Goal: Task Accomplishment & Management: Manage account settings

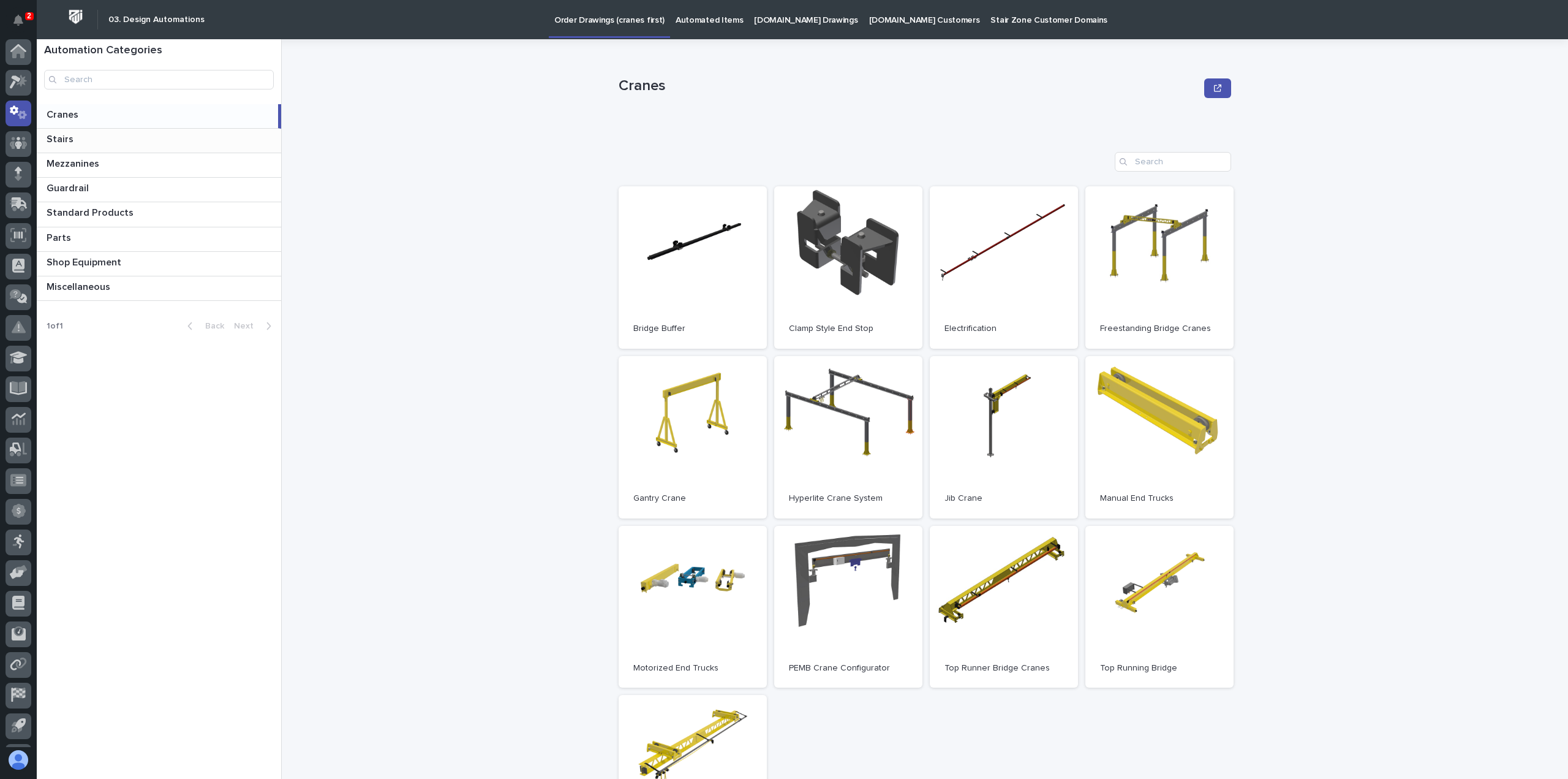
scroll to position [27, 0]
click at [1242, 262] on div "Cranes Cranes Sorry, there was an error saving your record. Please try again. P…" at bounding box center [932, 409] width 1271 height 740
click at [1216, 263] on link "Open" at bounding box center [1159, 267] width 148 height 162
click at [26, 62] on div at bounding box center [18, 55] width 26 height 26
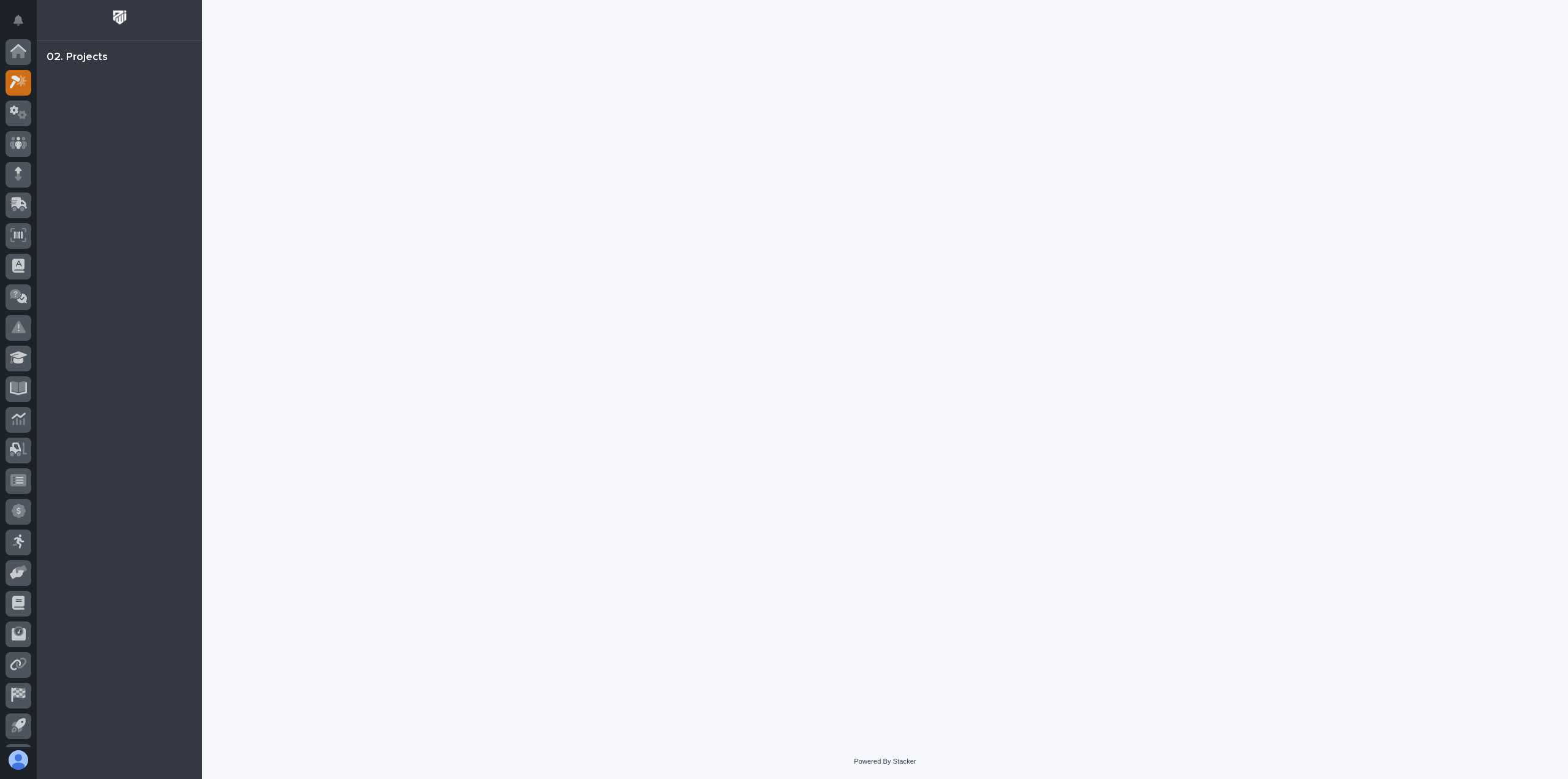
scroll to position [27, 0]
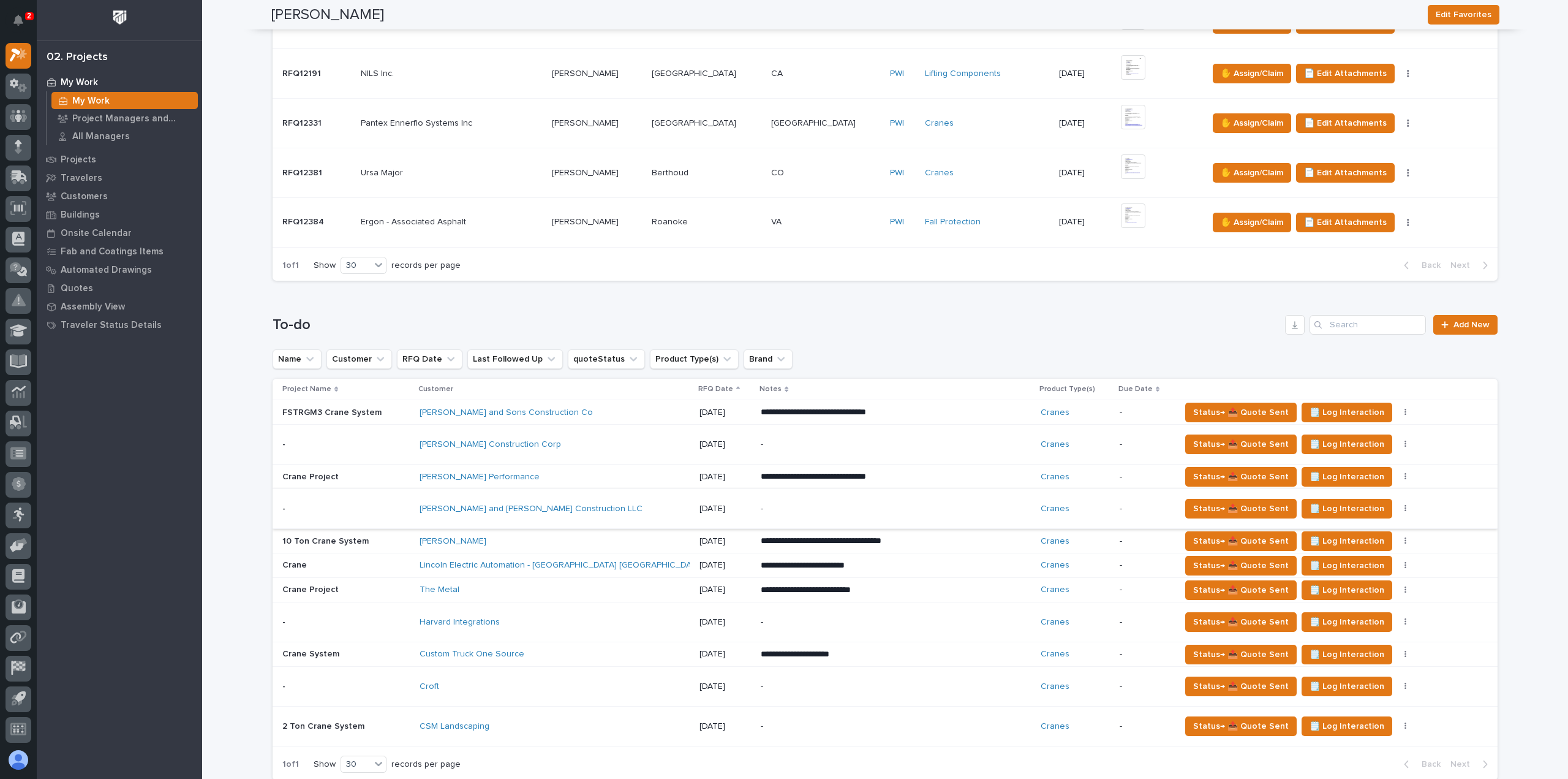
scroll to position [613, 0]
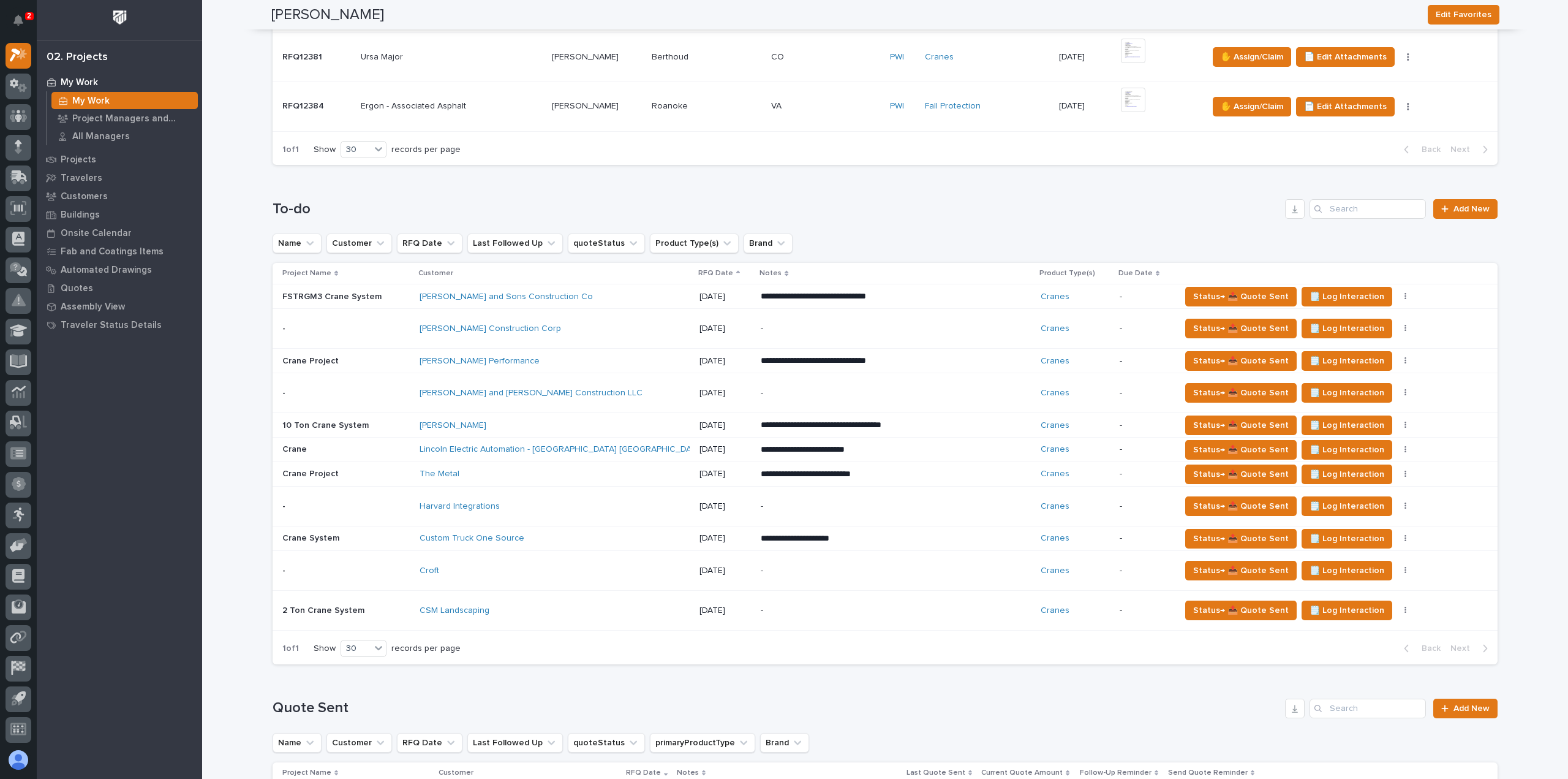
click at [532, 566] on div "Croft" at bounding box center [526, 570] width 214 height 10
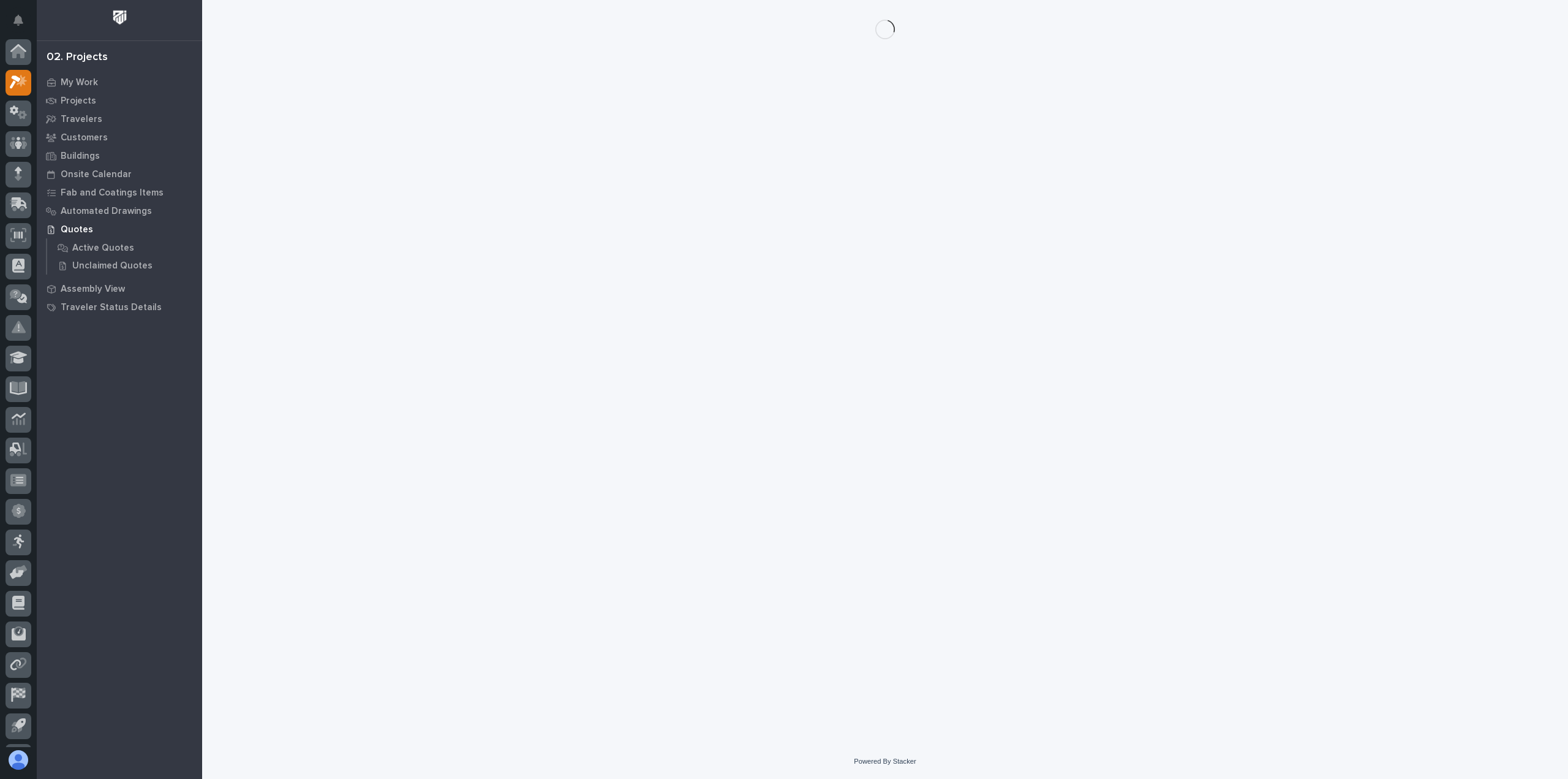
scroll to position [27, 0]
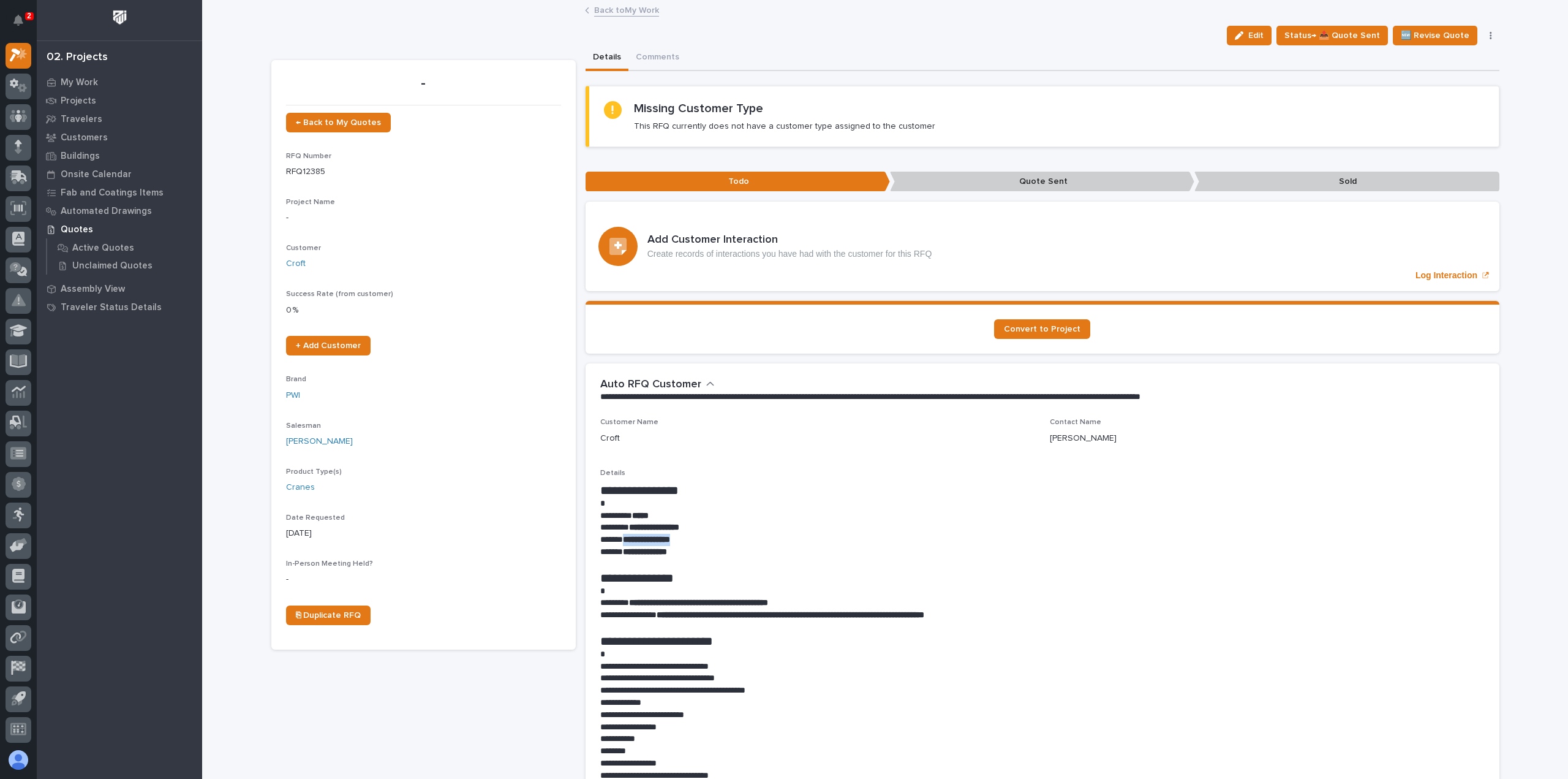
drag, startPoint x: 697, startPoint y: 544, endPoint x: 619, endPoint y: 543, distance: 78.0
click at [619, 543] on p "**********" at bounding box center [1042, 539] width 885 height 12
copy strong "**********"
click at [727, 489] on h1 "**********" at bounding box center [1042, 490] width 885 height 14
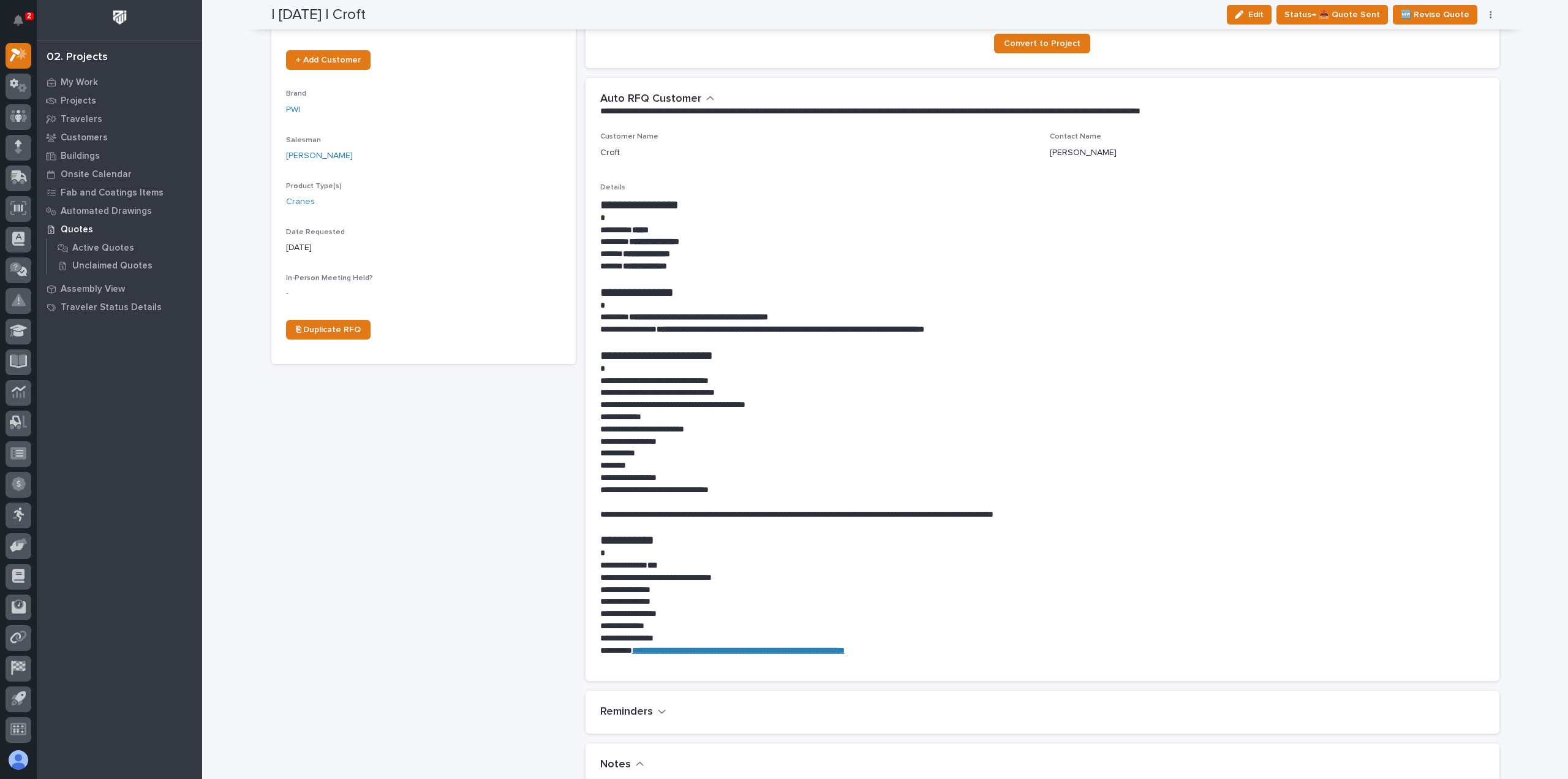
scroll to position [0, 0]
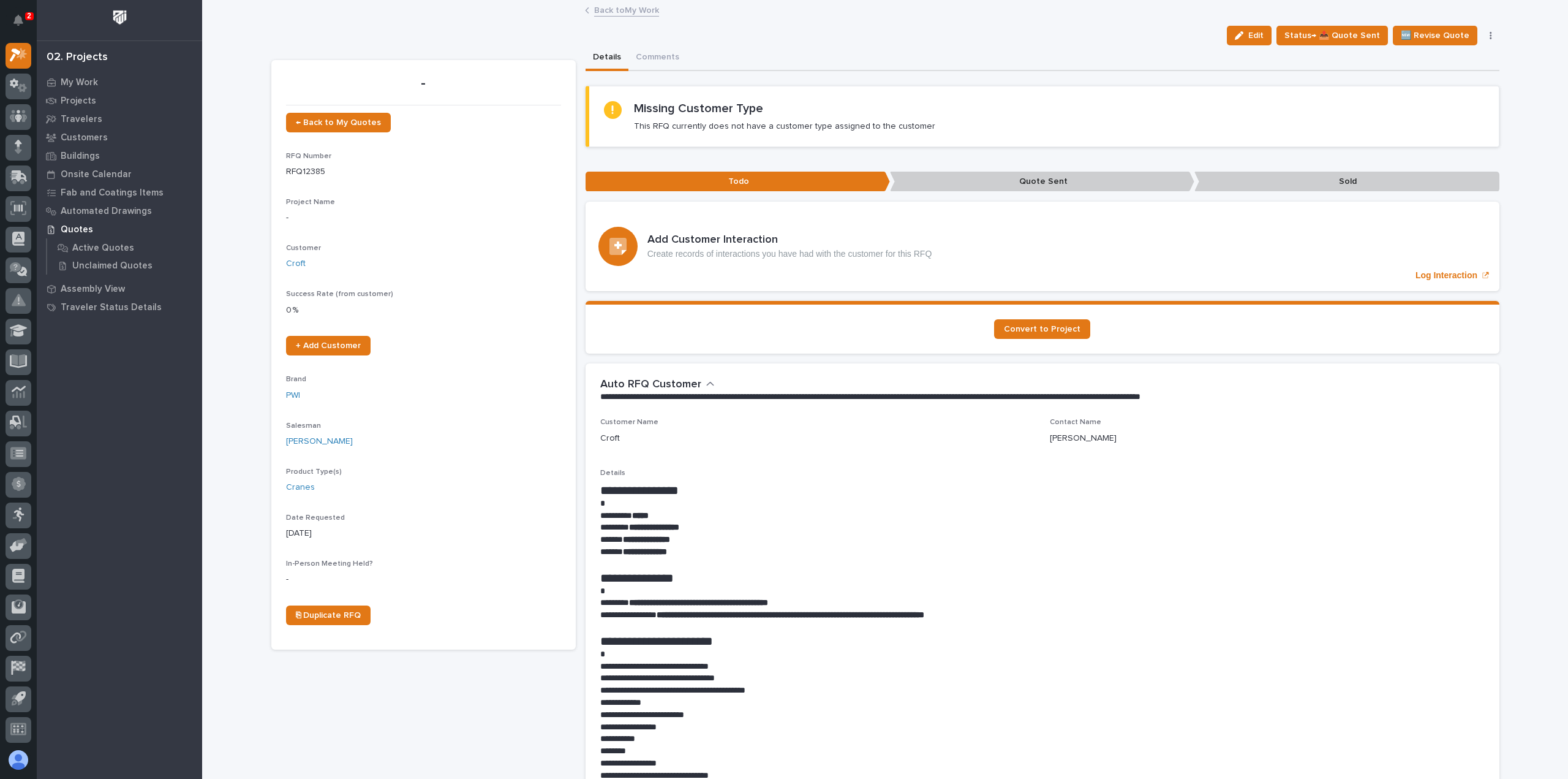
click at [1263, 38] on span "Edit" at bounding box center [1255, 35] width 15 height 11
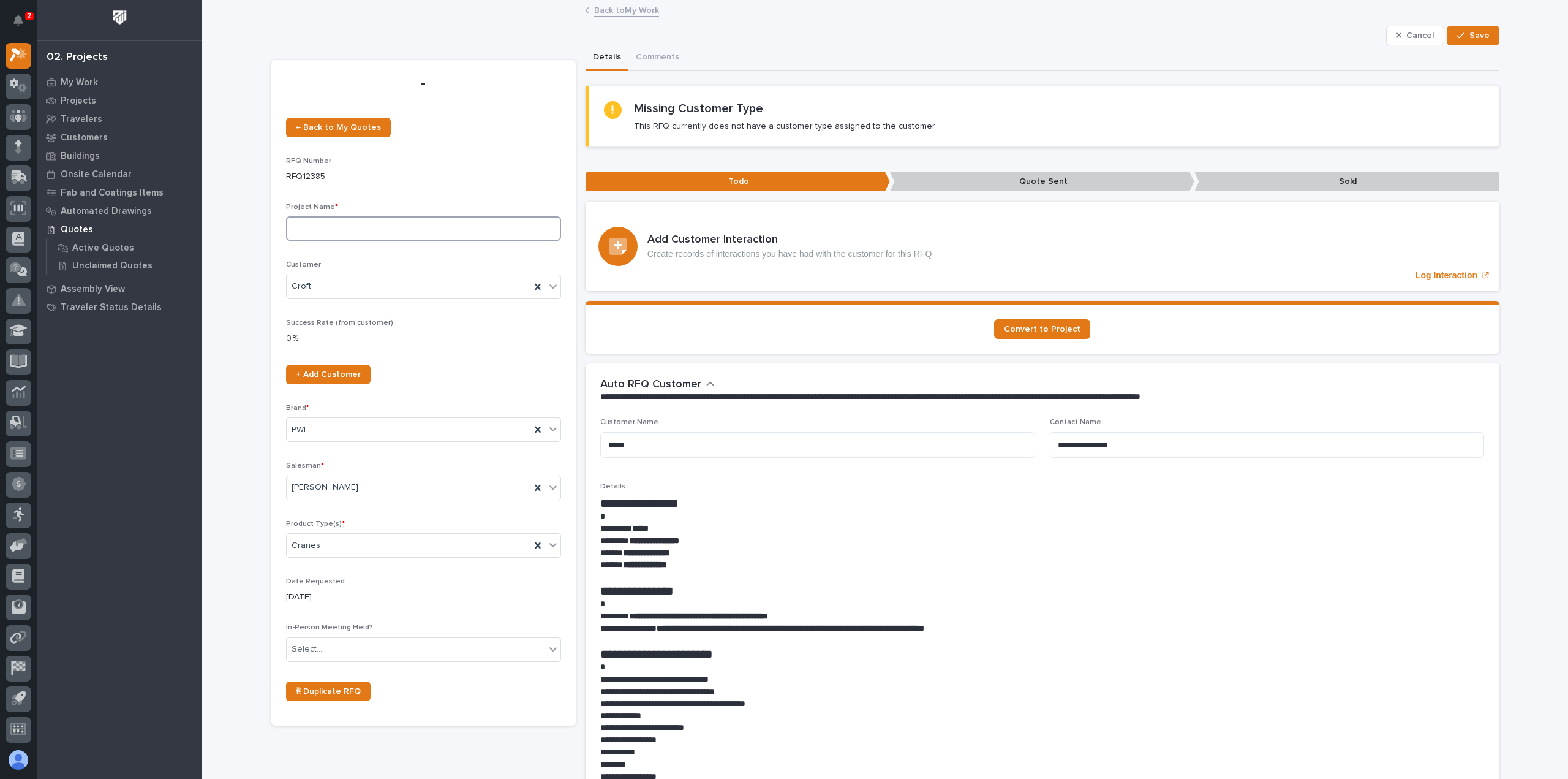
click at [305, 226] on input at bounding box center [423, 229] width 275 height 25
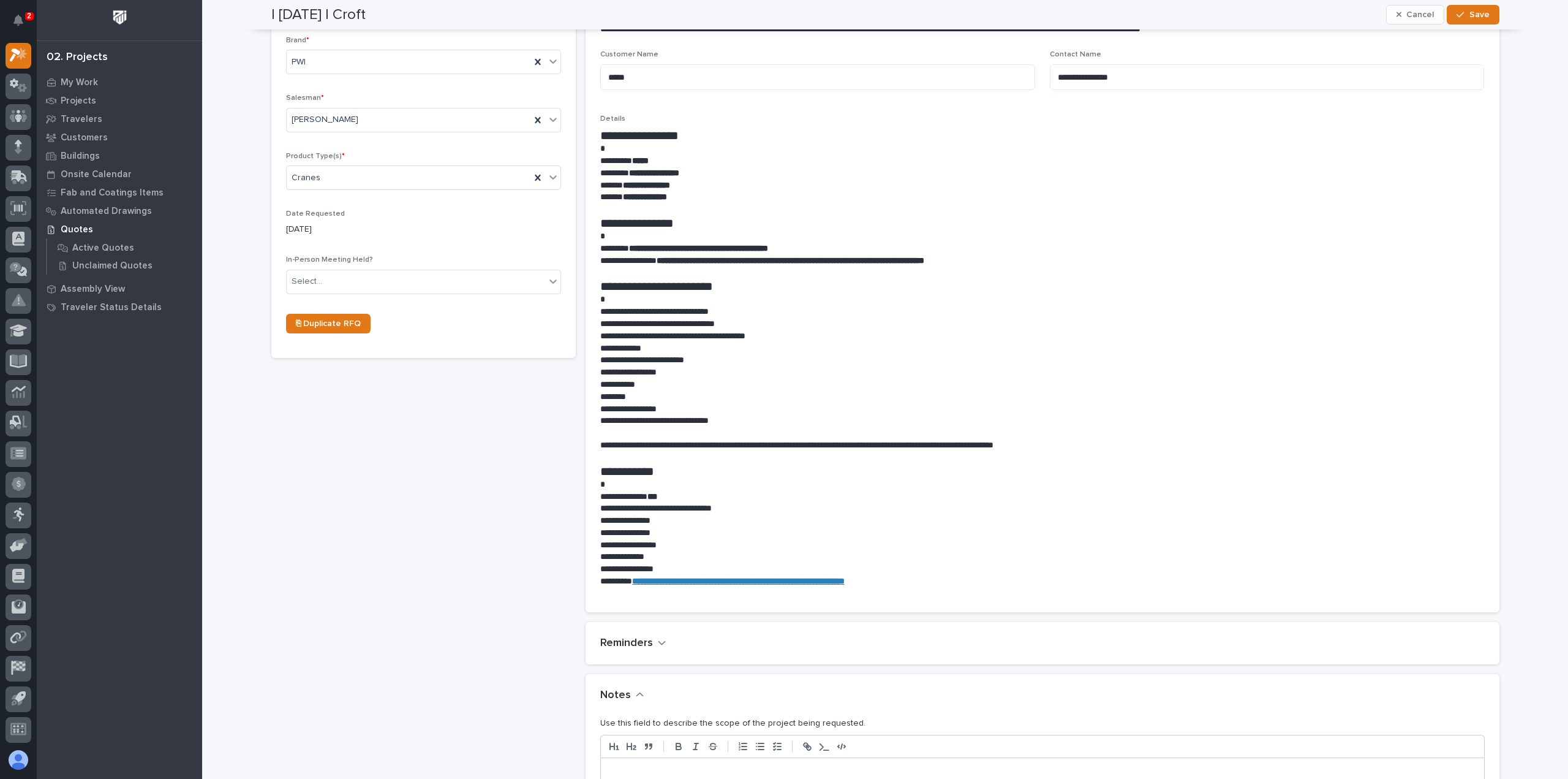
scroll to position [429, 0]
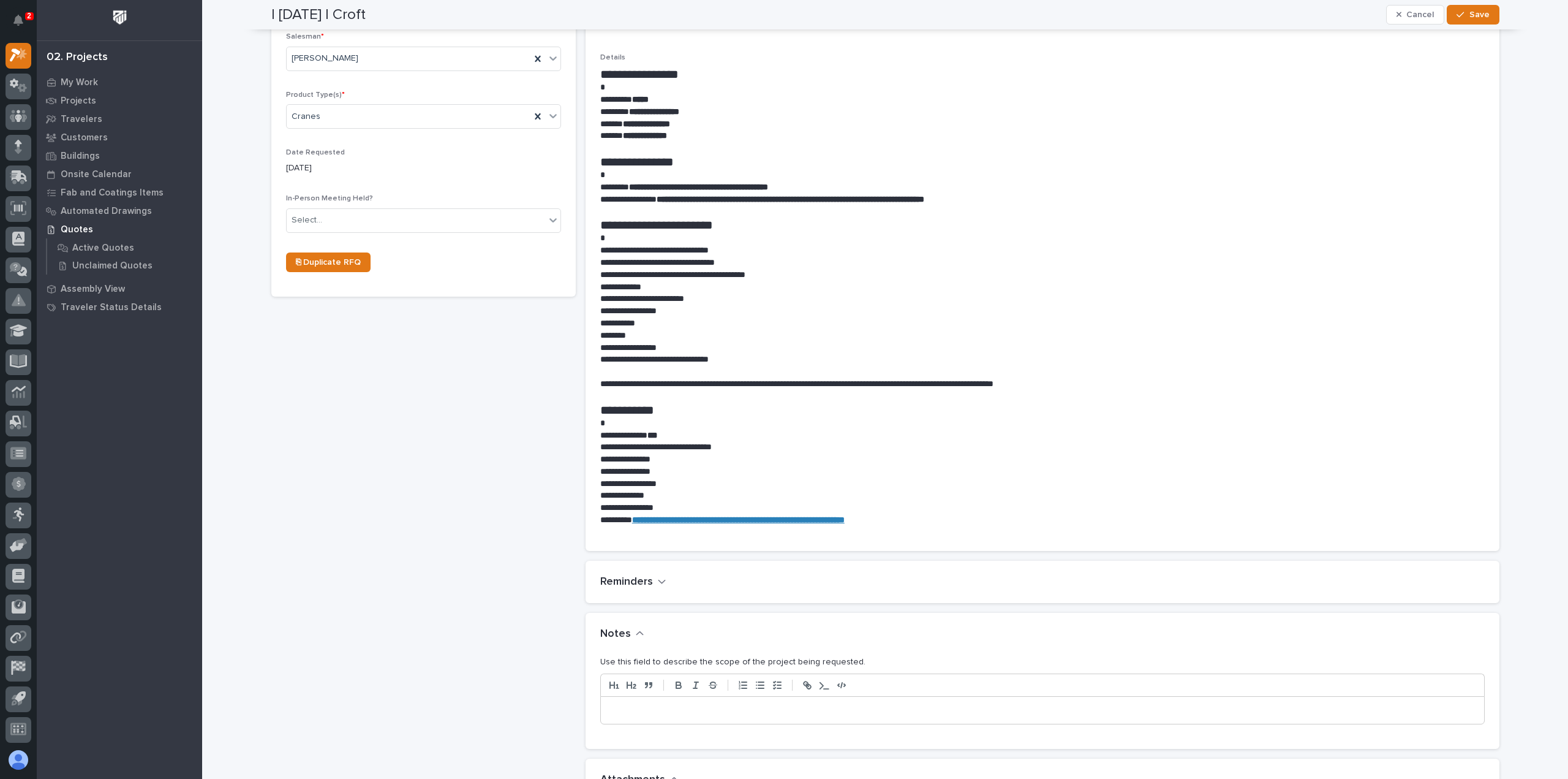
type input "FSTRM3 Crane System"
click at [669, 701] on div at bounding box center [1042, 710] width 883 height 27
click at [1492, 12] on button "Save" at bounding box center [1473, 14] width 52 height 19
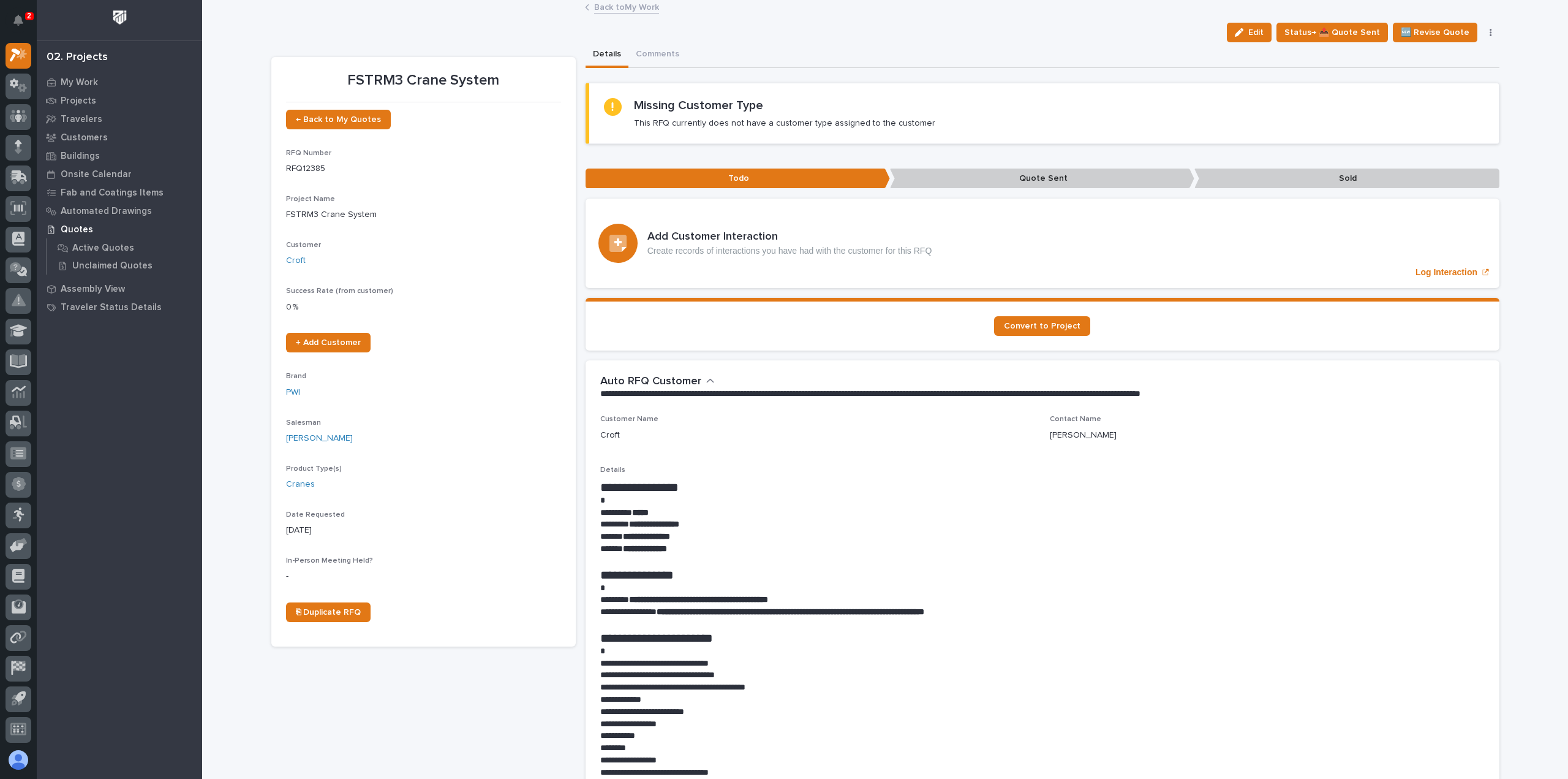
scroll to position [0, 0]
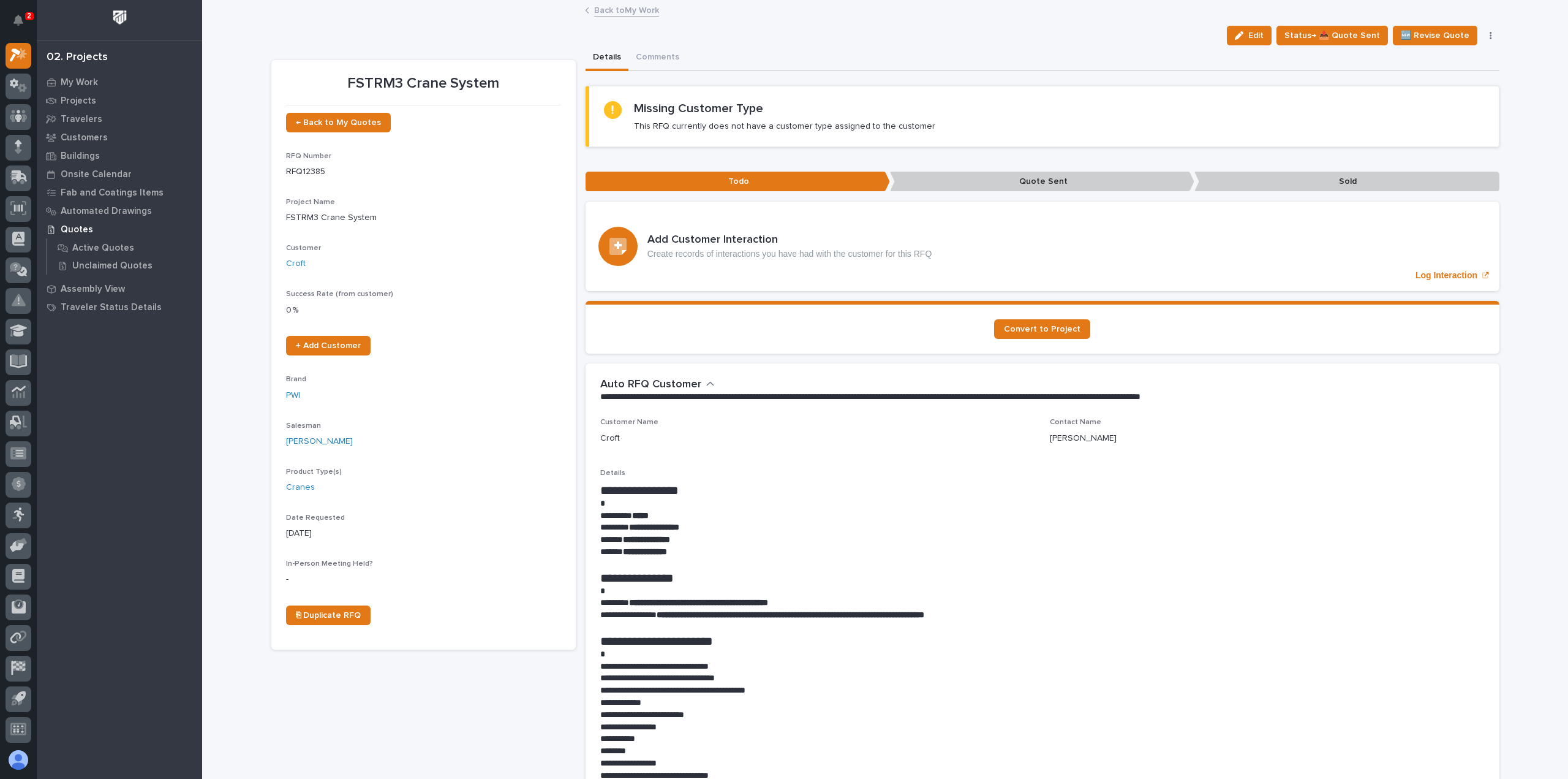
click at [620, 4] on link "Back to My Work" at bounding box center [626, 10] width 65 height 14
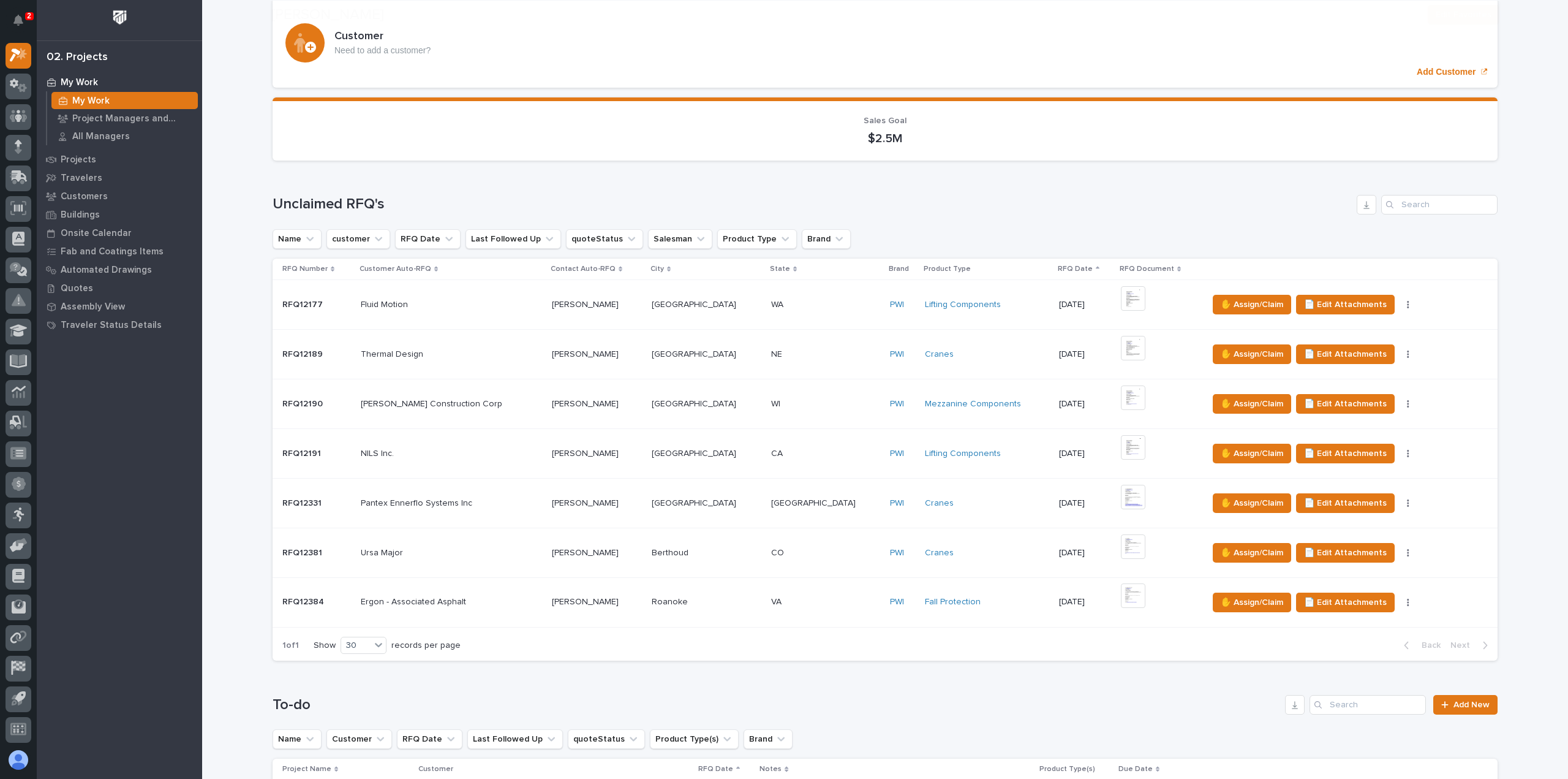
scroll to position [123, 0]
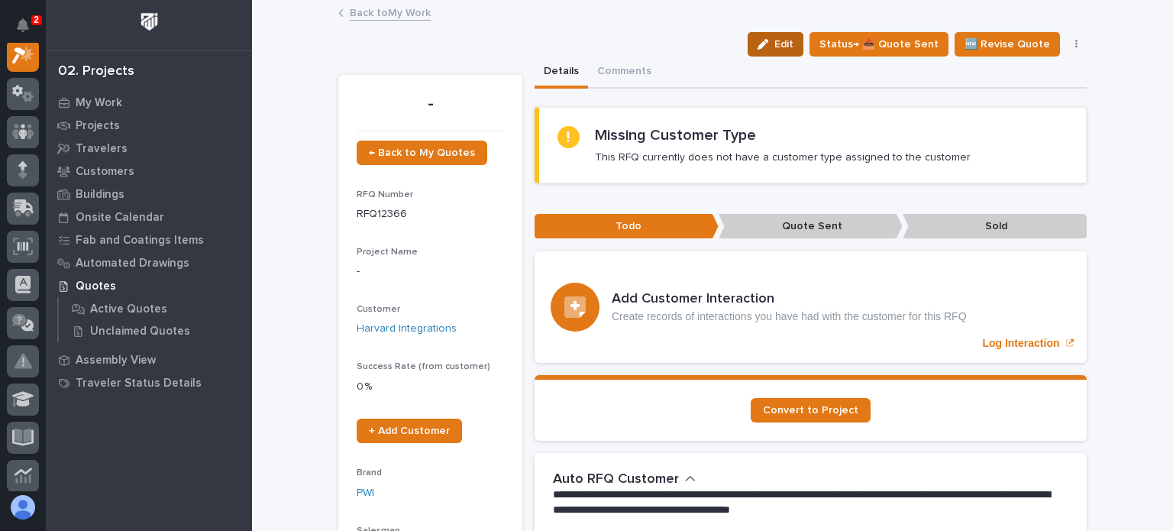
click at [792, 45] on span "Edit" at bounding box center [783, 44] width 19 height 14
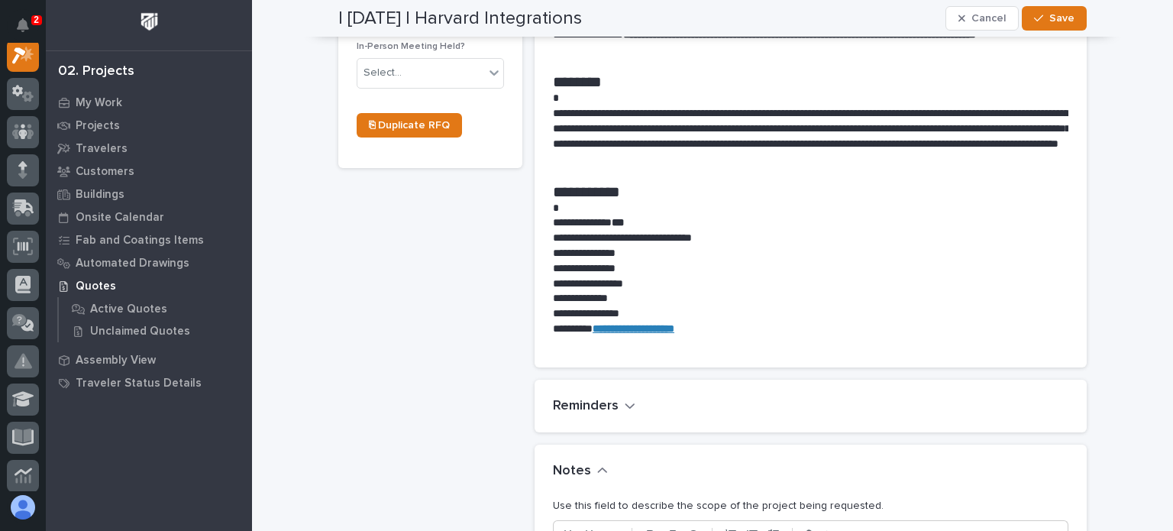
scroll to position [916, 0]
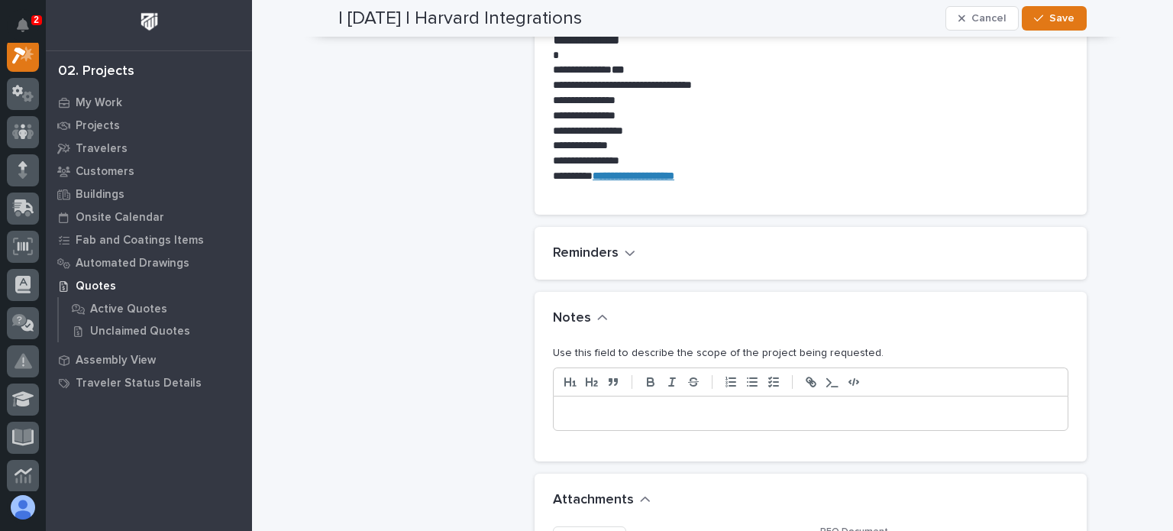
click at [674, 415] on p at bounding box center [810, 413] width 491 height 15
click at [1049, 14] on span "Save" at bounding box center [1061, 18] width 25 height 14
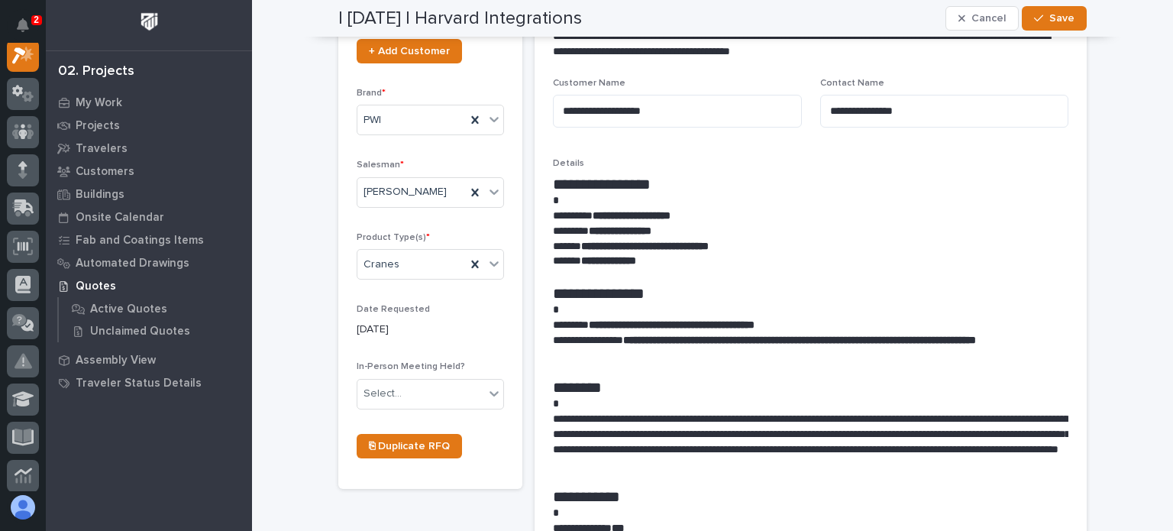
scroll to position [557, 0]
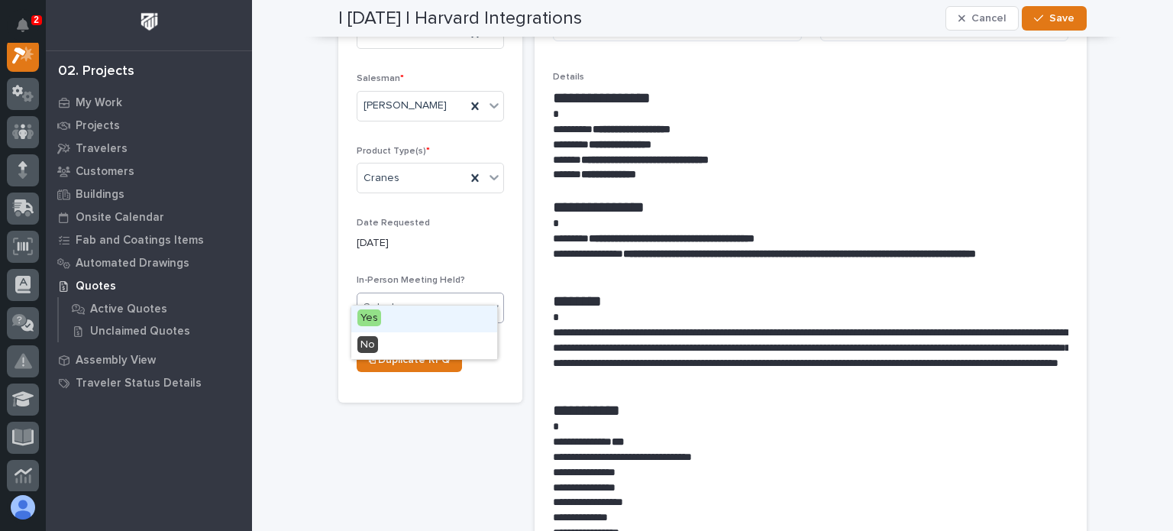
click at [391, 299] on div "Select..." at bounding box center [383, 307] width 38 height 16
click at [410, 344] on div "No" at bounding box center [424, 345] width 146 height 27
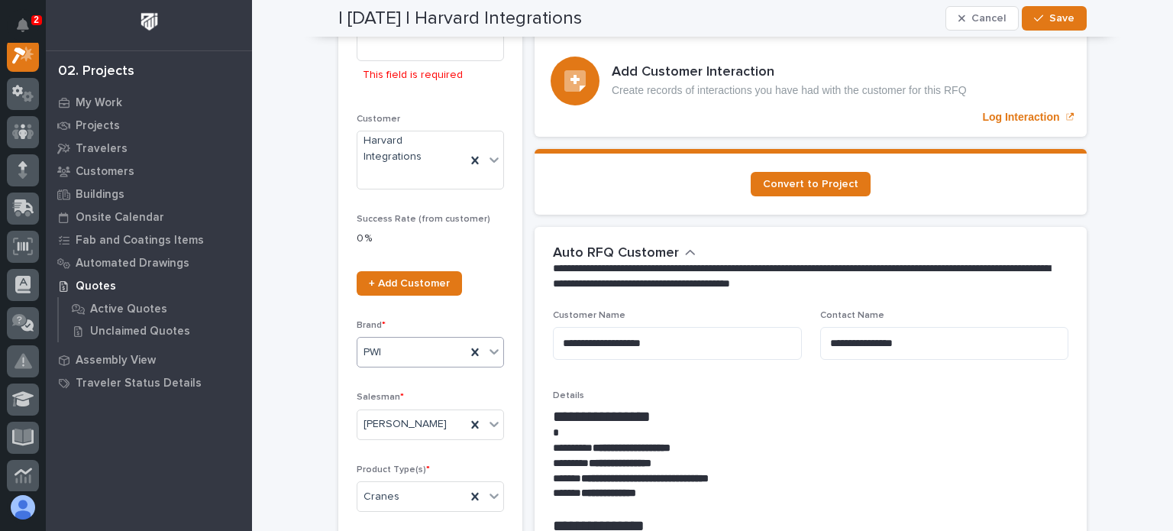
scroll to position [176, 0]
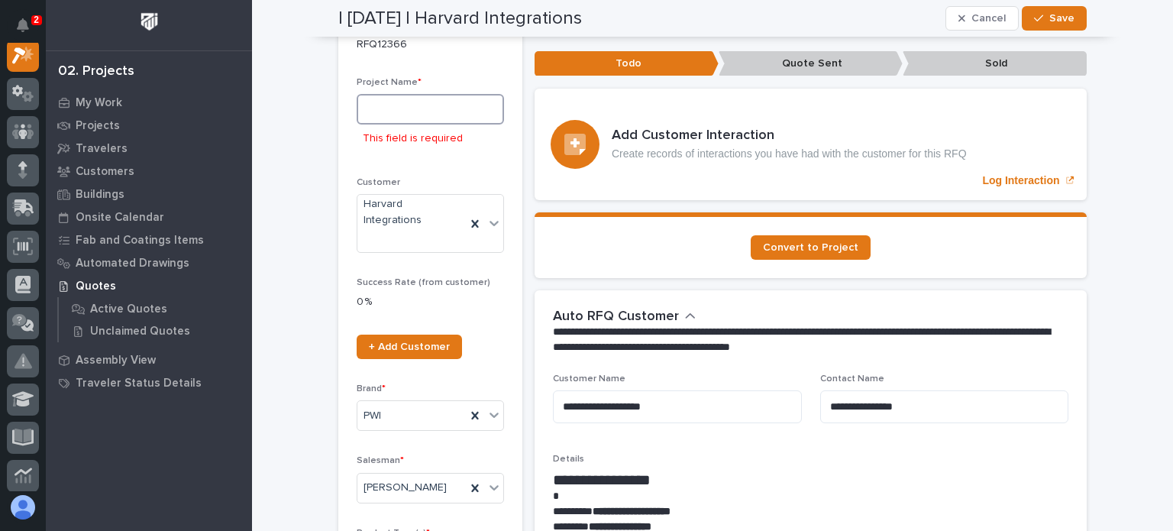
click at [417, 122] on input at bounding box center [430, 109] width 147 height 31
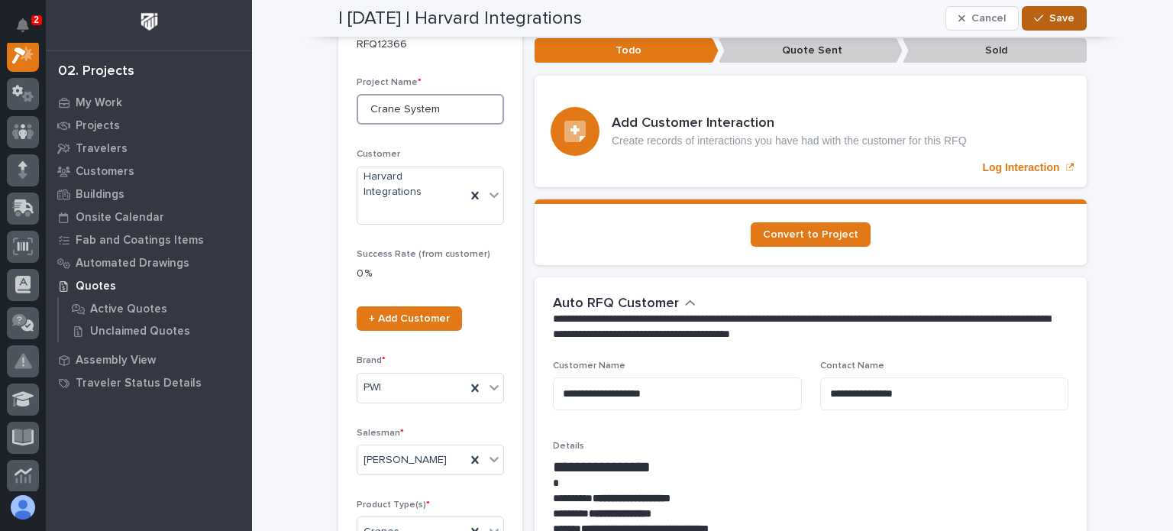
type input "Crane System"
click at [1068, 6] on button "Save" at bounding box center [1054, 18] width 65 height 24
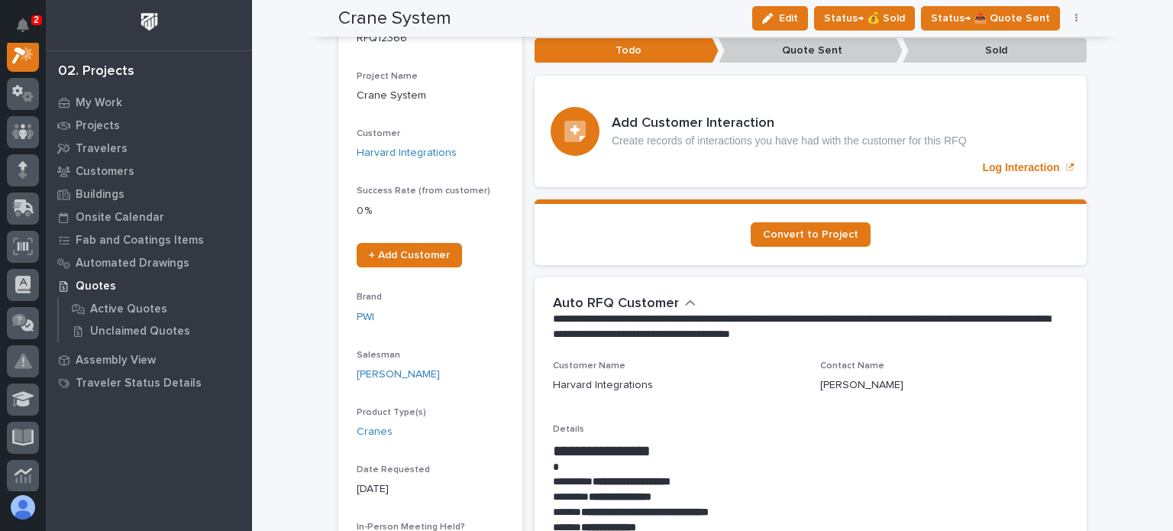
scroll to position [38, 0]
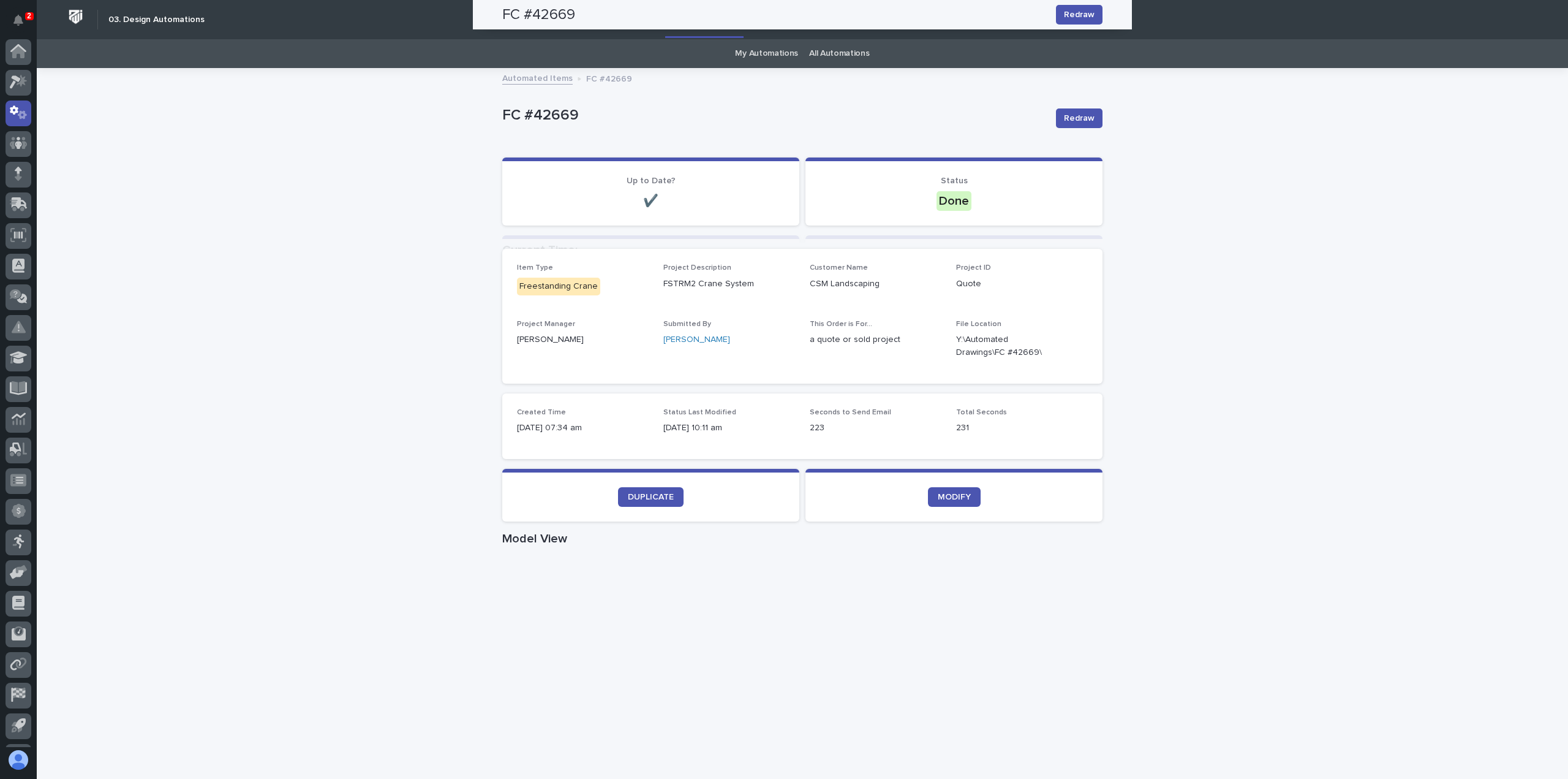
scroll to position [27, 0]
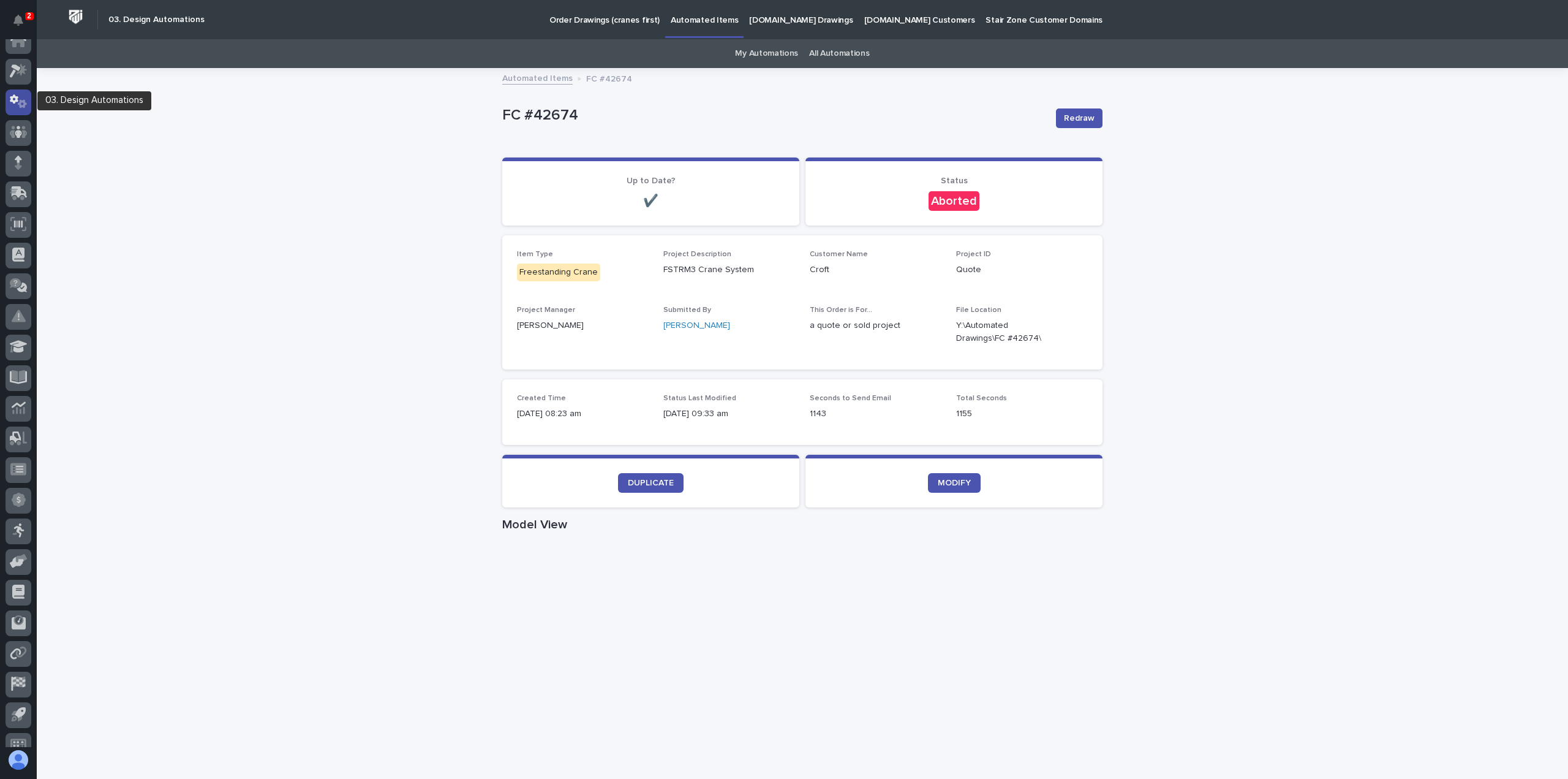
scroll to position [27, 0]
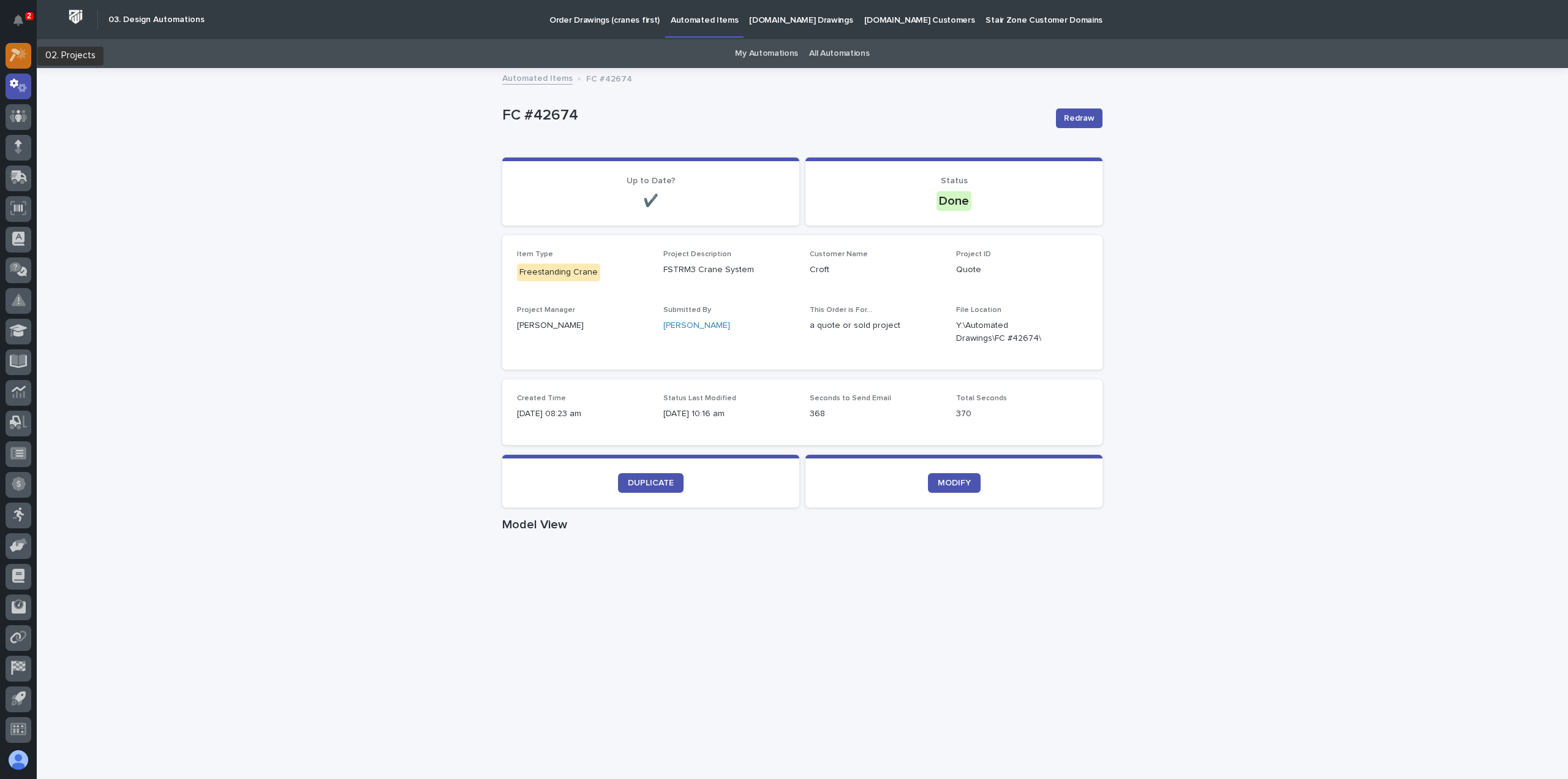
click at [25, 57] on icon at bounding box center [22, 54] width 10 height 12
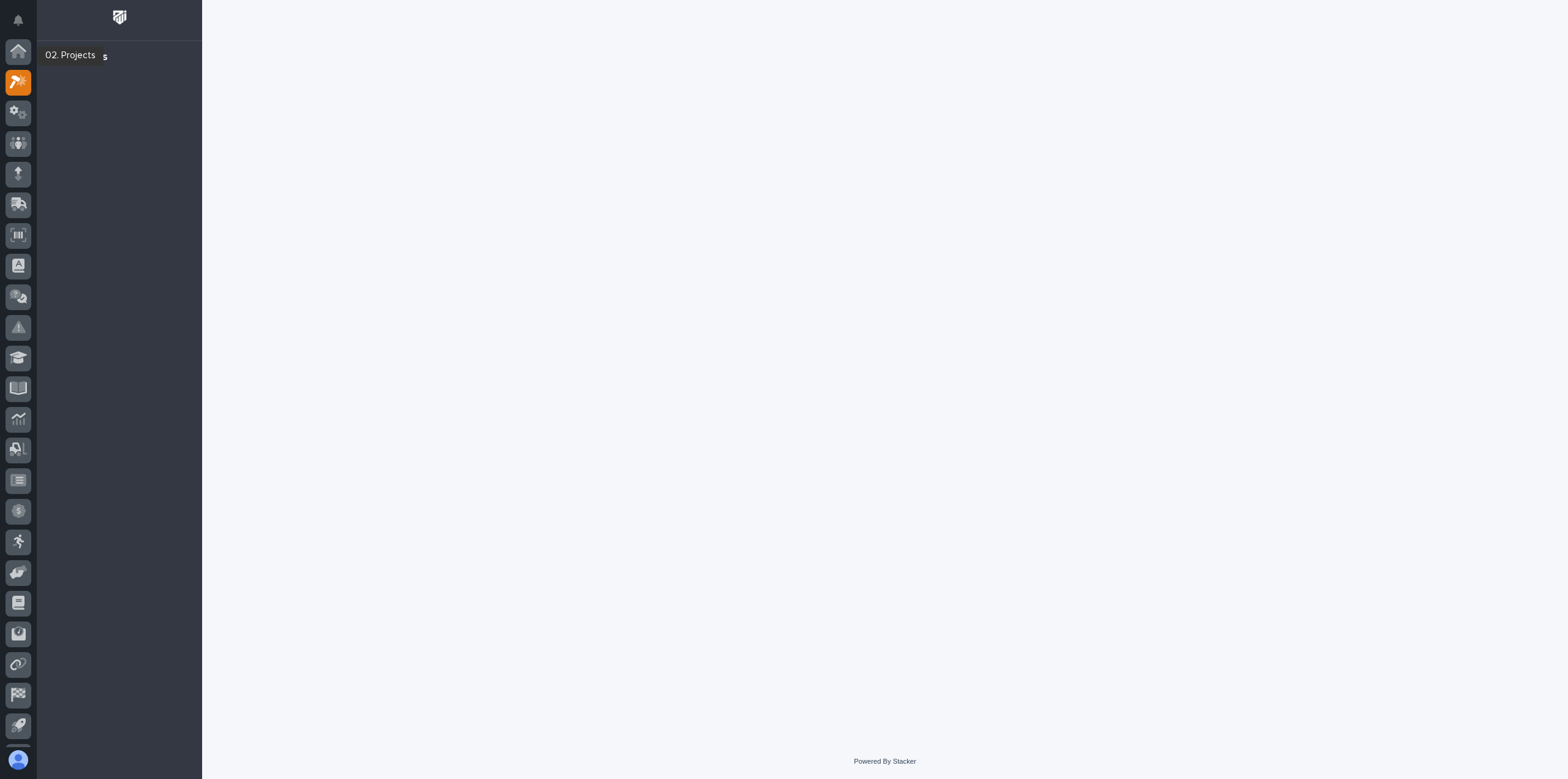
scroll to position [27, 0]
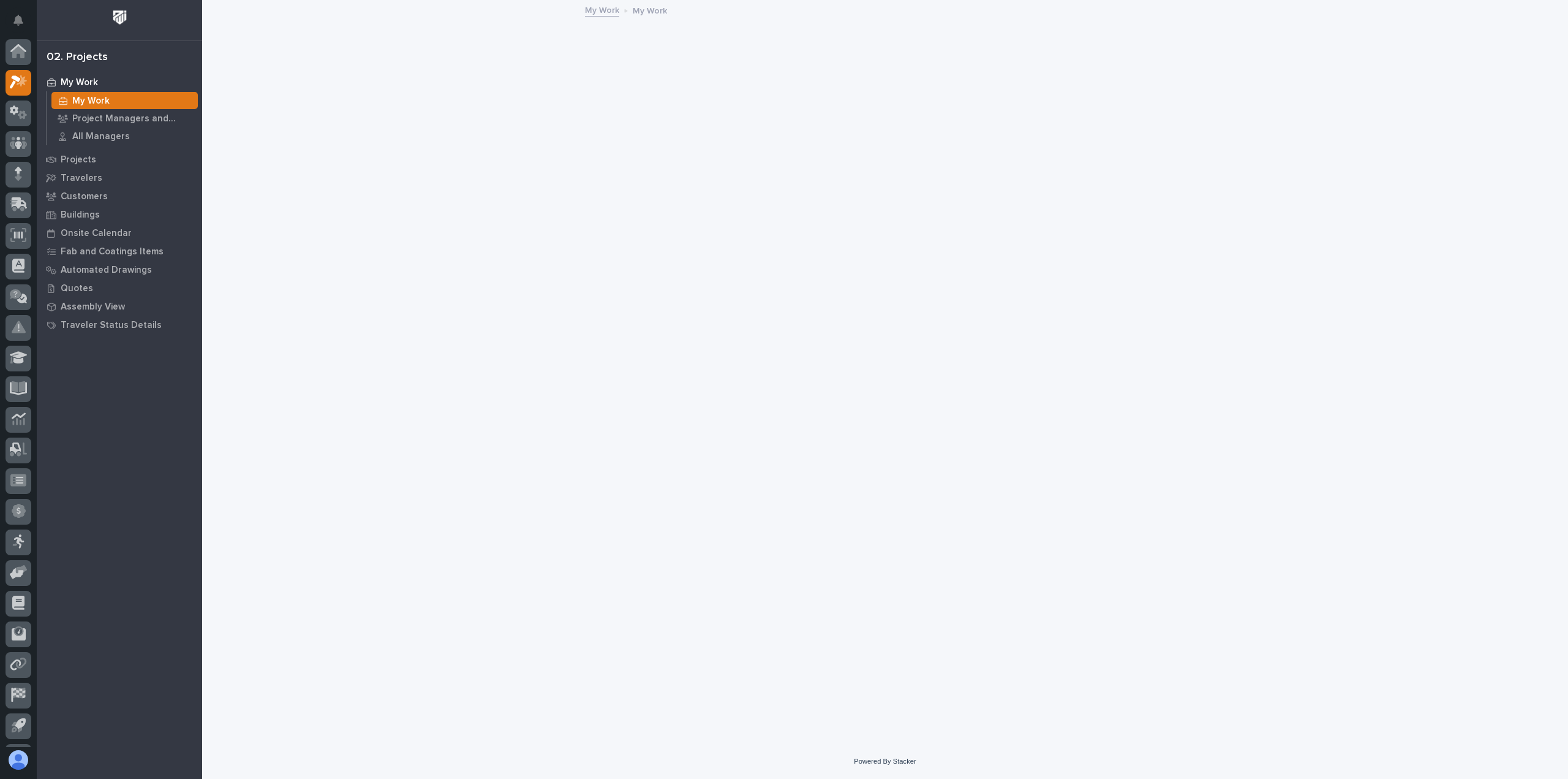
scroll to position [27, 0]
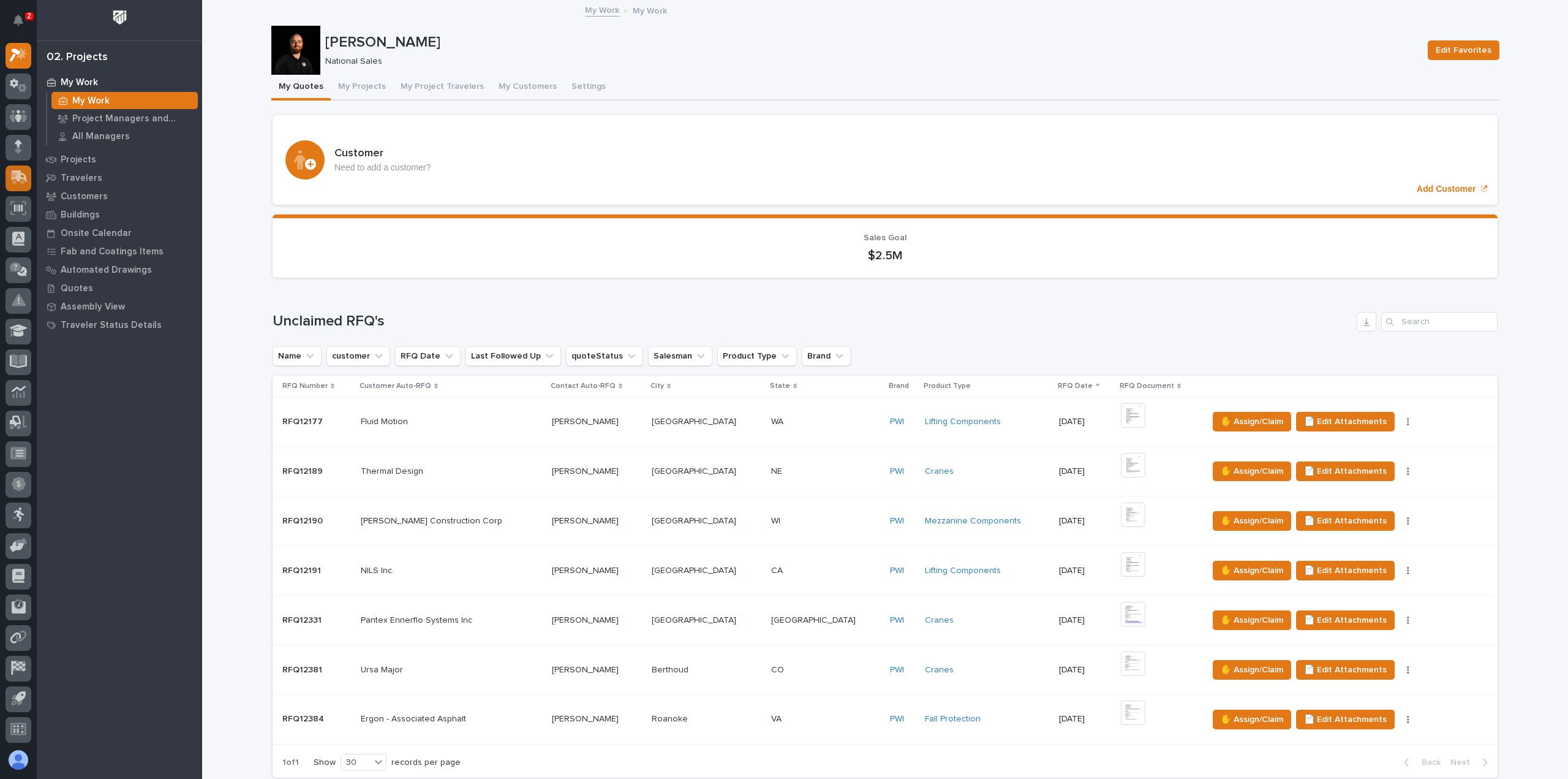
click at [17, 170] on icon at bounding box center [18, 177] width 18 height 14
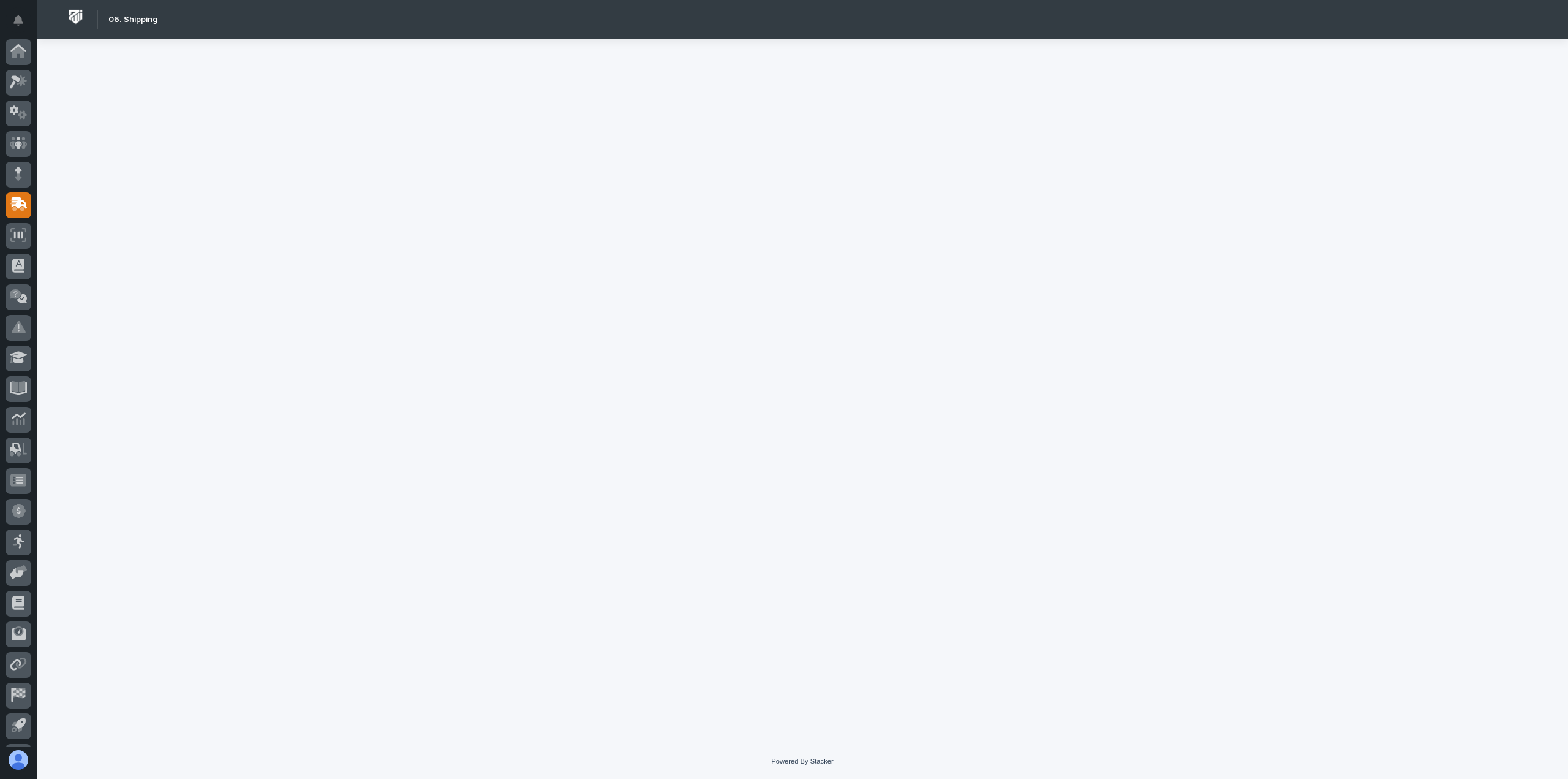
scroll to position [27, 0]
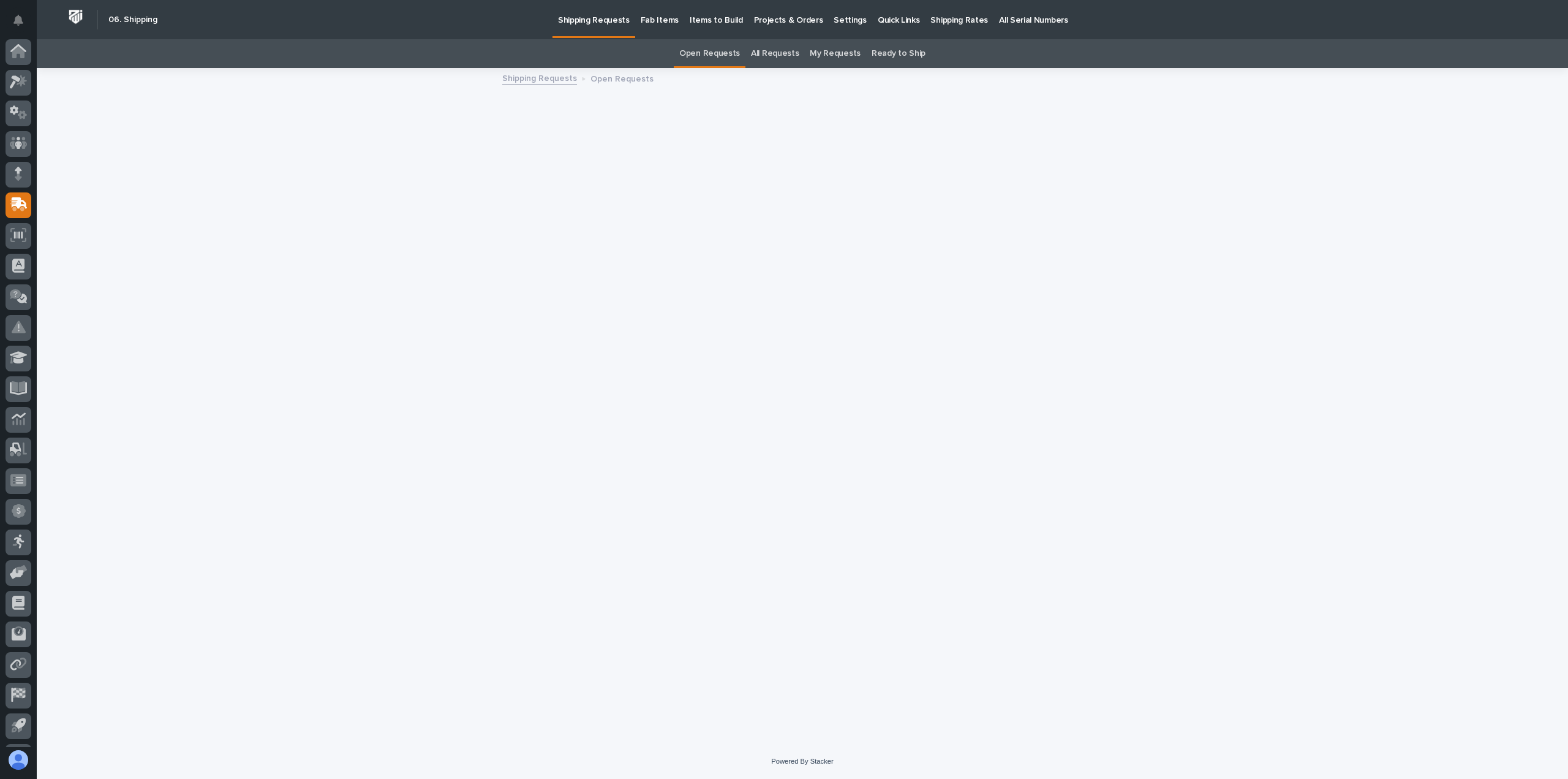
scroll to position [27, 0]
click at [778, 17] on p "Projects & Orders" at bounding box center [788, 13] width 69 height 26
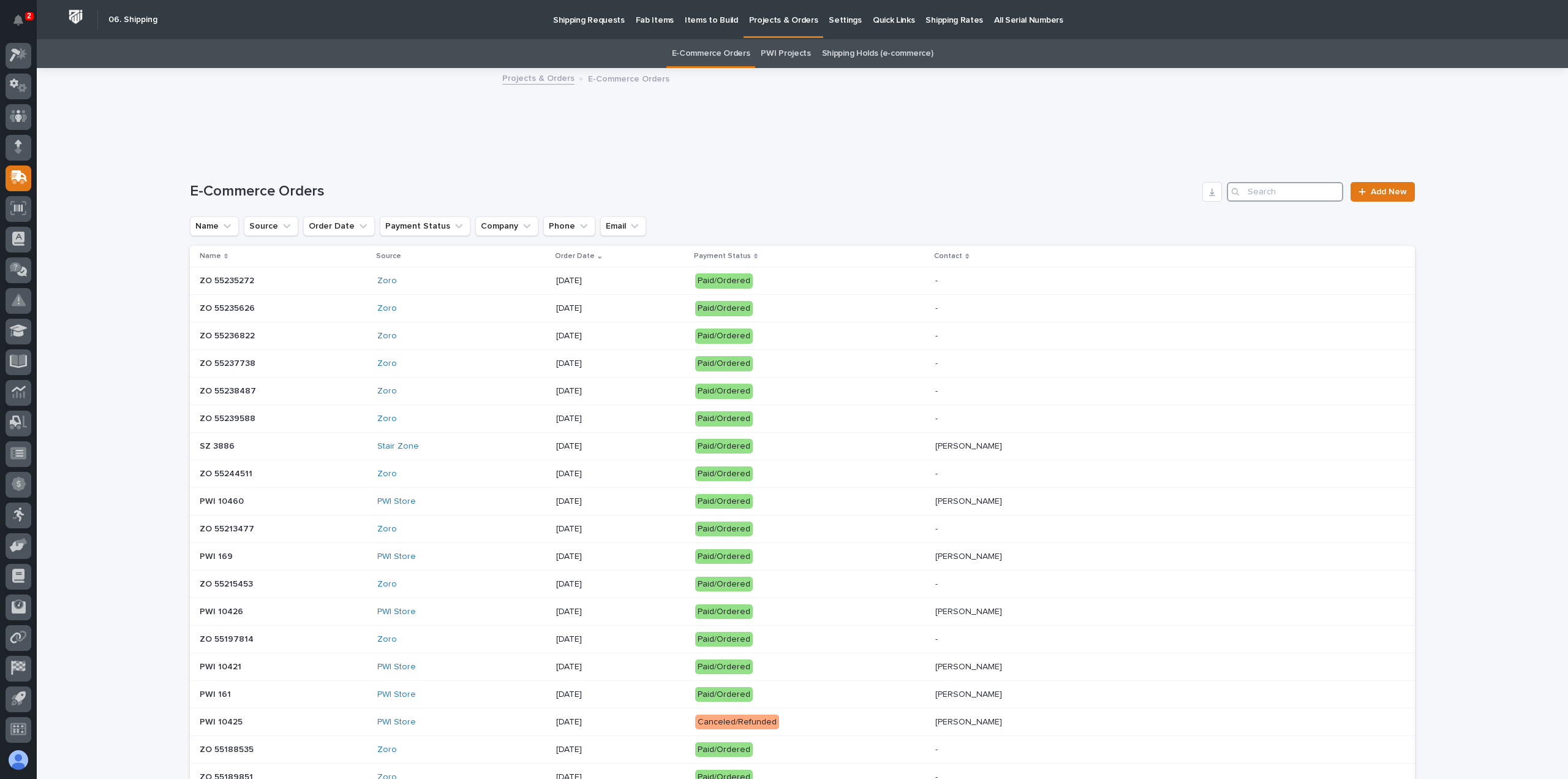
click at [1257, 192] on input "Search" at bounding box center [1285, 192] width 116 height 19
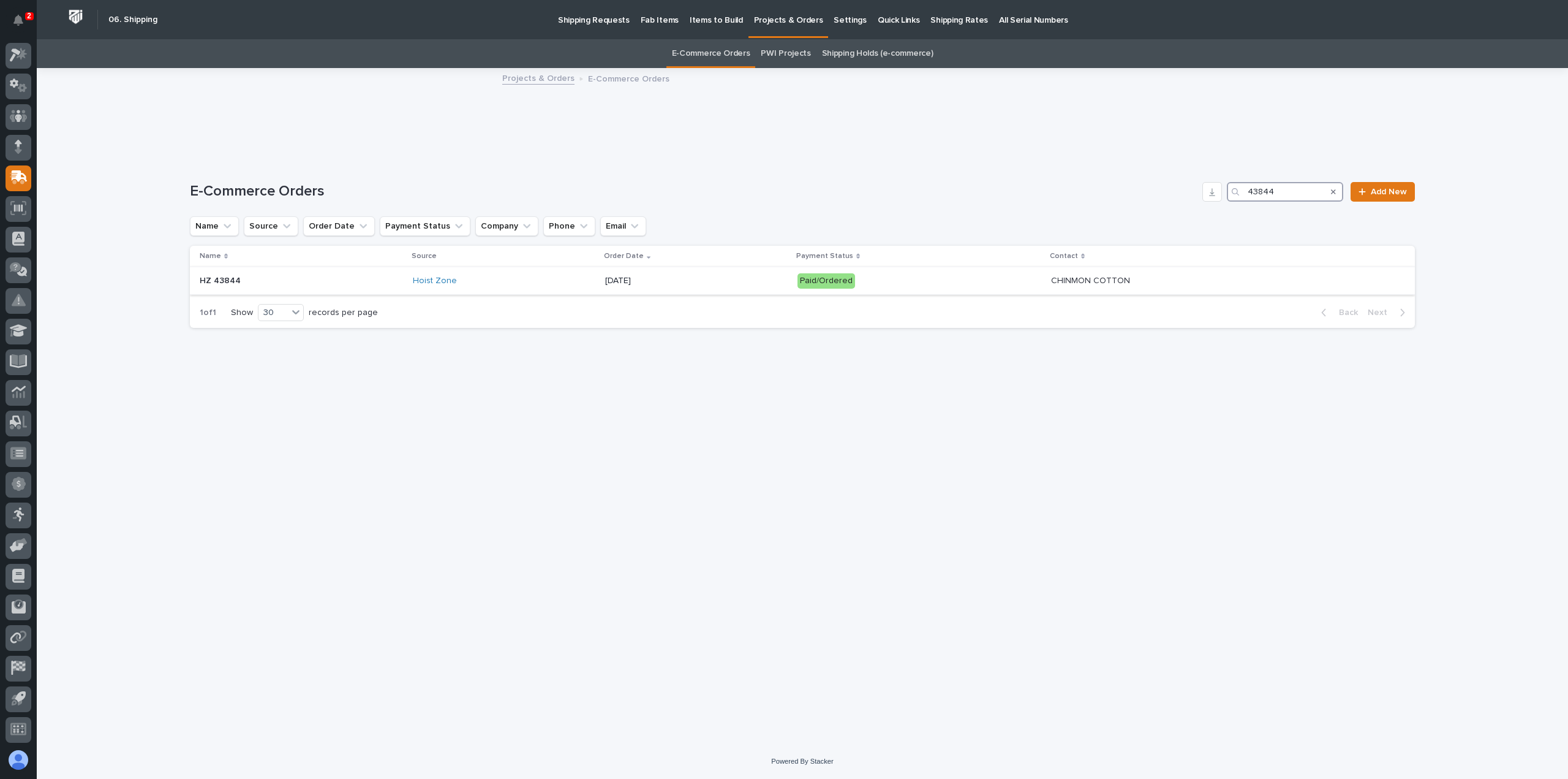
type input "43844"
click at [676, 280] on p "09/04/2025" at bounding box center [697, 281] width 183 height 10
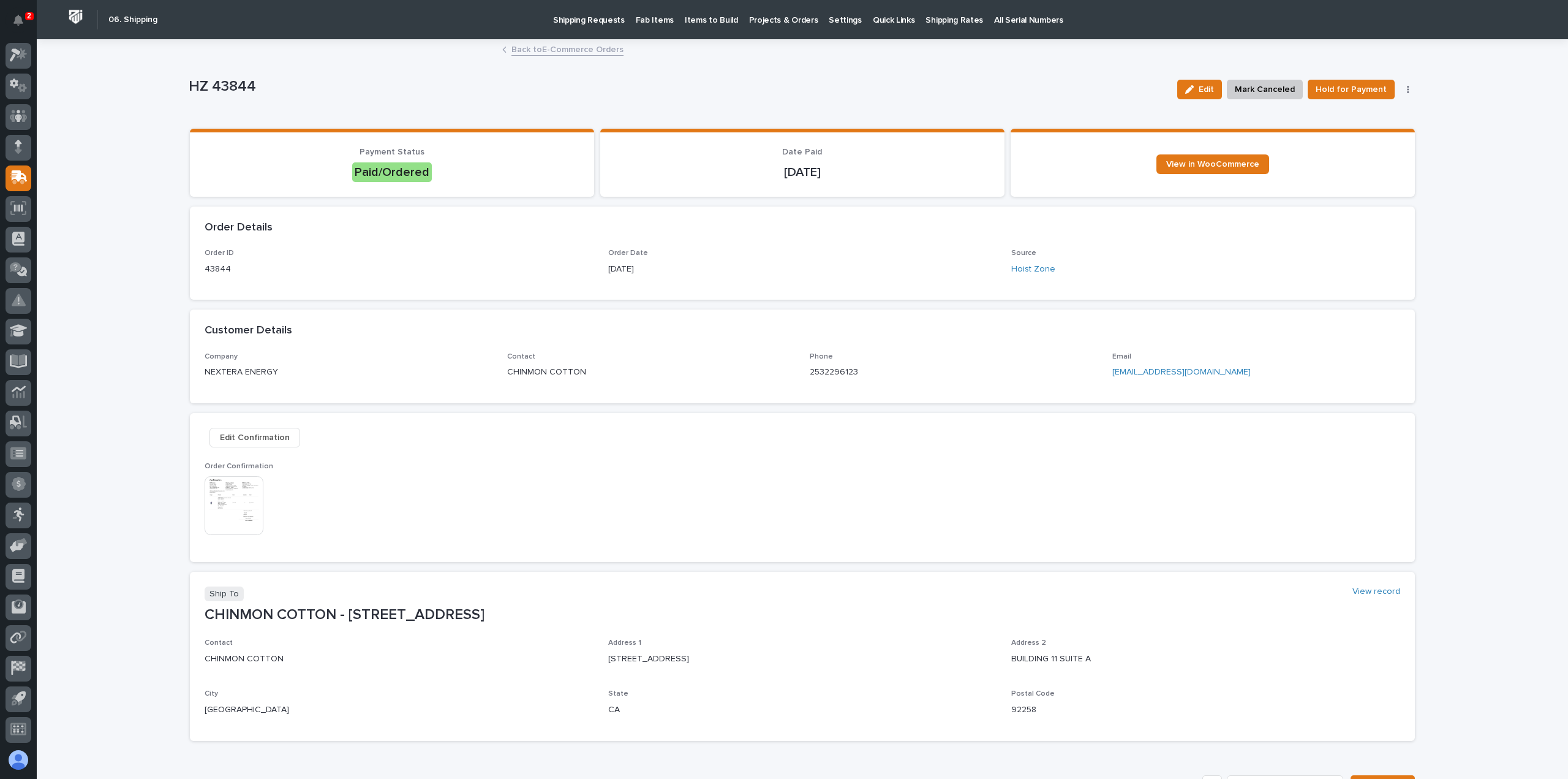
scroll to position [245, 0]
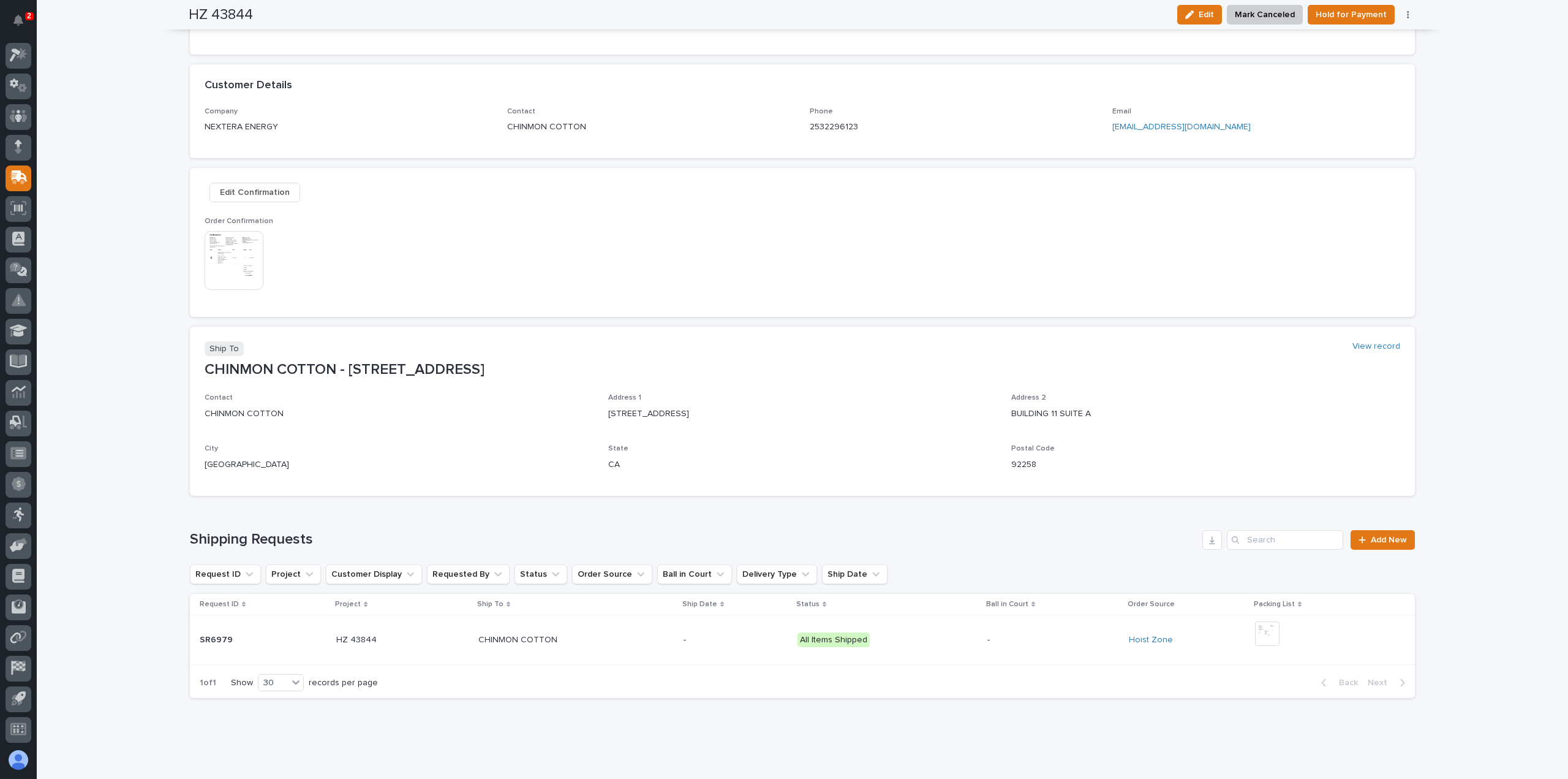
click at [234, 267] on img at bounding box center [233, 260] width 59 height 59
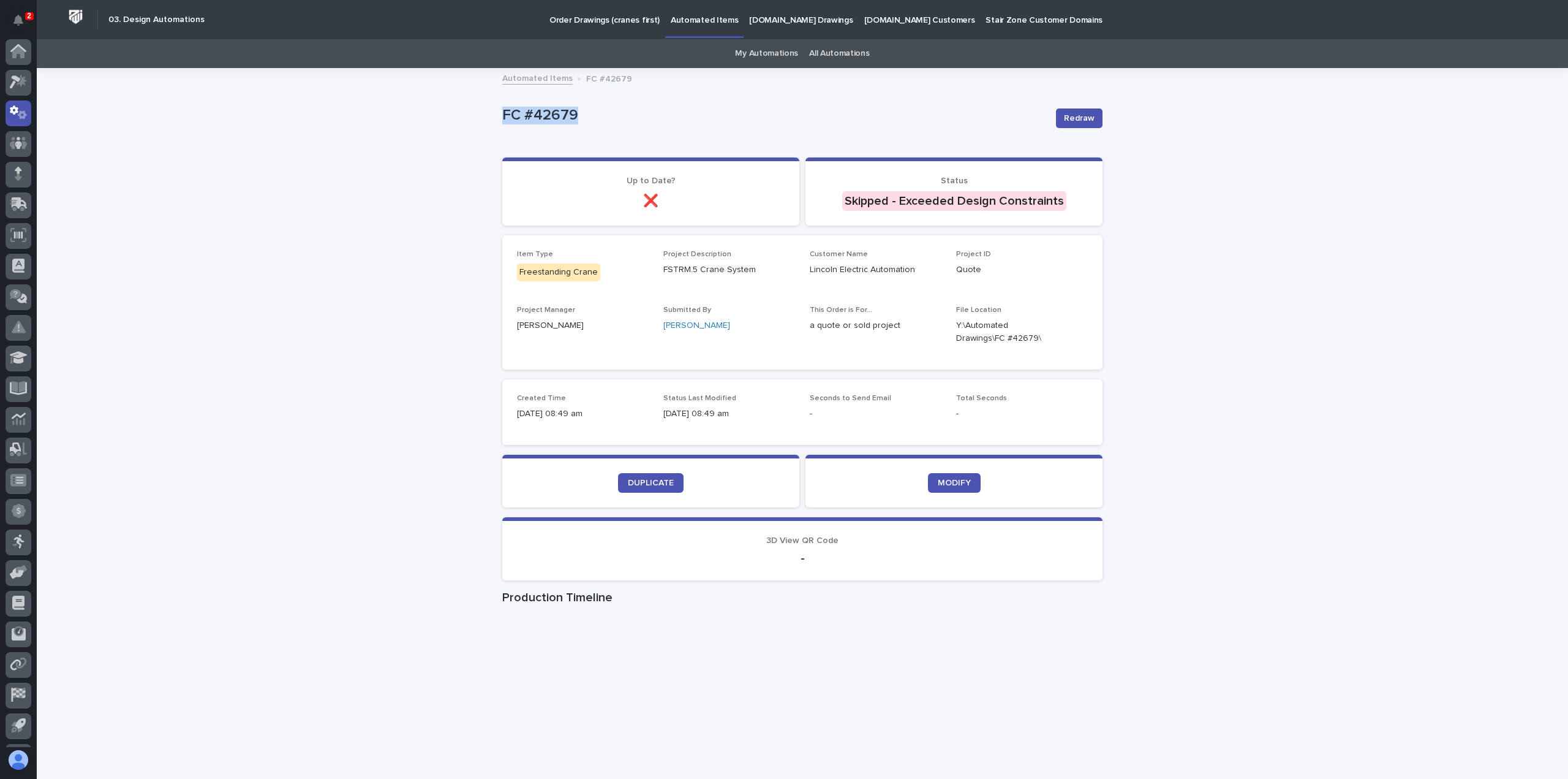
scroll to position [27, 0]
click at [25, 56] on icon at bounding box center [22, 54] width 10 height 12
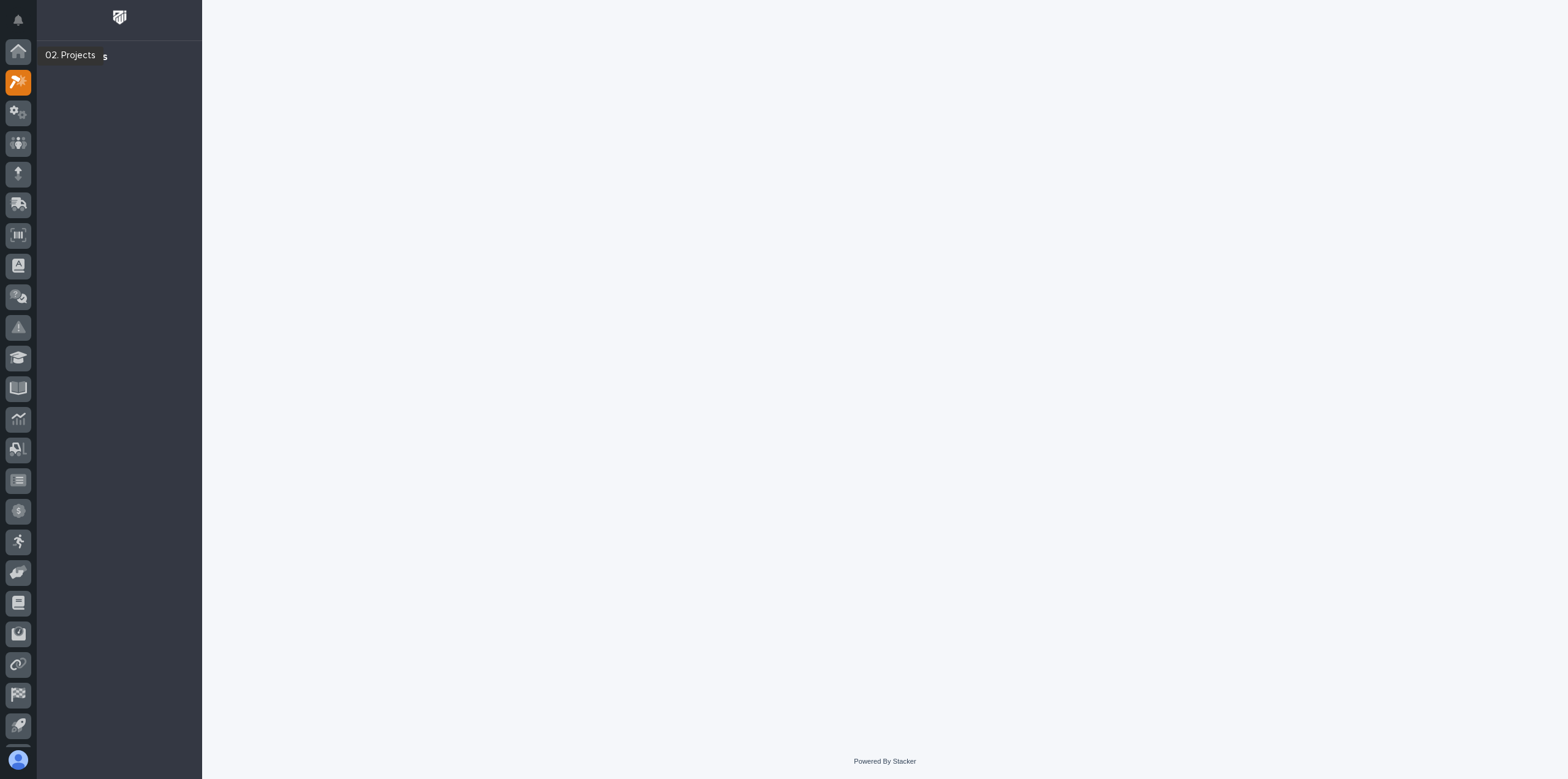
scroll to position [27, 0]
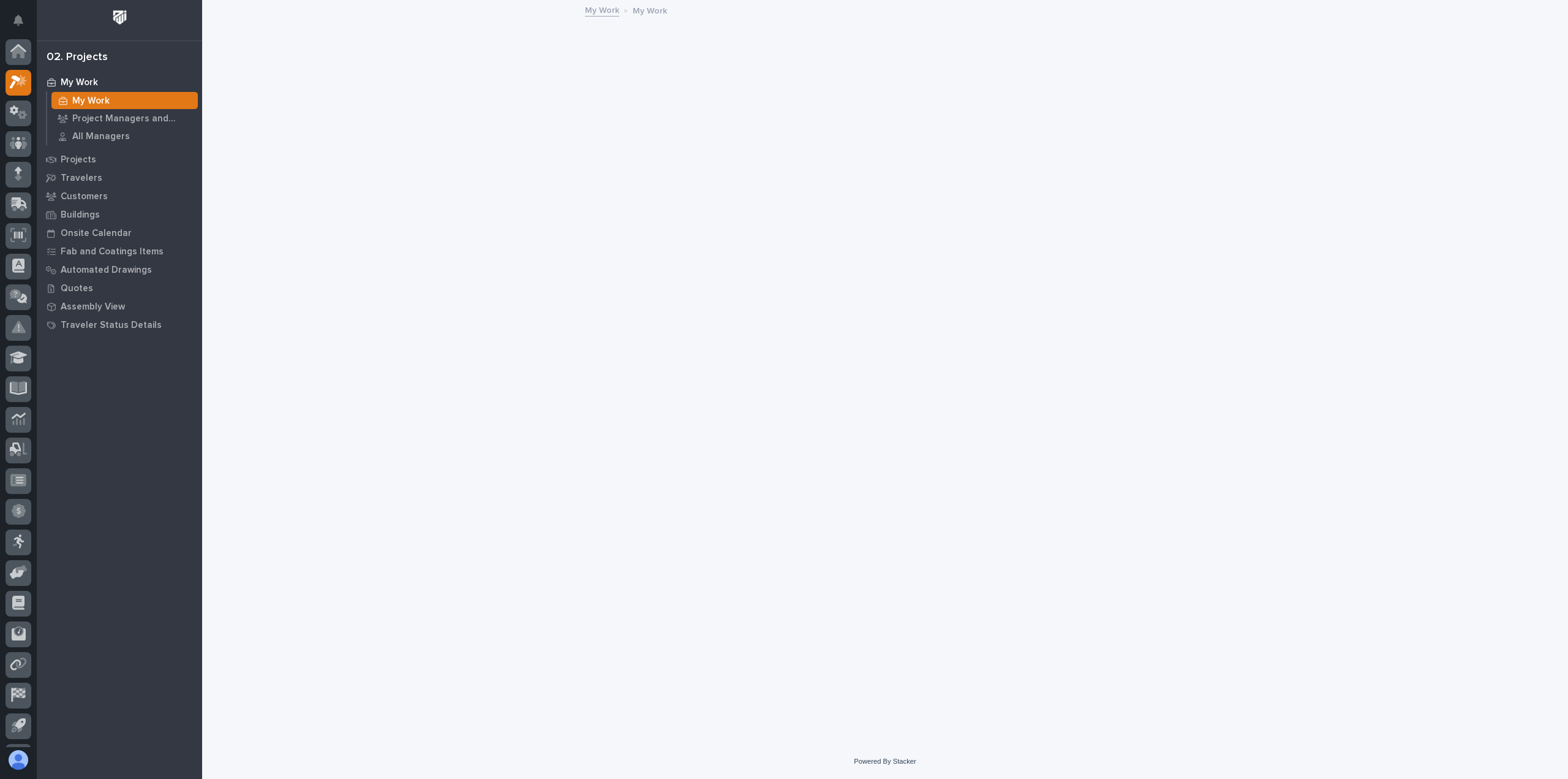
scroll to position [27, 0]
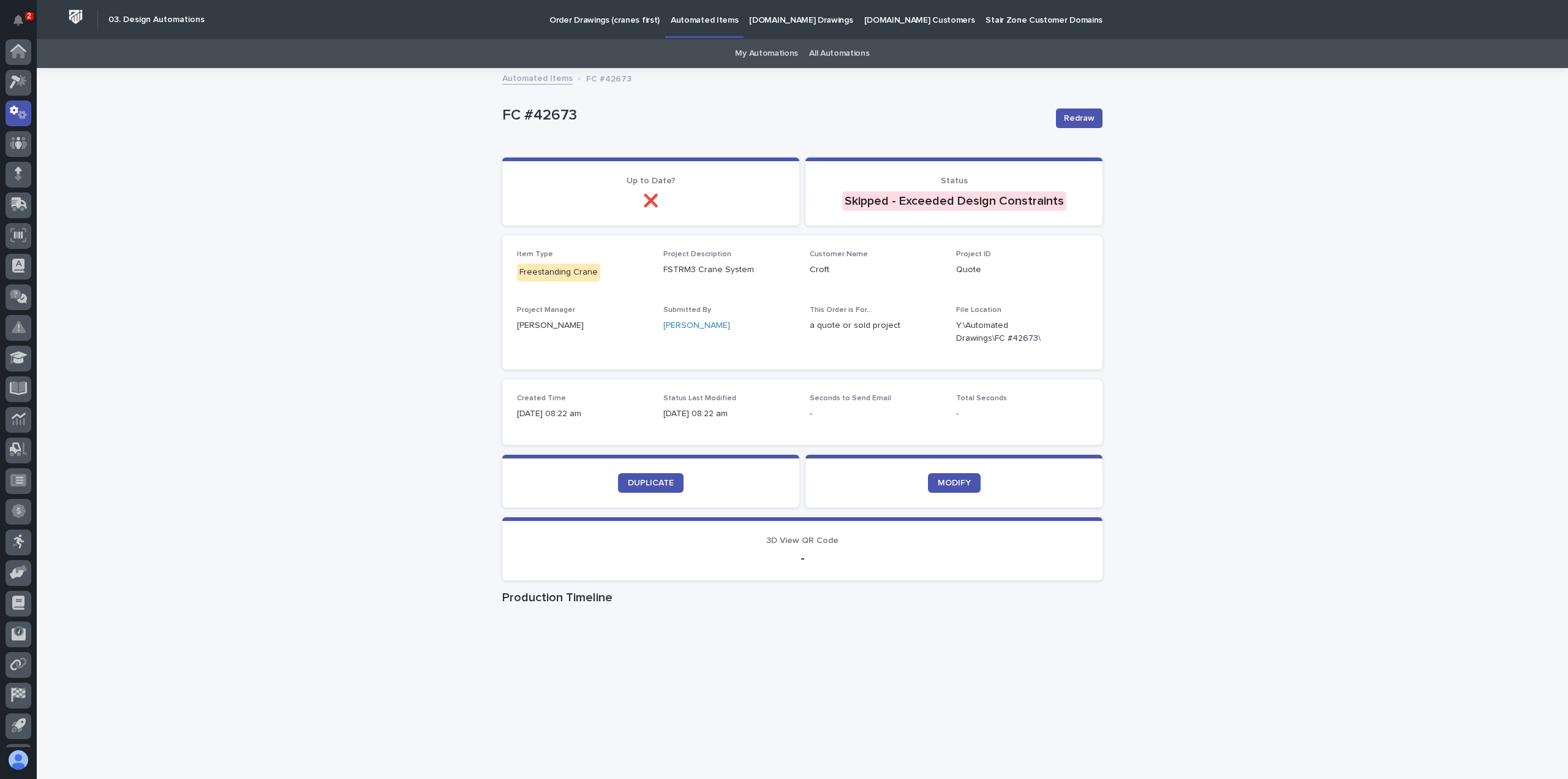
scroll to position [27, 0]
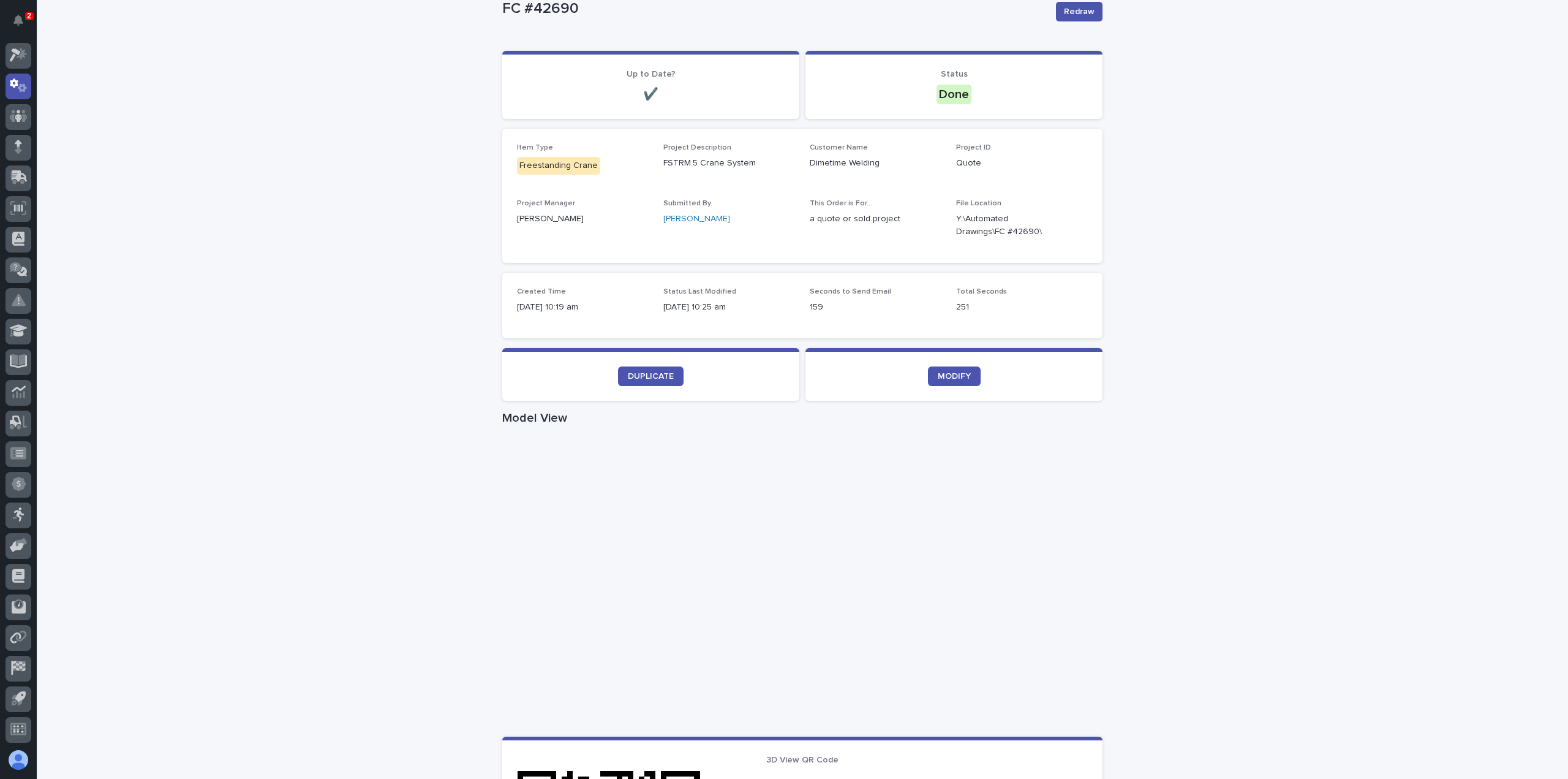
scroll to position [184, 0]
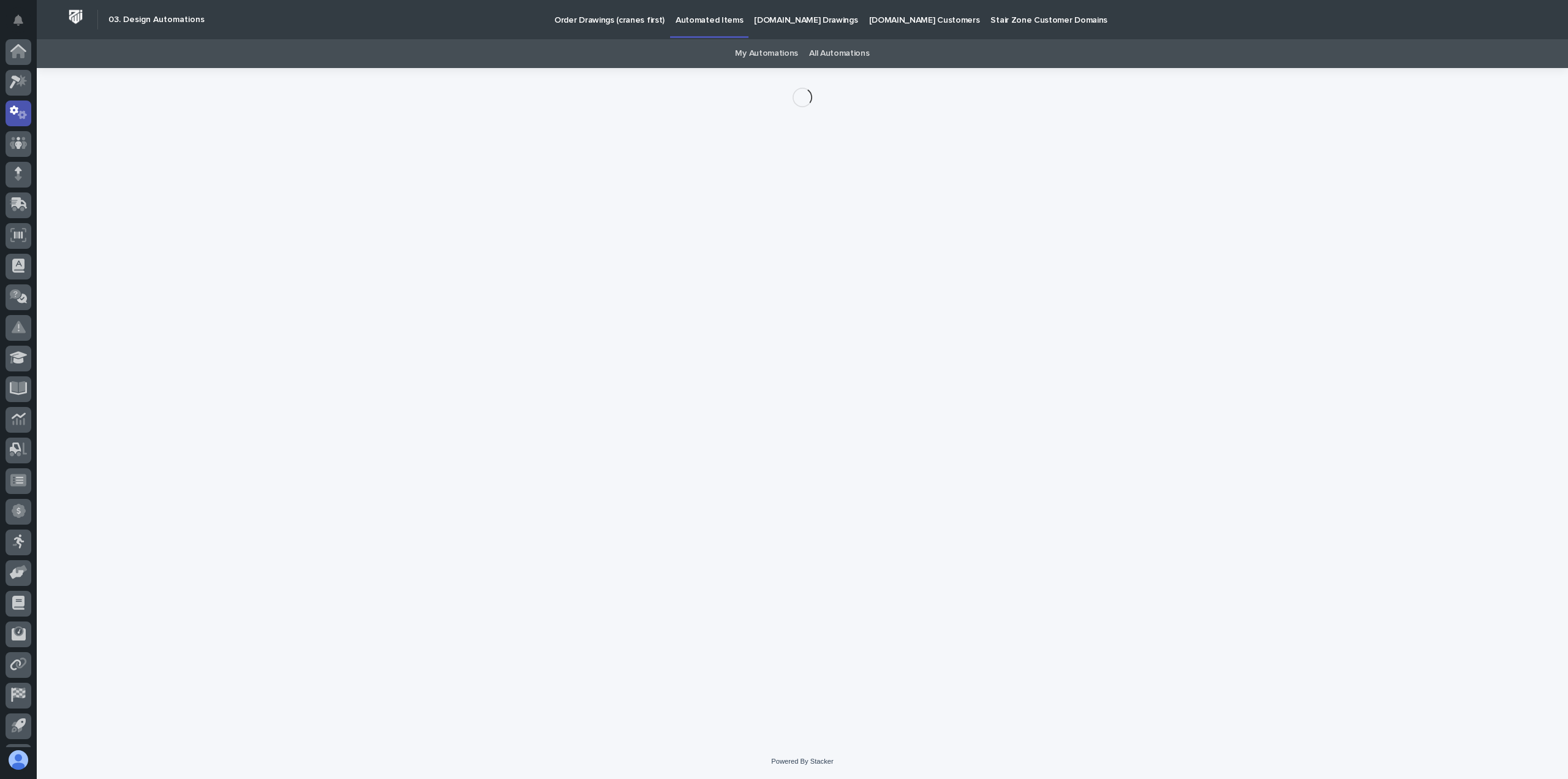
scroll to position [27, 0]
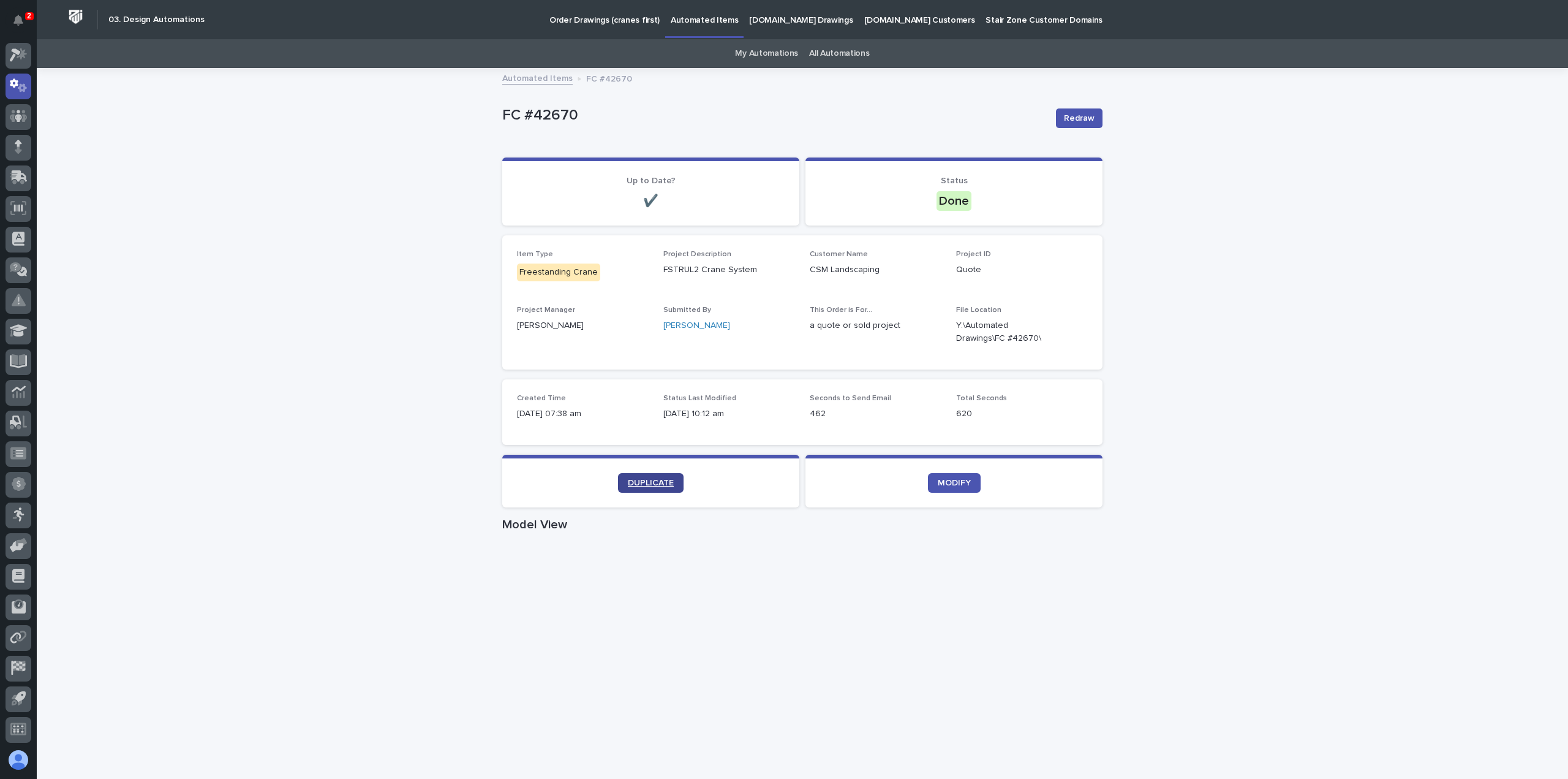
click at [629, 481] on span "DUPLICATE" at bounding box center [650, 482] width 46 height 9
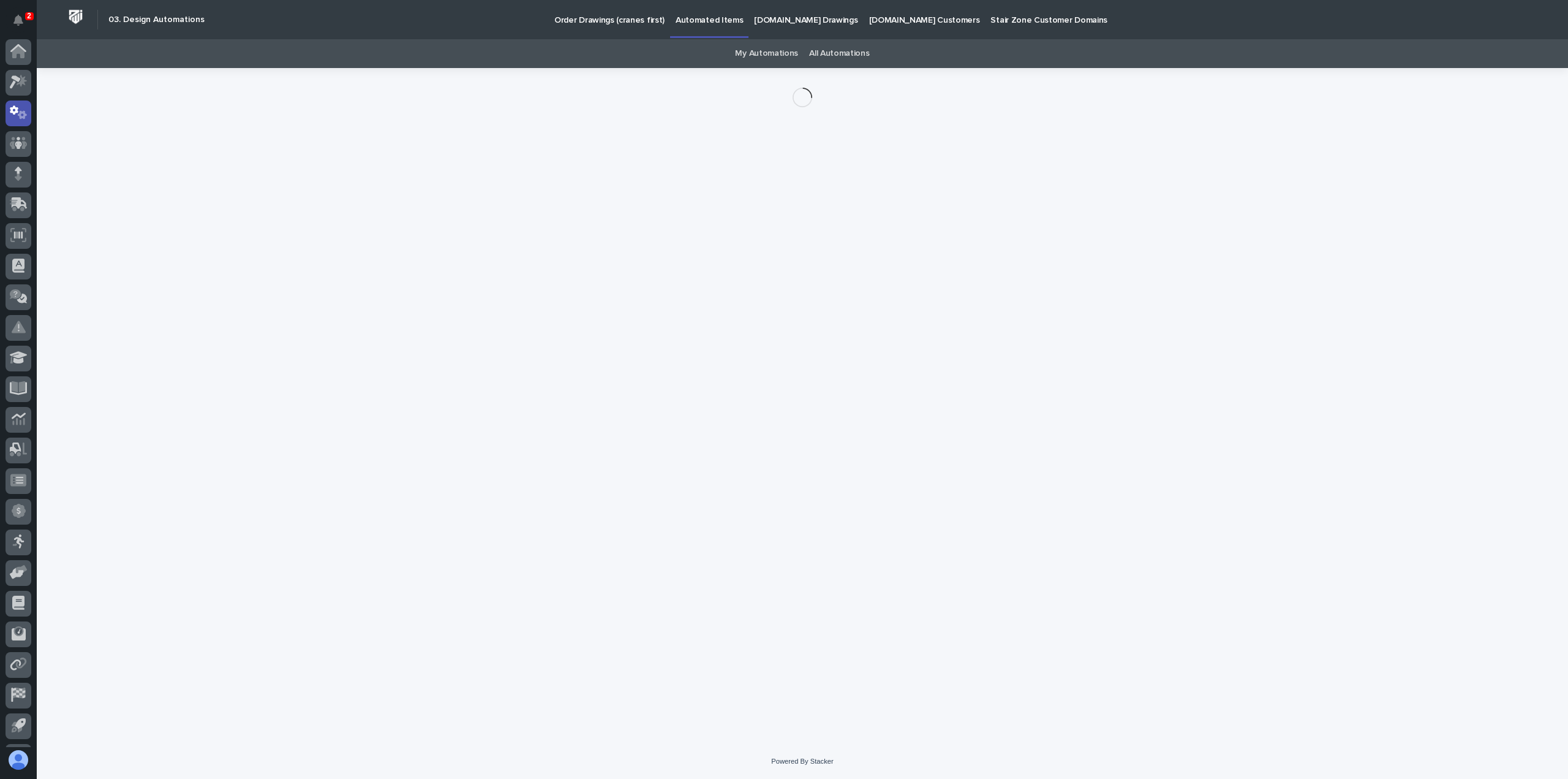
scroll to position [27, 0]
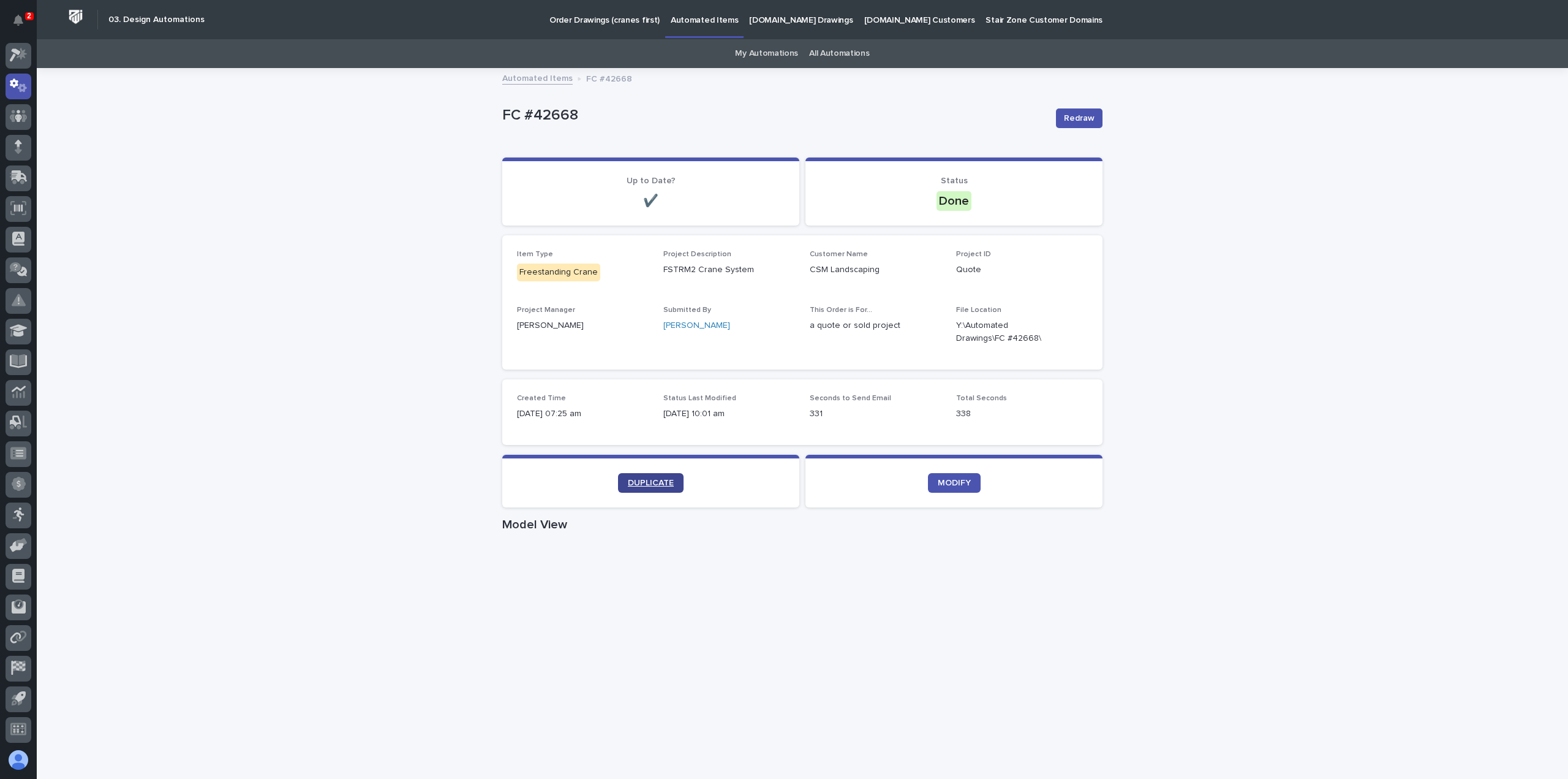
click at [646, 480] on span "DUPLICATE" at bounding box center [650, 482] width 46 height 9
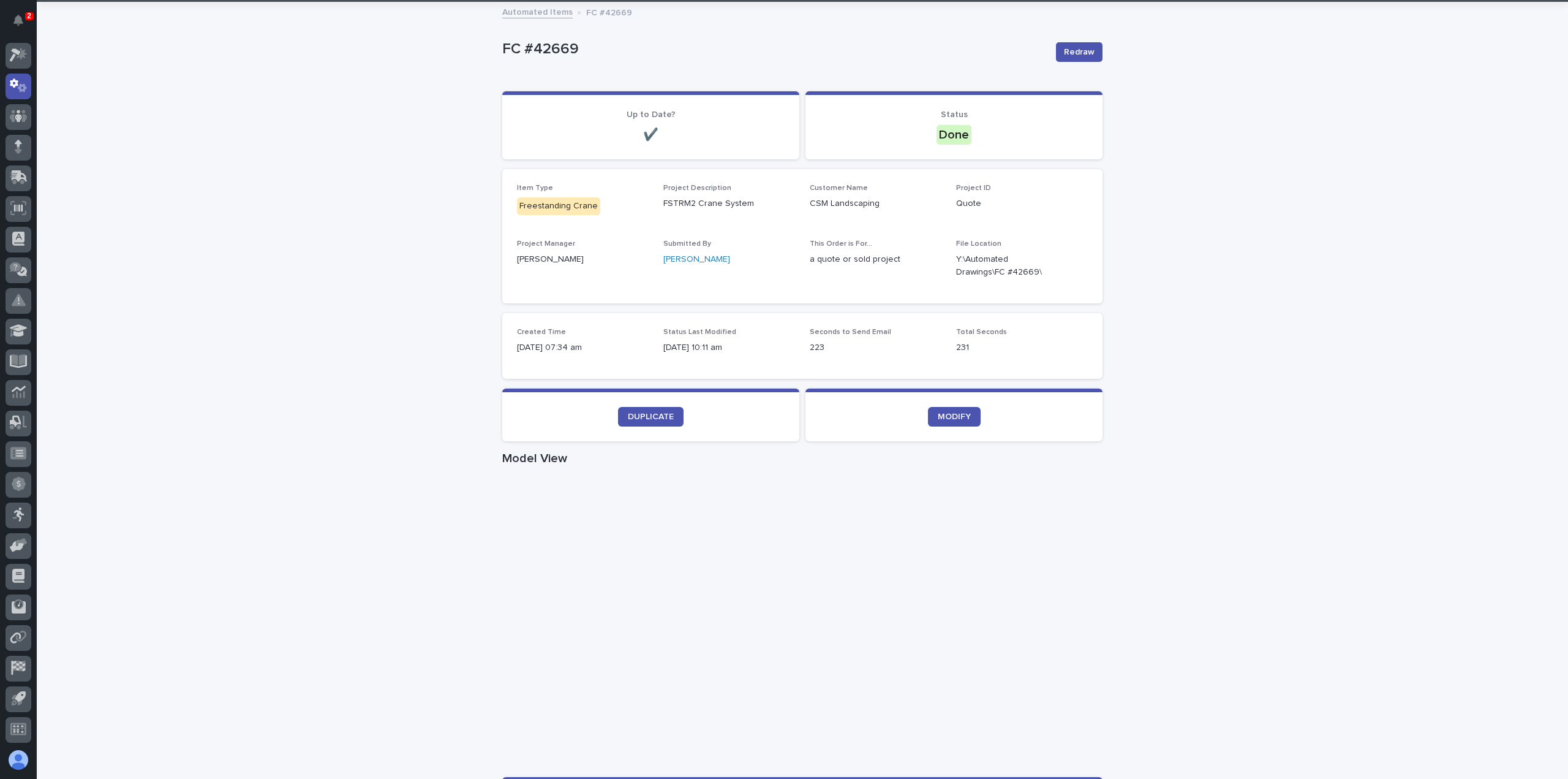
scroll to position [184, 0]
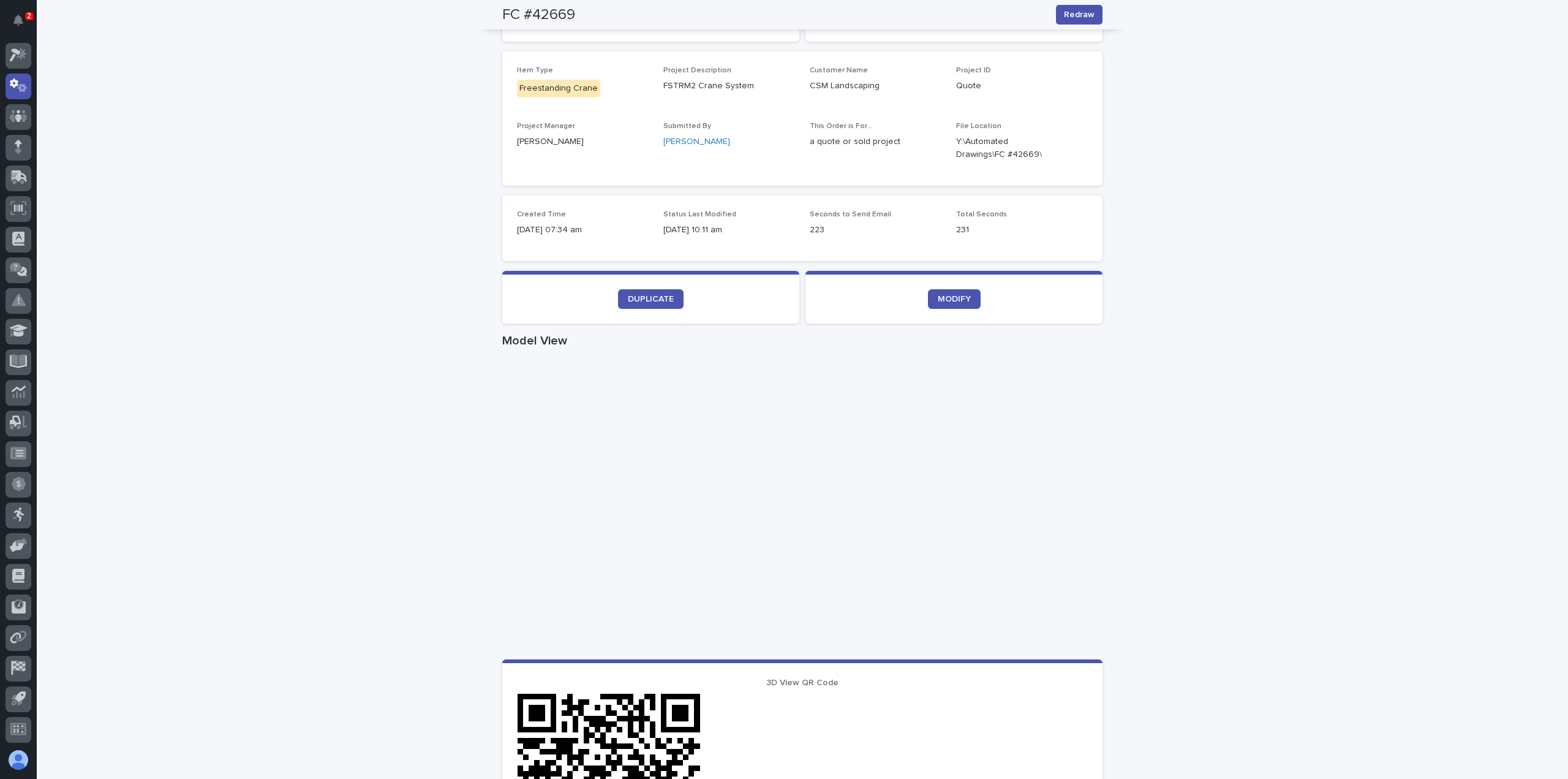
click at [1131, 572] on div "Loading... Saving… Loading... Saving… FC #42669 Redraw FC #42669 Redraw Sorry, …" at bounding box center [802, 525] width 1531 height 1280
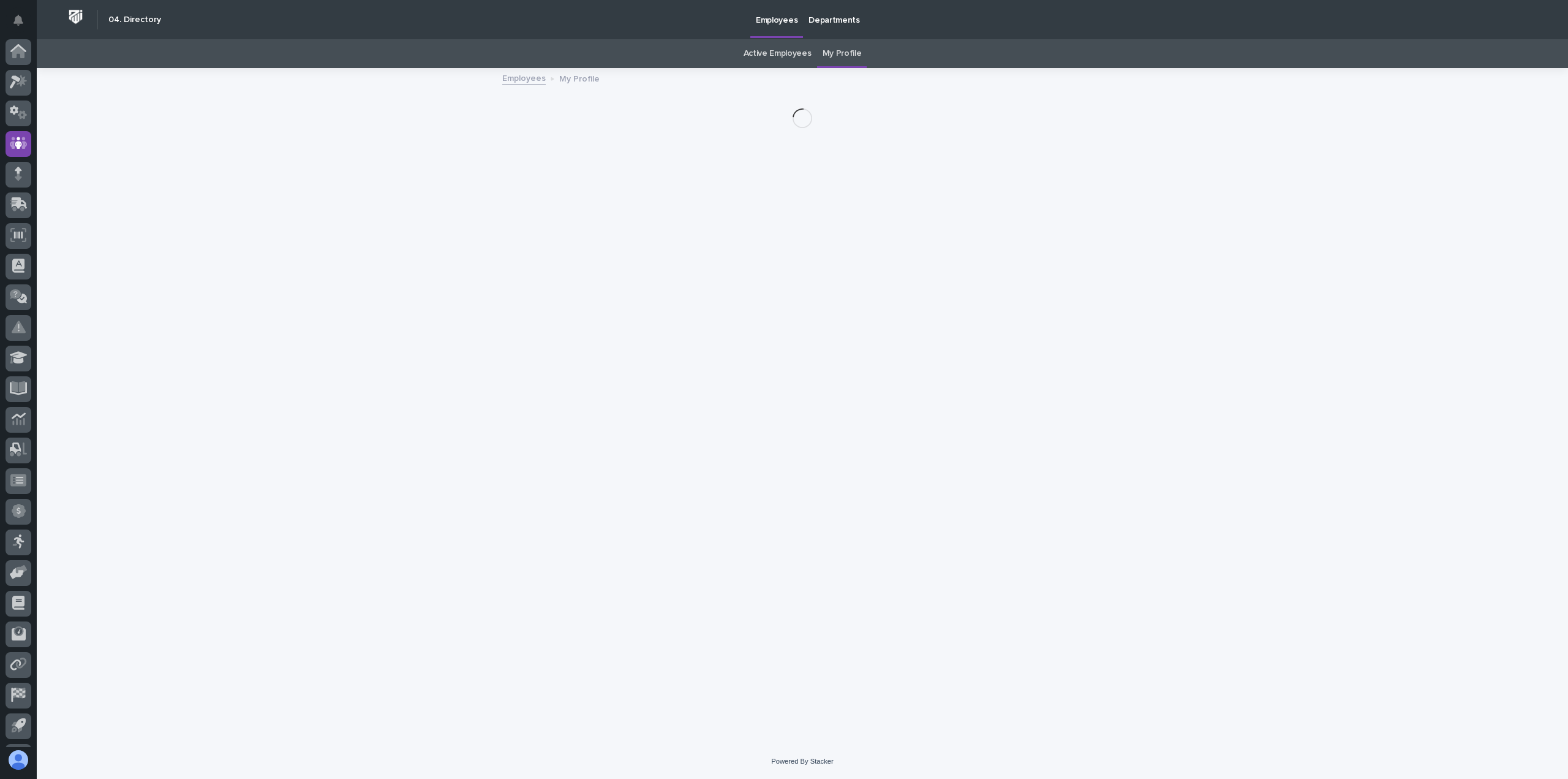
scroll to position [27, 0]
click at [26, 55] on icon at bounding box center [18, 55] width 18 height 14
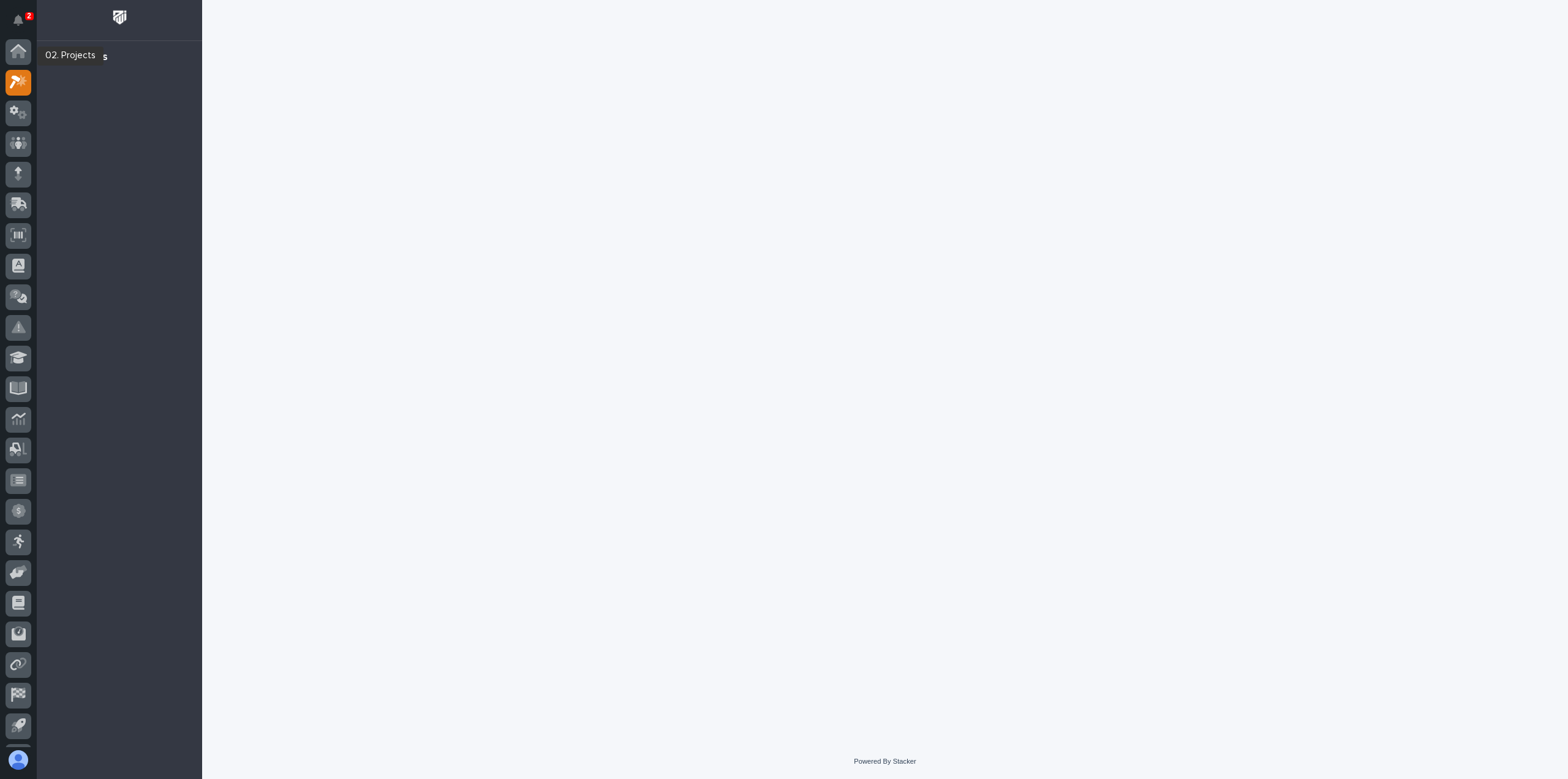
scroll to position [27, 0]
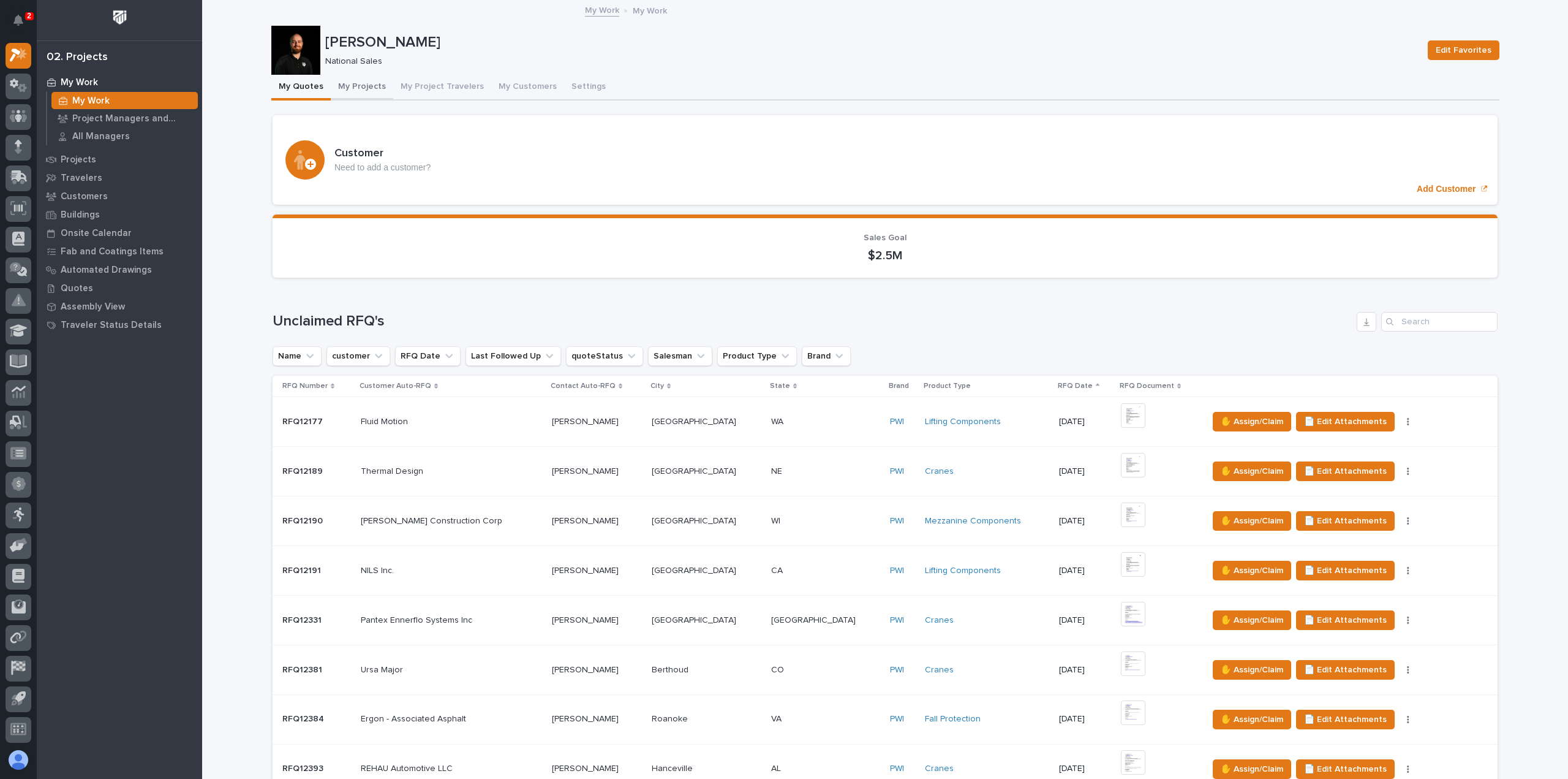
click at [356, 82] on button "My Projects" at bounding box center [362, 87] width 63 height 26
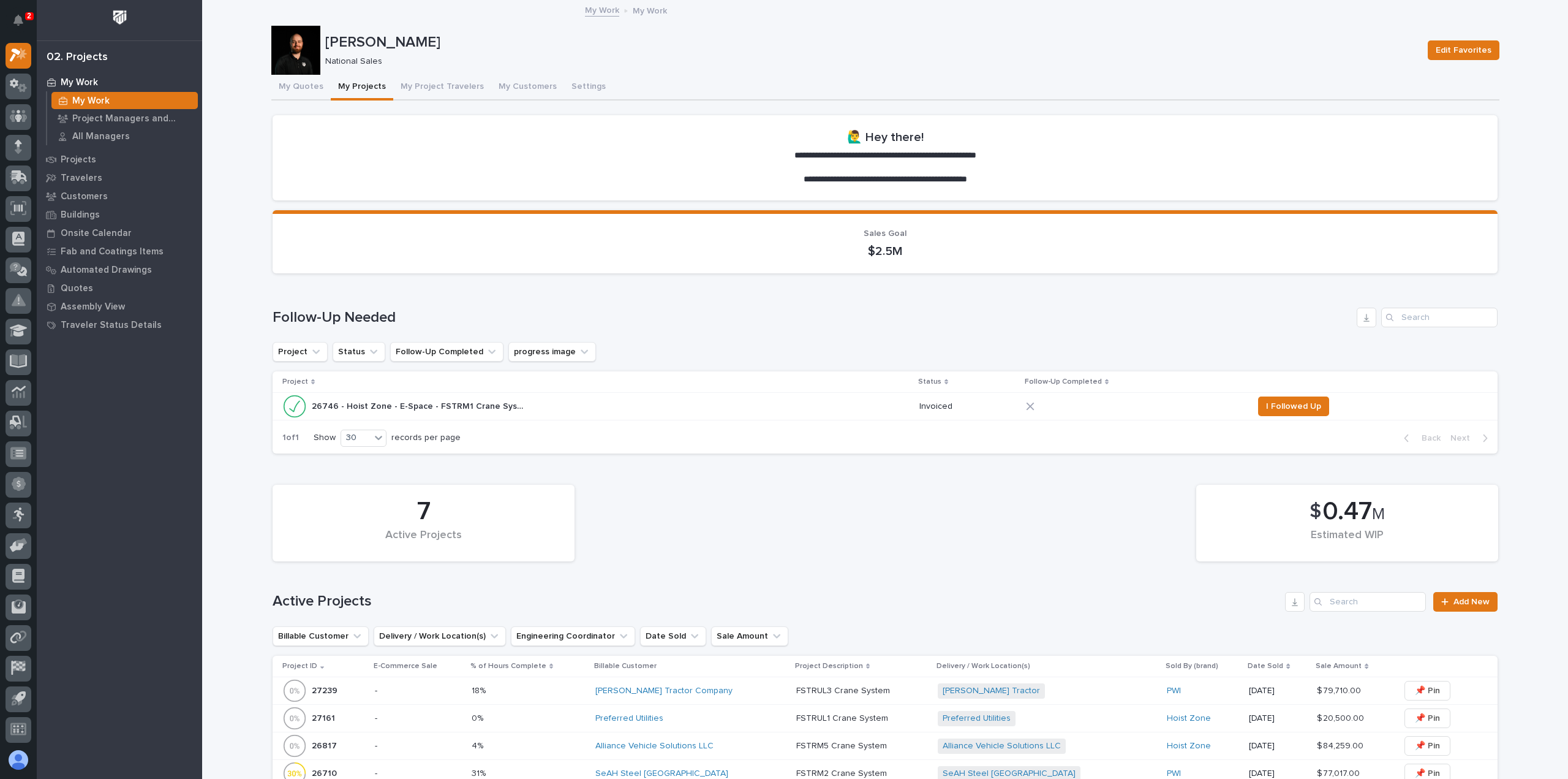
click at [1295, 393] on td "I Followed Up" at bounding box center [1372, 407] width 249 height 27
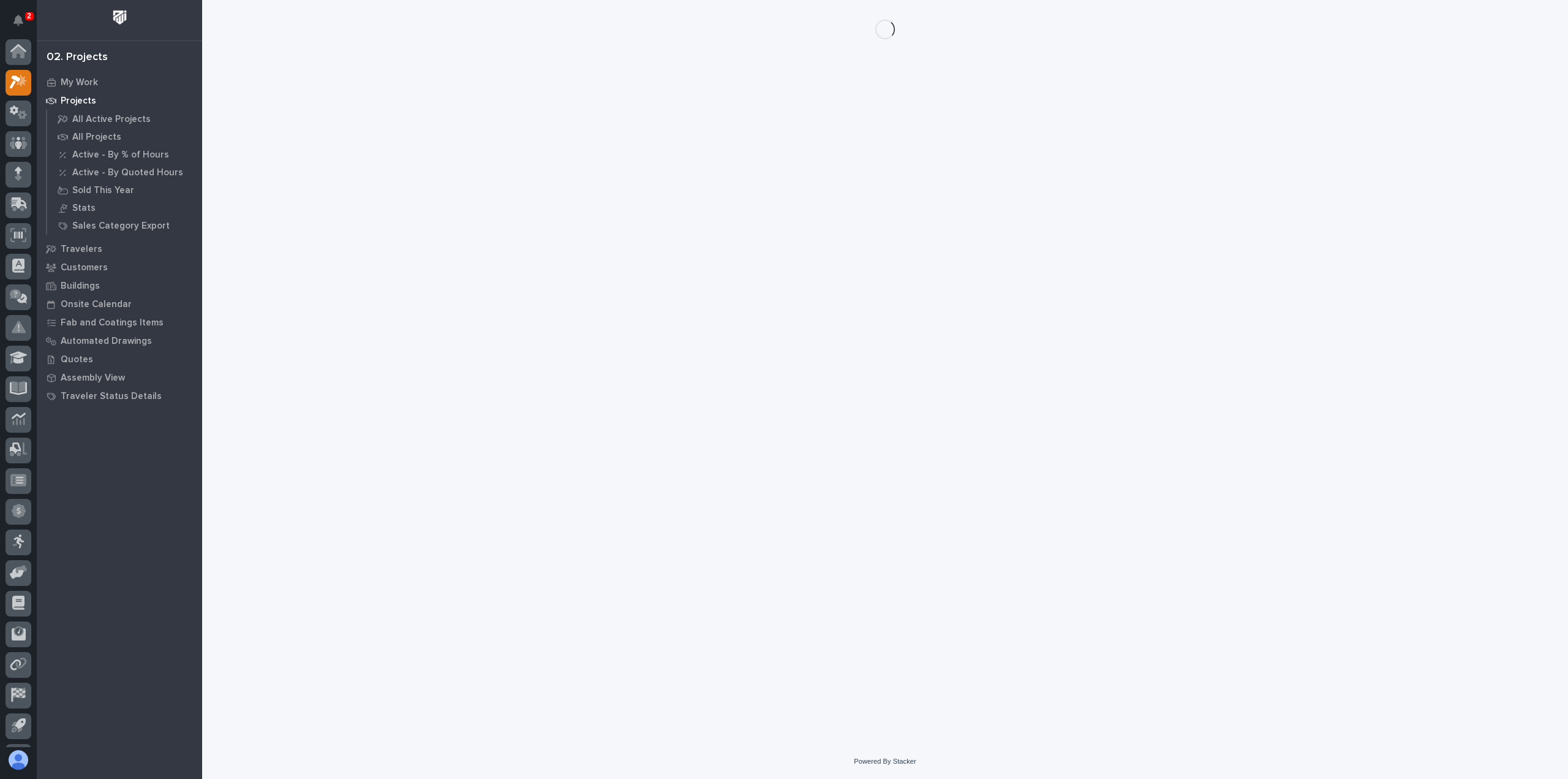
scroll to position [27, 0]
click at [1294, 400] on div "Loading... Saving… Loading... Saving…" at bounding box center [885, 356] width 1240 height 713
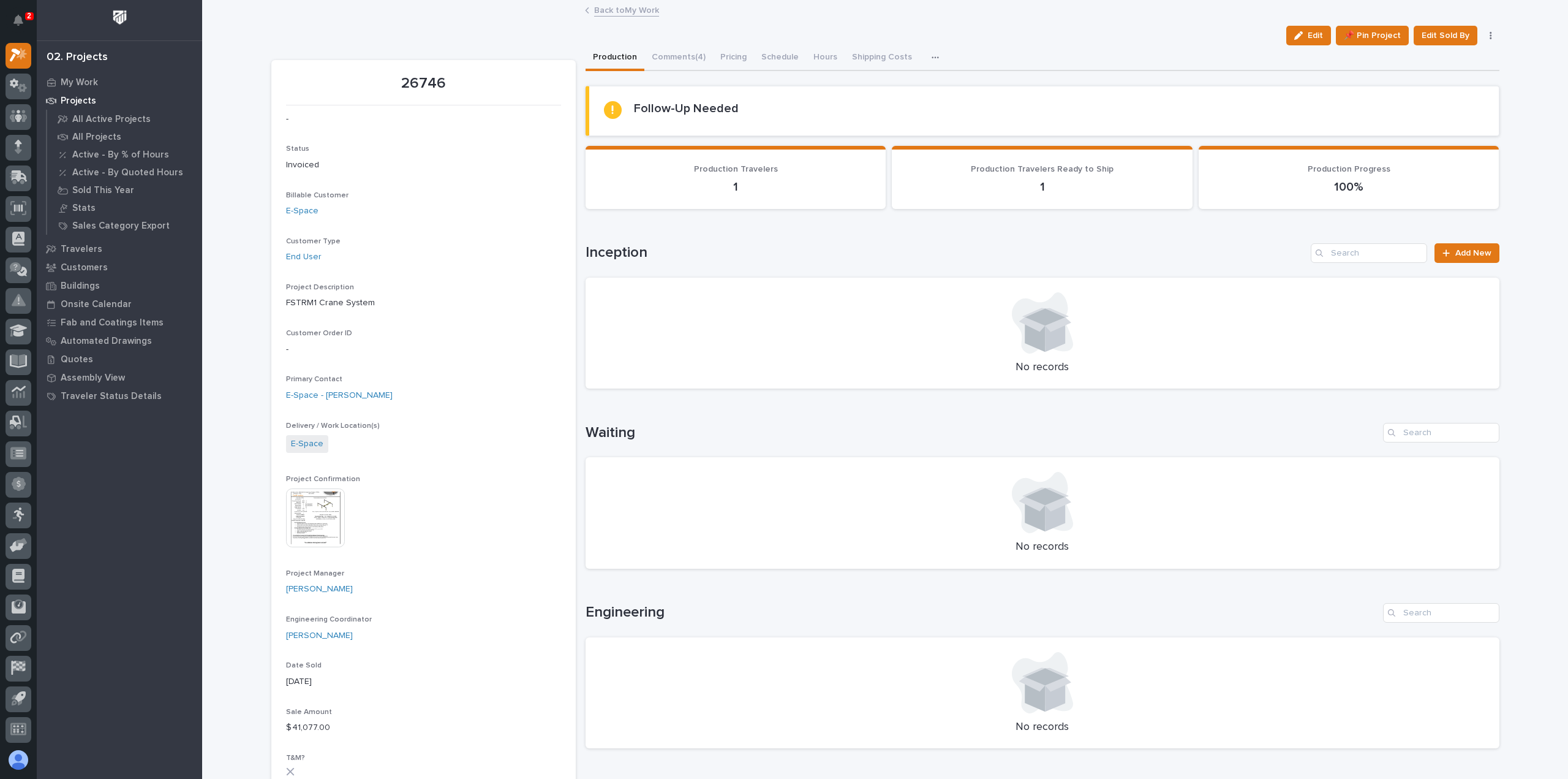
click at [623, 11] on link "Back to My Work" at bounding box center [626, 10] width 65 height 14
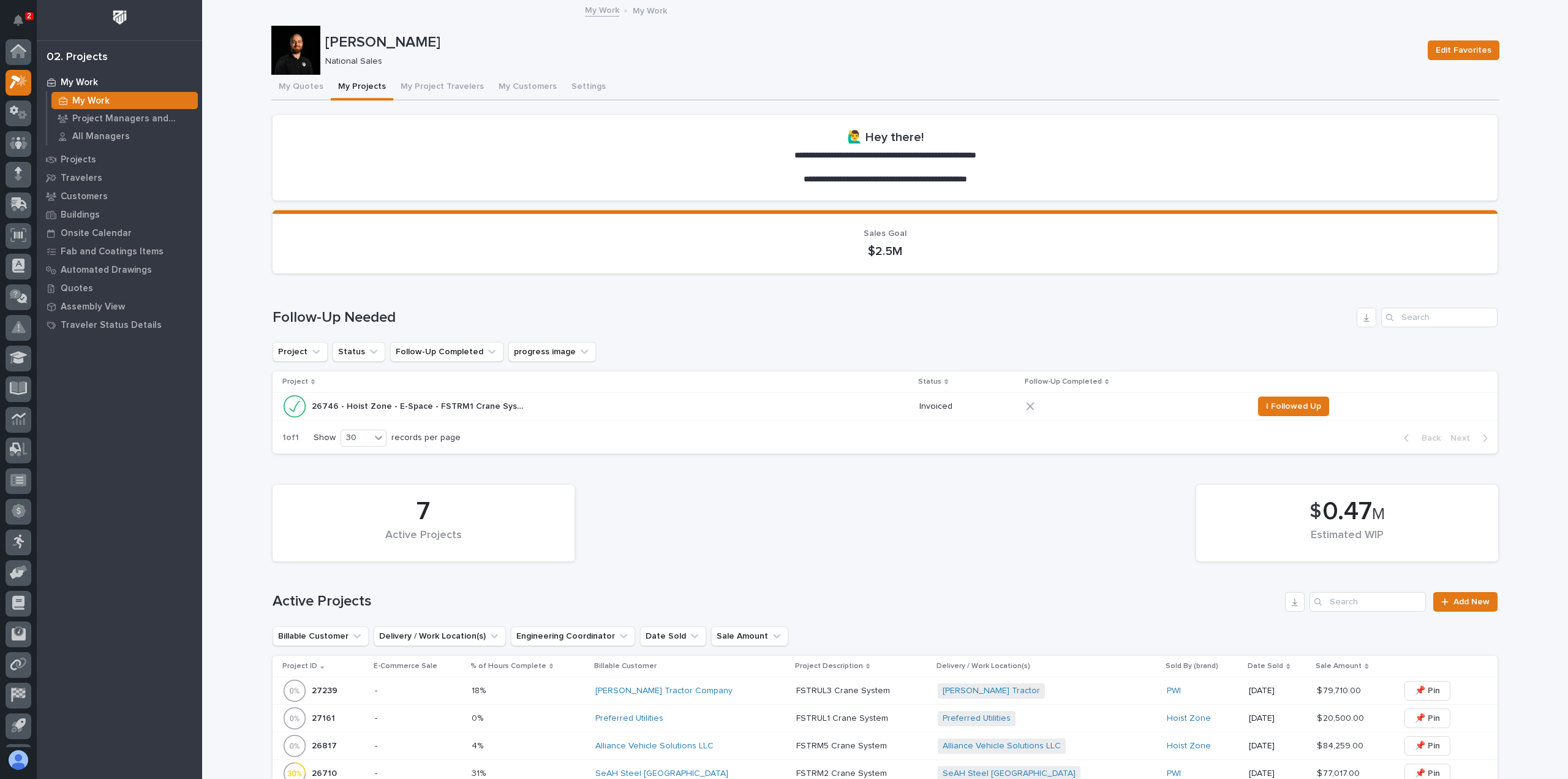
scroll to position [27, 0]
click at [1274, 409] on span "I Followed Up" at bounding box center [1294, 406] width 55 height 14
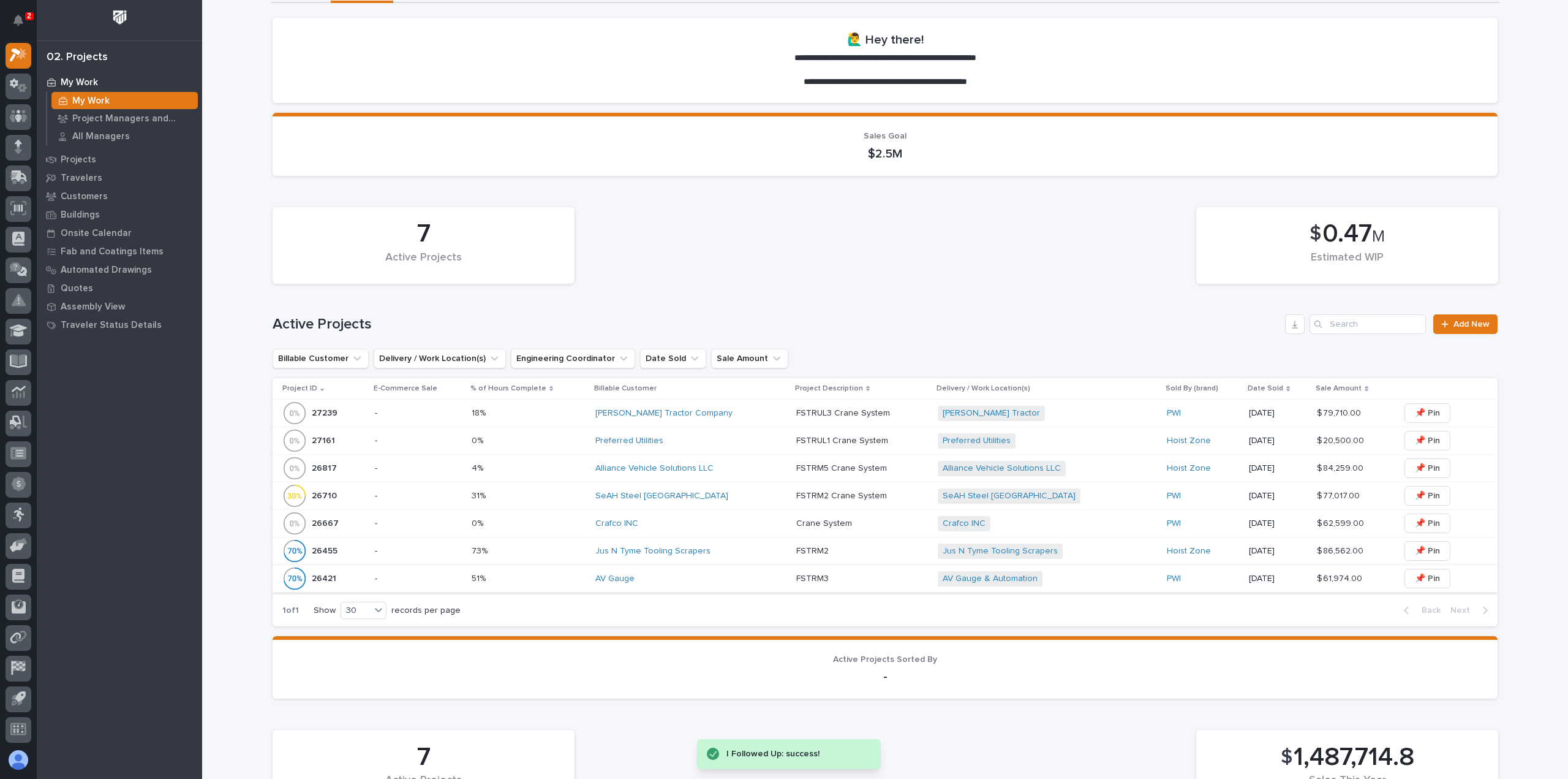
scroll to position [245, 0]
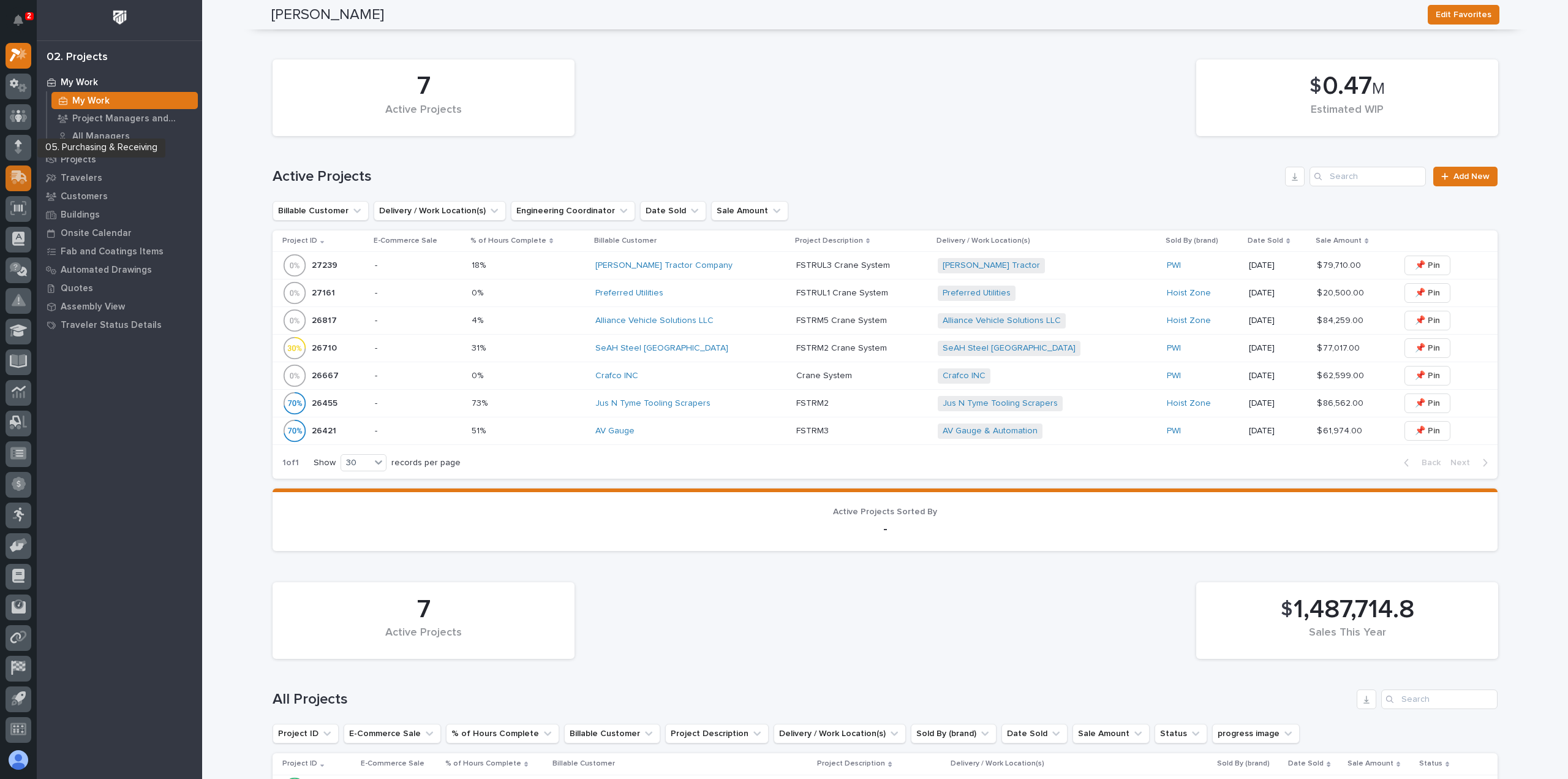
click at [19, 177] on icon at bounding box center [20, 176] width 16 height 12
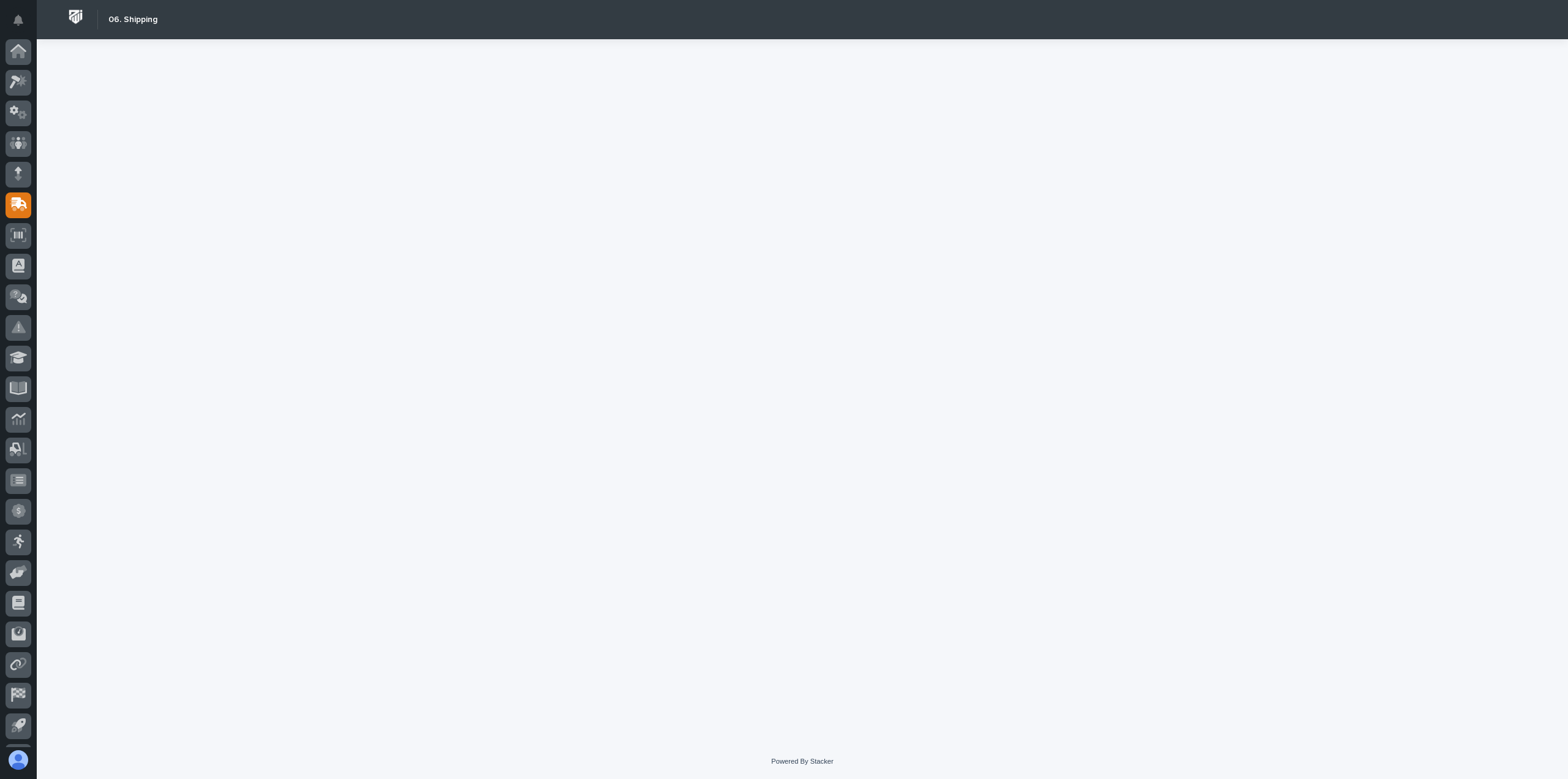
scroll to position [27, 0]
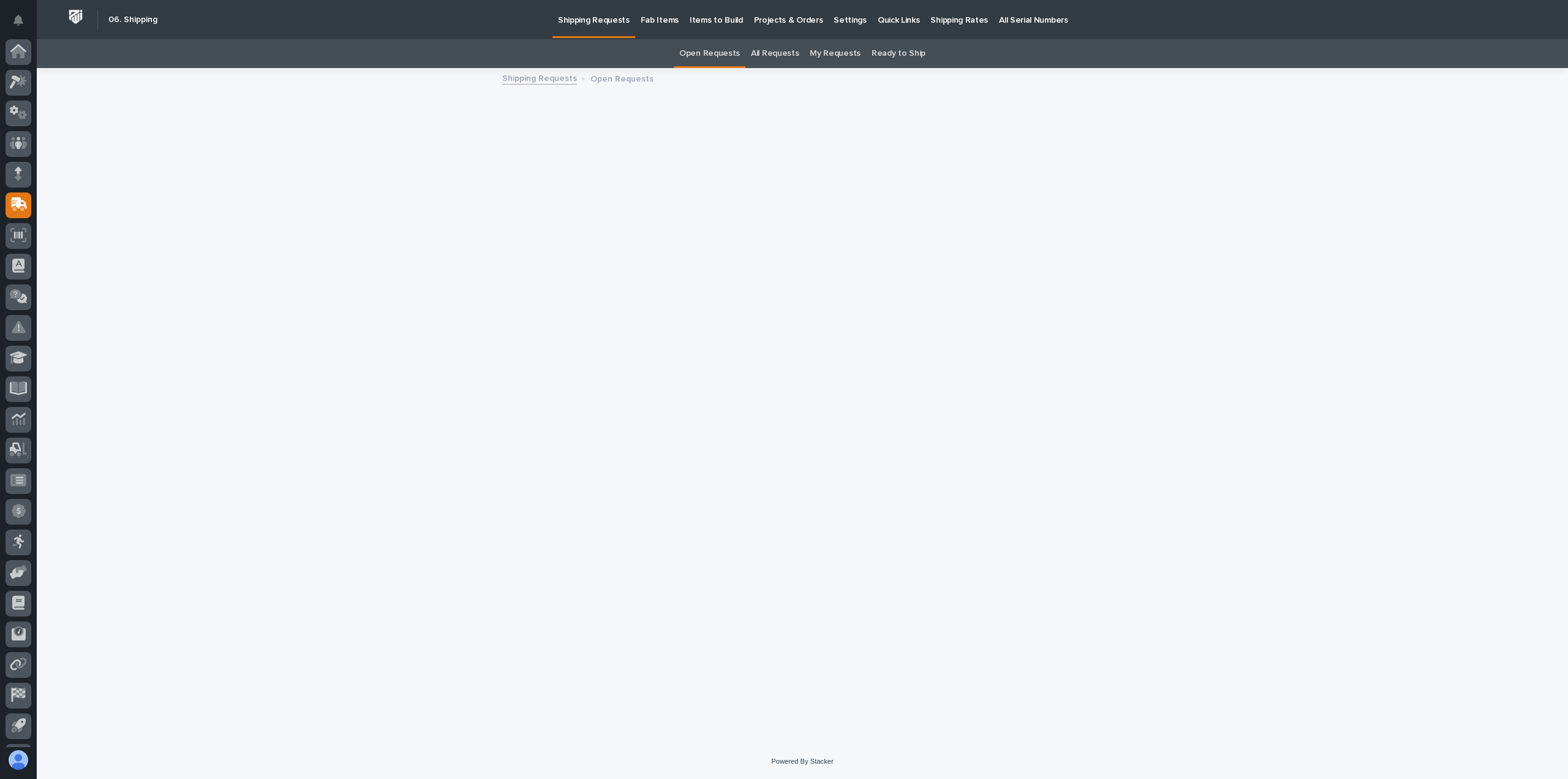
scroll to position [27, 0]
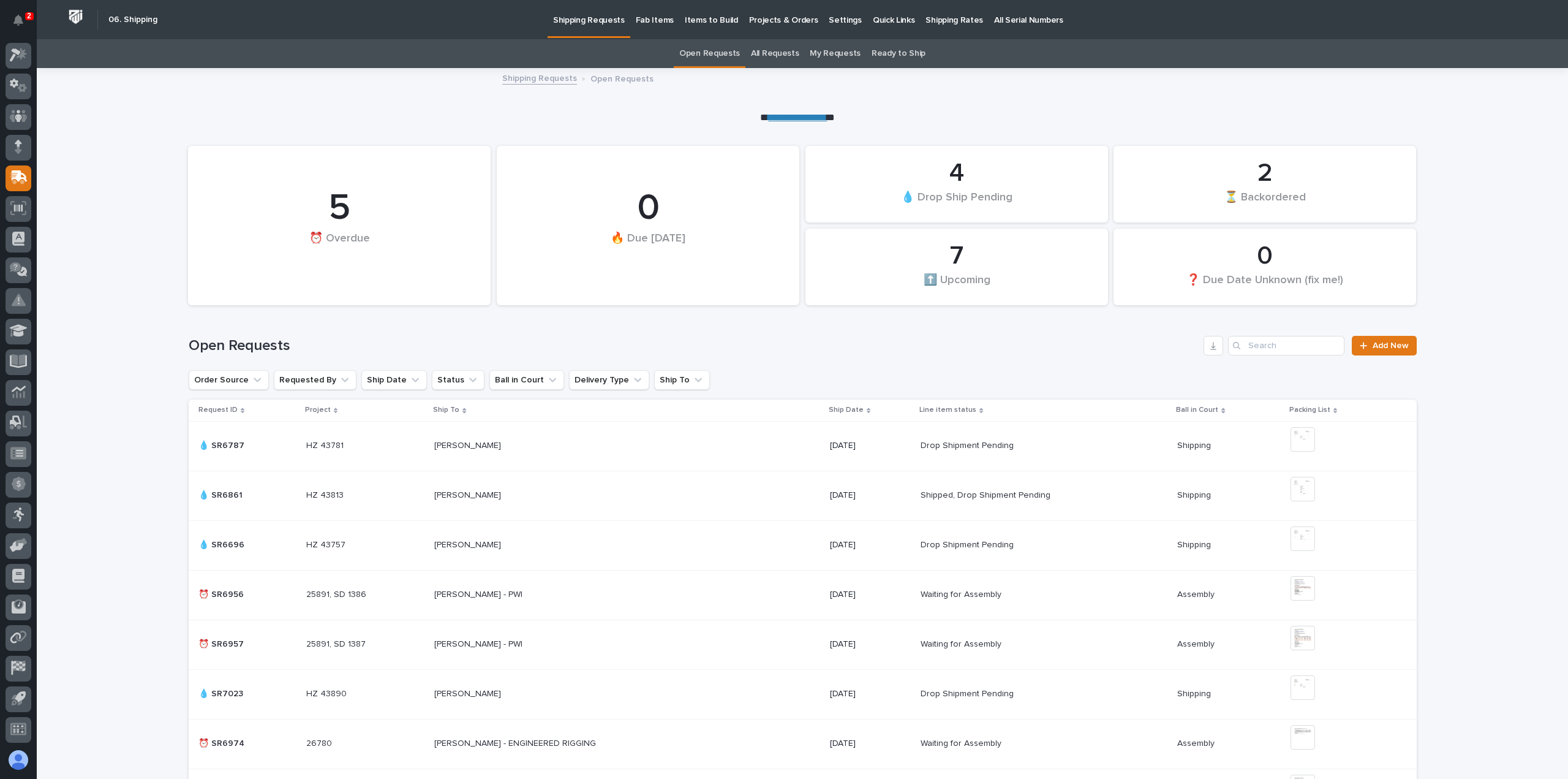
click at [950, 22] on p "Shipping Rates" at bounding box center [954, 13] width 58 height 26
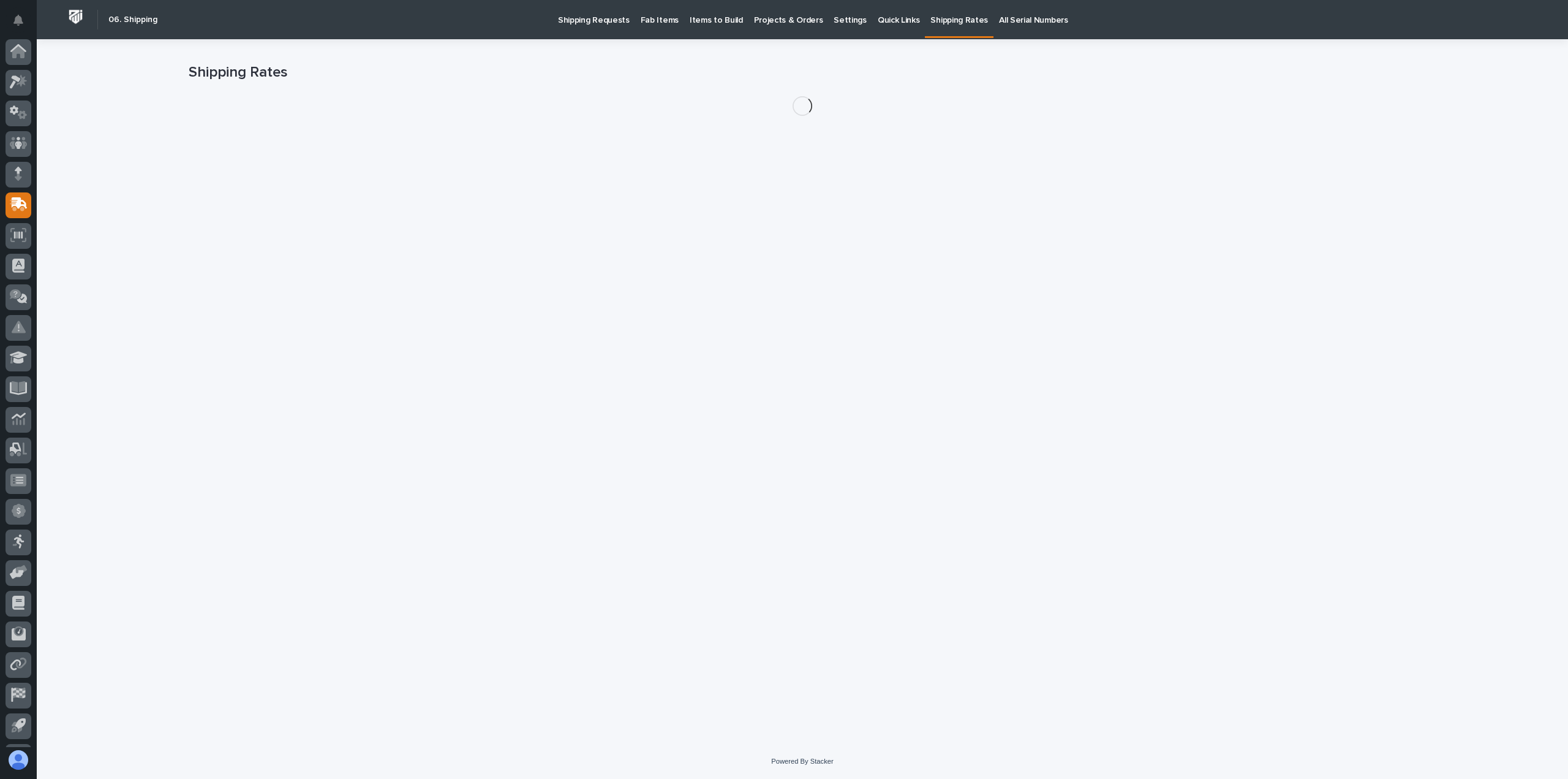
scroll to position [27, 0]
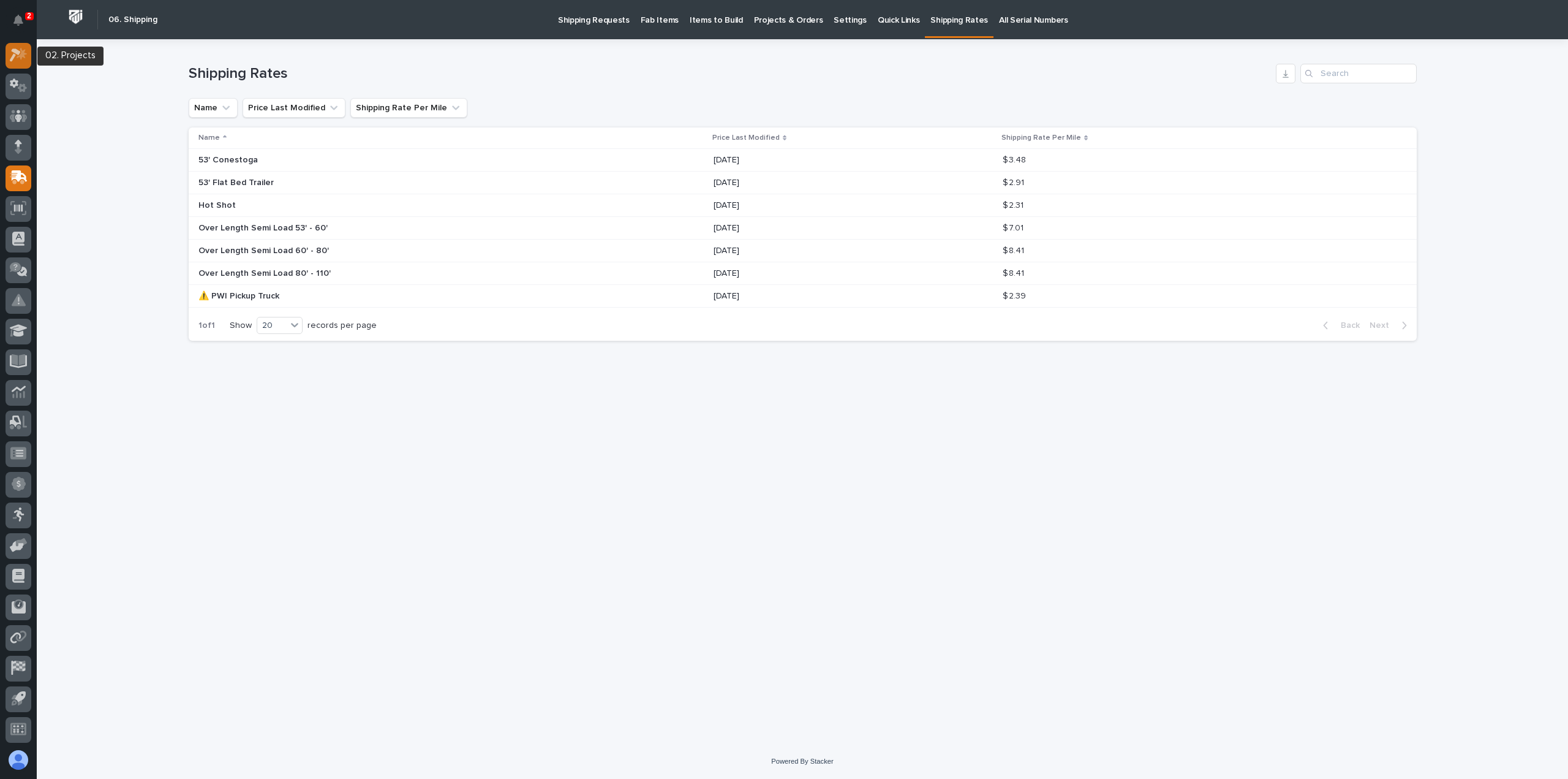
click at [26, 55] on icon at bounding box center [18, 55] width 18 height 14
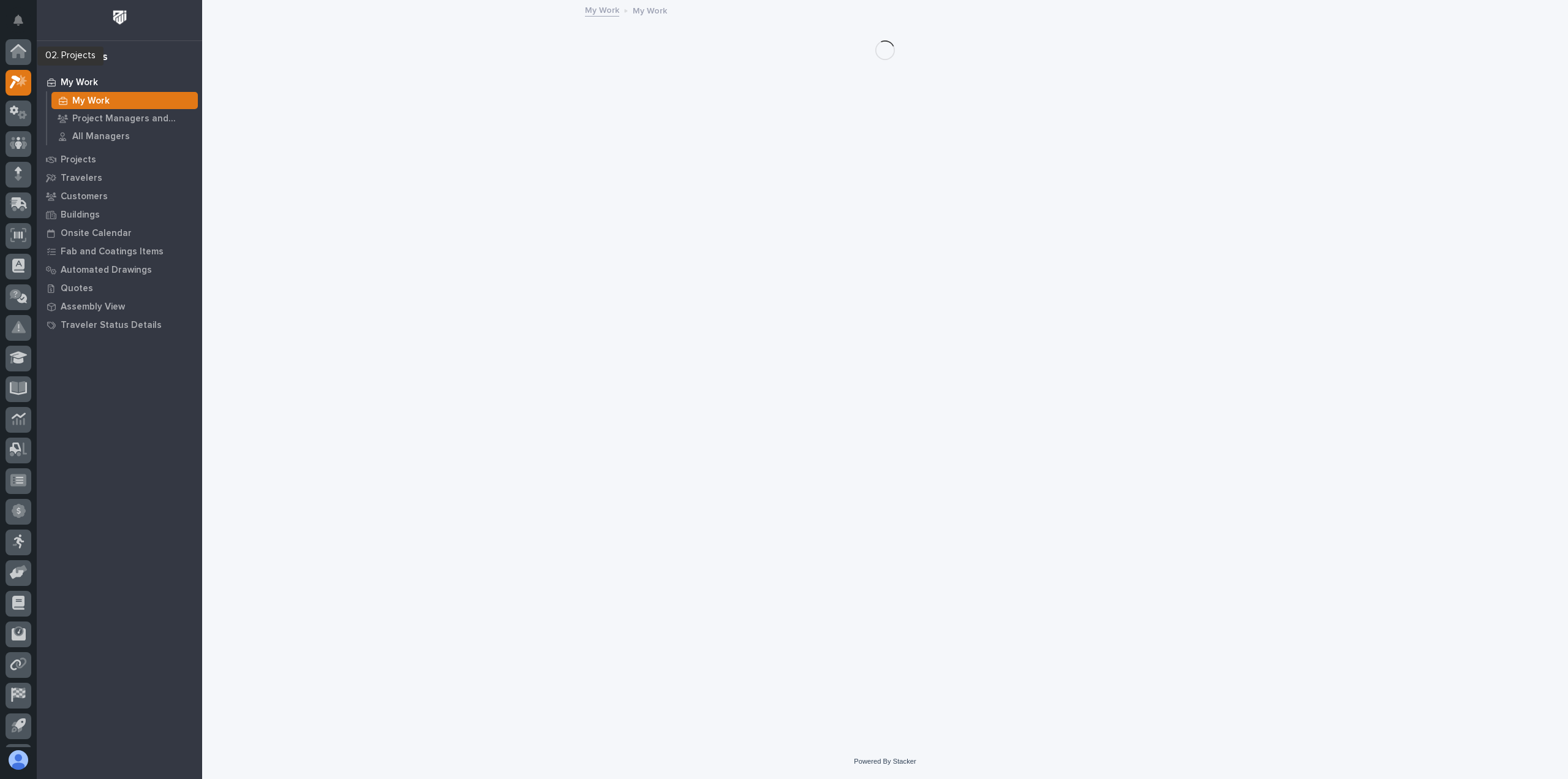
scroll to position [27, 0]
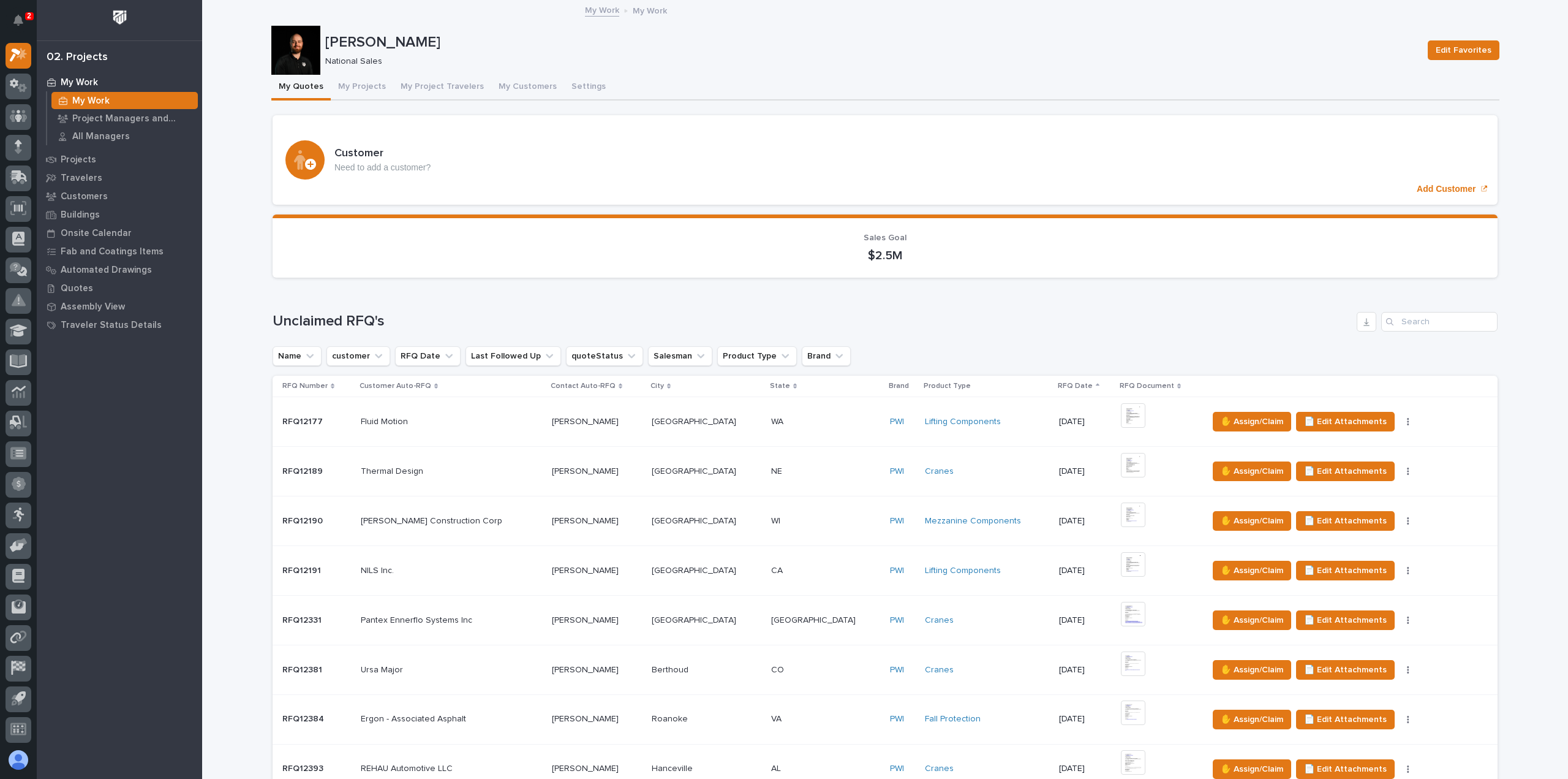
click at [463, 59] on p "National Sales" at bounding box center [869, 61] width 1088 height 10
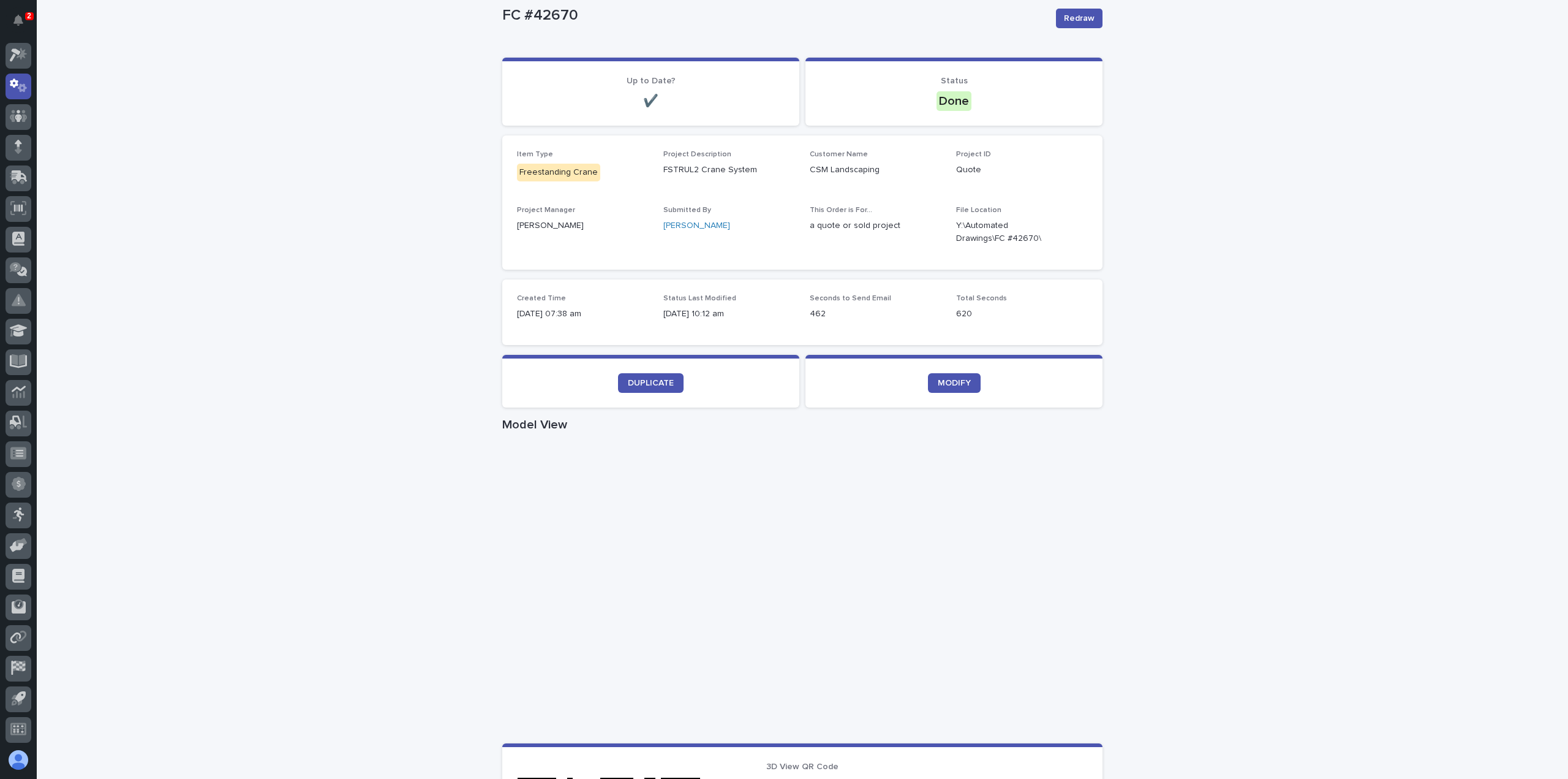
scroll to position [123, 0]
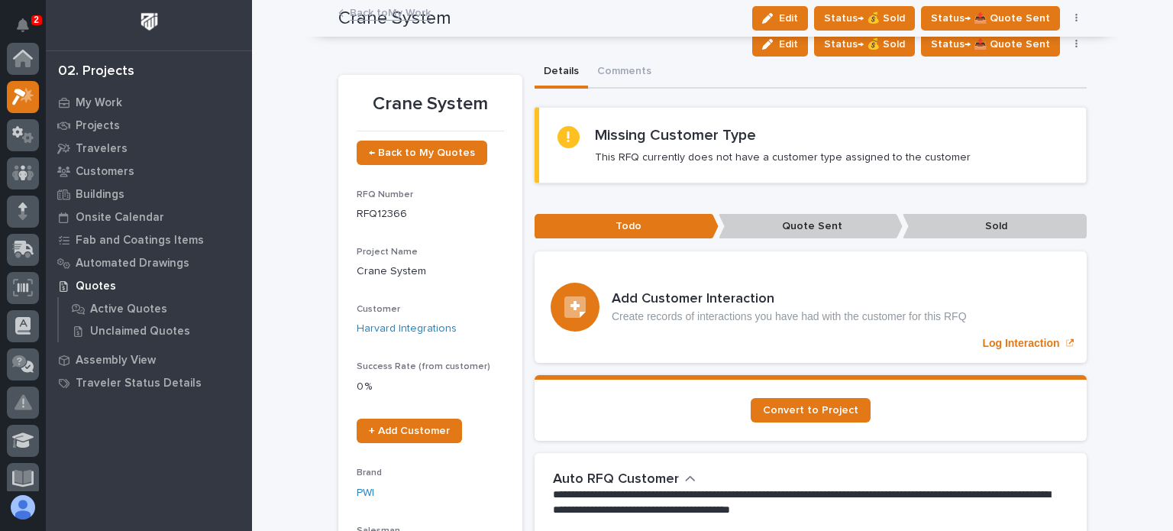
scroll to position [38, 0]
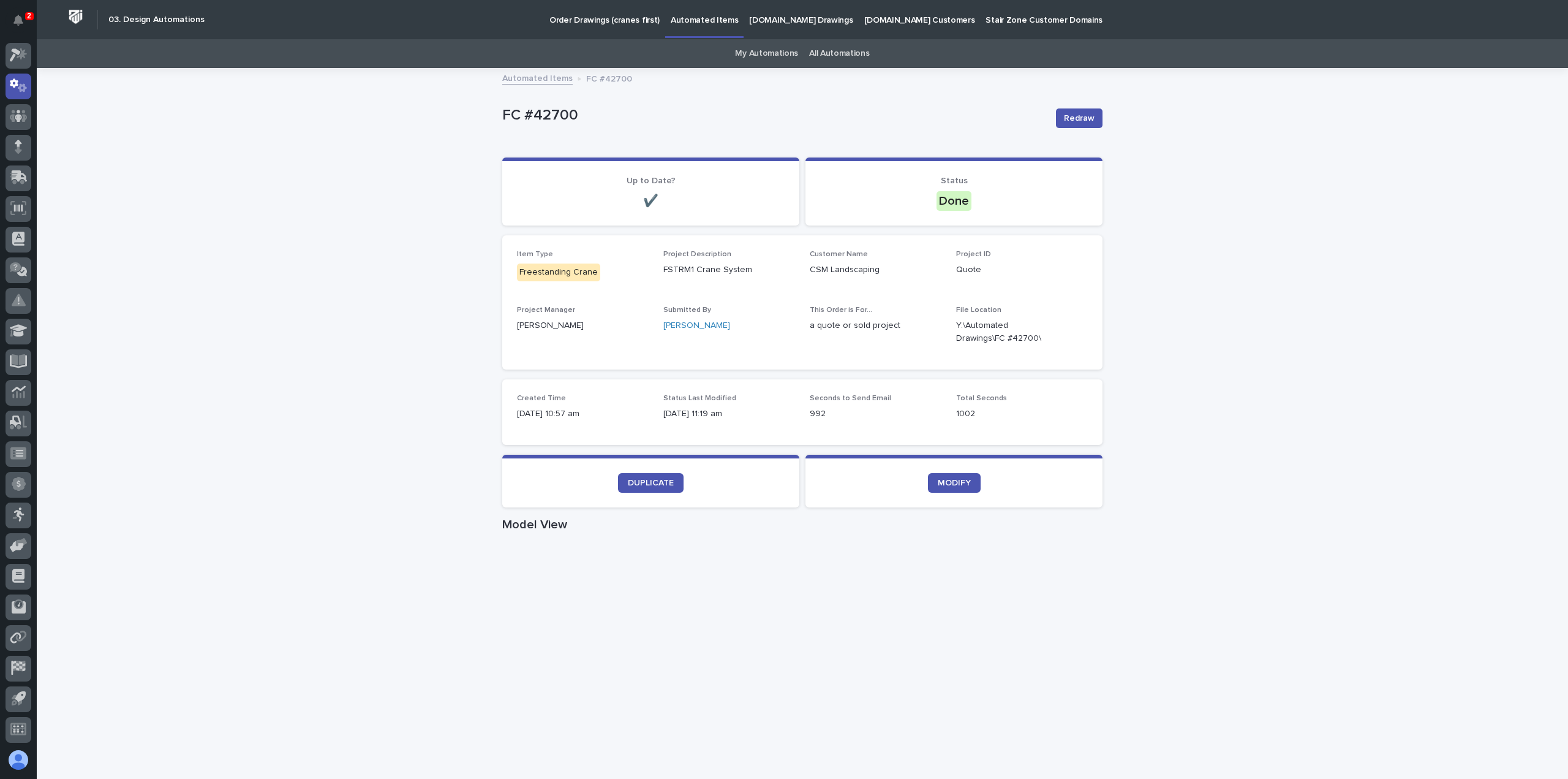
scroll to position [123, 0]
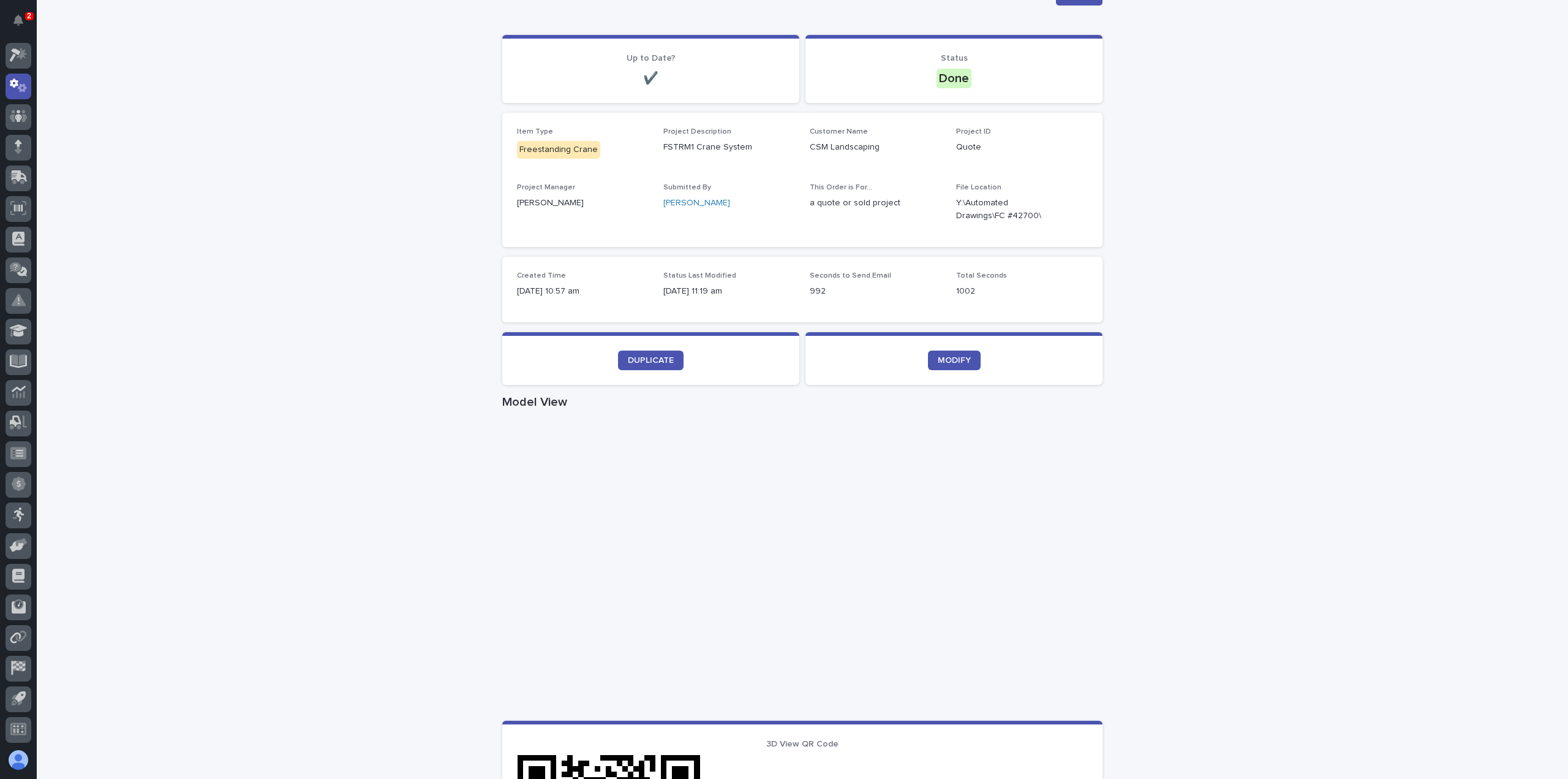
click at [1326, 205] on div "Loading... Saving… Loading... Saving… FC #42700 Redraw FC #42700 Redraw Sorry, …" at bounding box center [802, 587] width 1531 height 1280
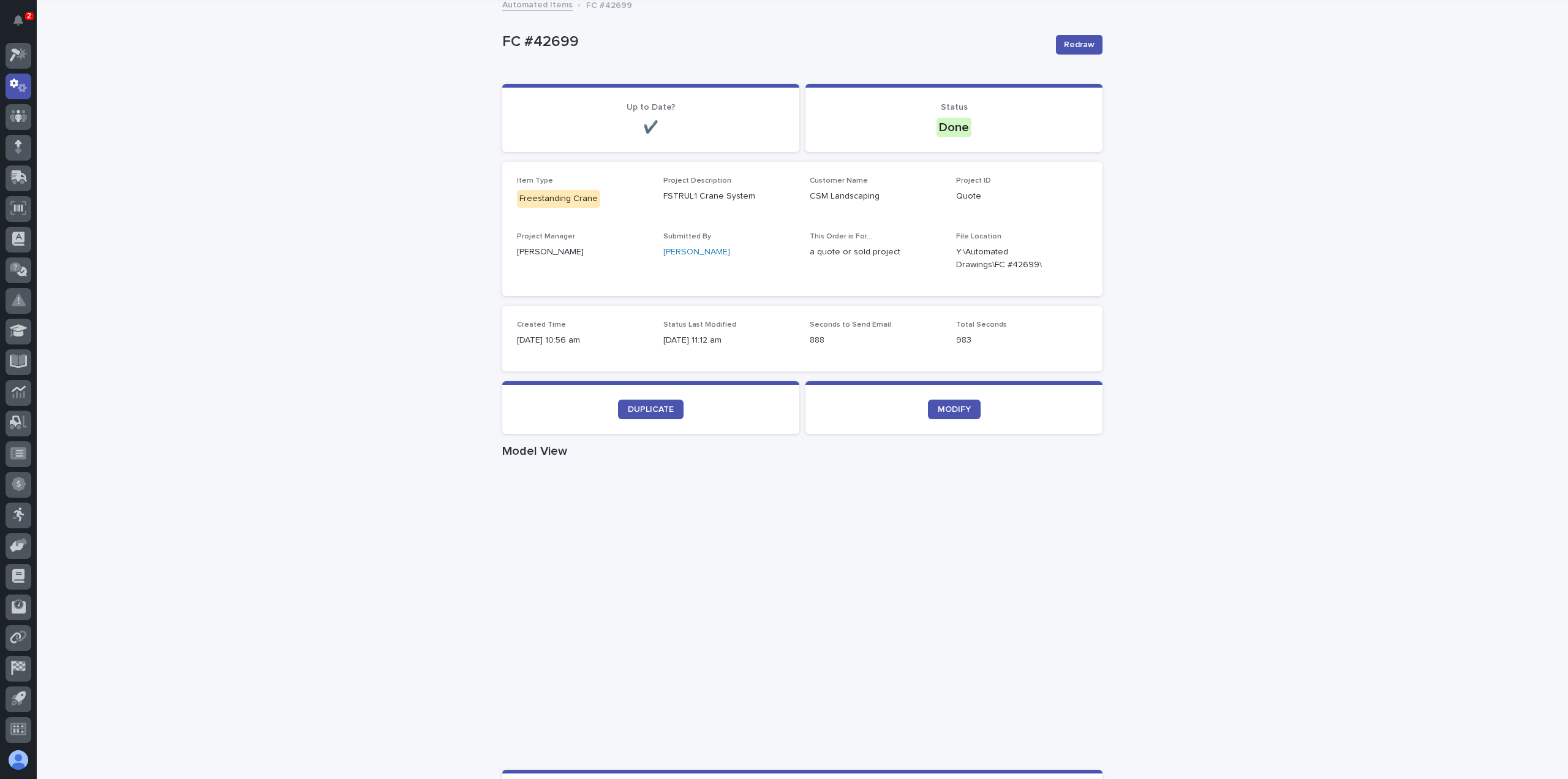
scroll to position [245, 0]
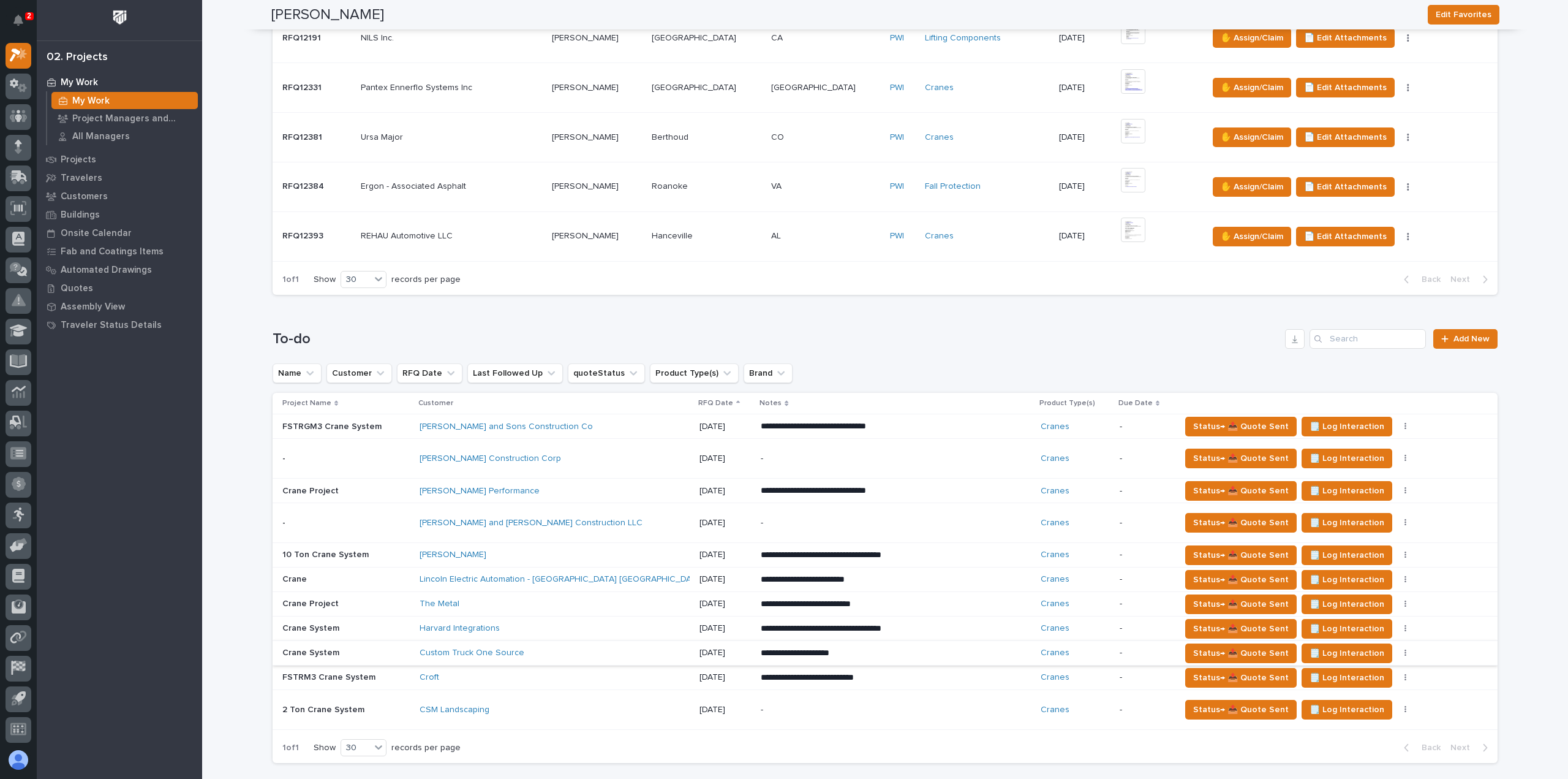
scroll to position [613, 0]
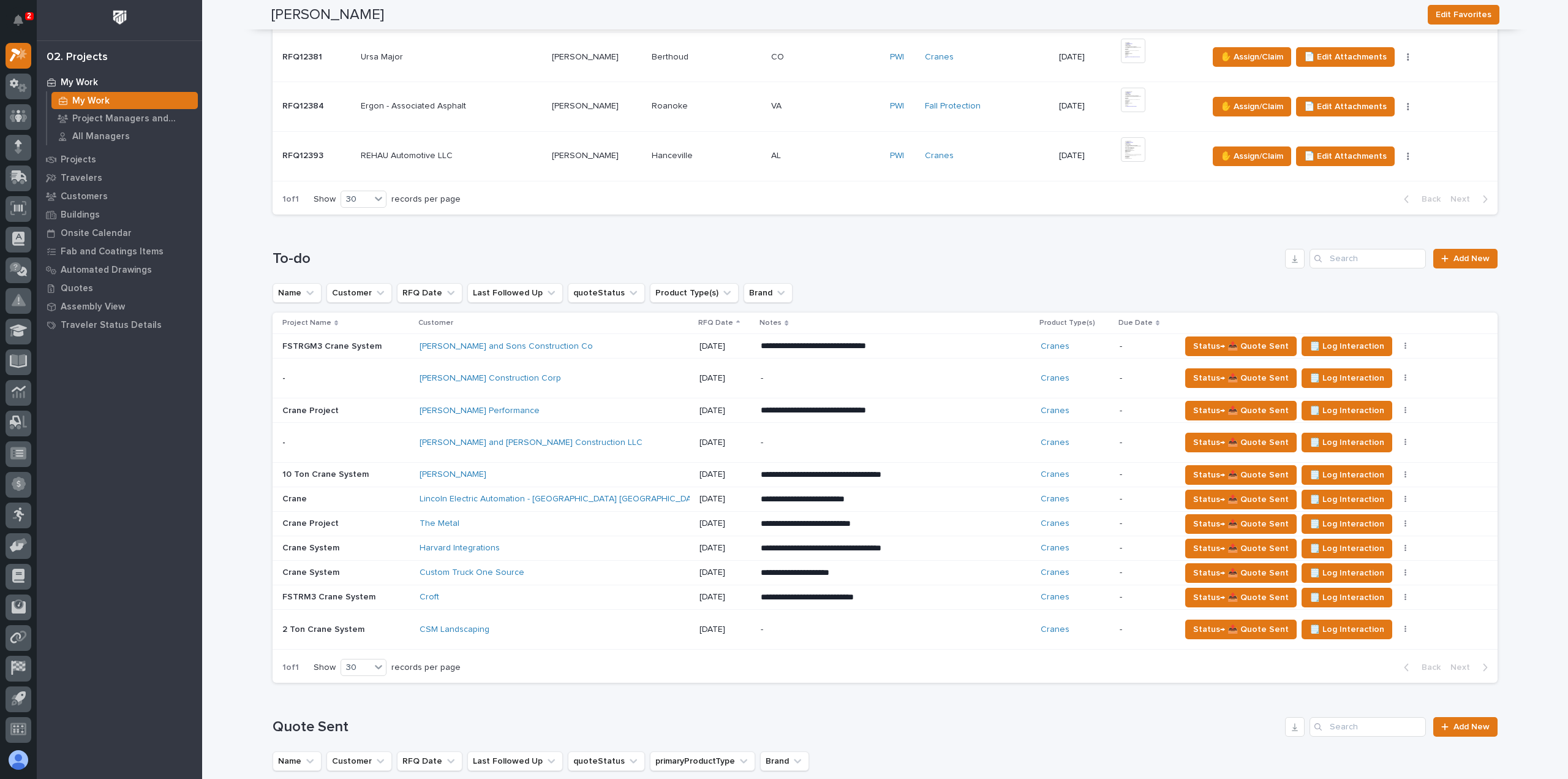
click at [525, 627] on div "CSM Landscaping" at bounding box center [526, 629] width 214 height 10
